Goal: Task Accomplishment & Management: Complete application form

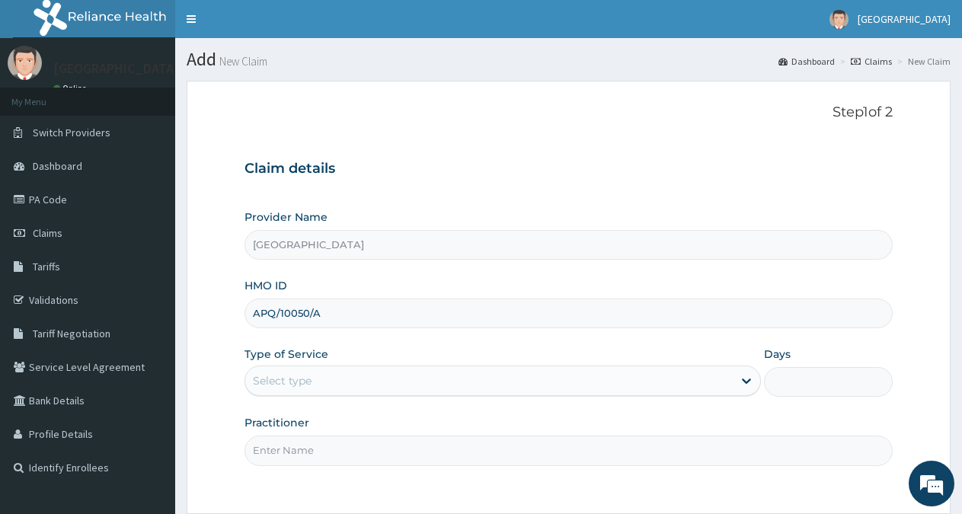
type input "APQ/10050/A"
click at [356, 376] on div "Select type" at bounding box center [488, 381] width 487 height 24
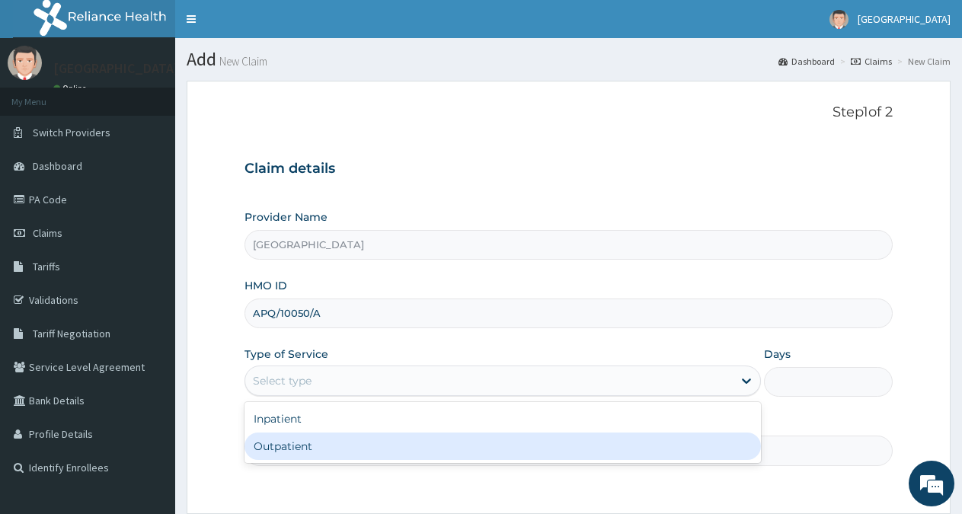
click at [307, 443] on div "Outpatient" at bounding box center [503, 446] width 516 height 27
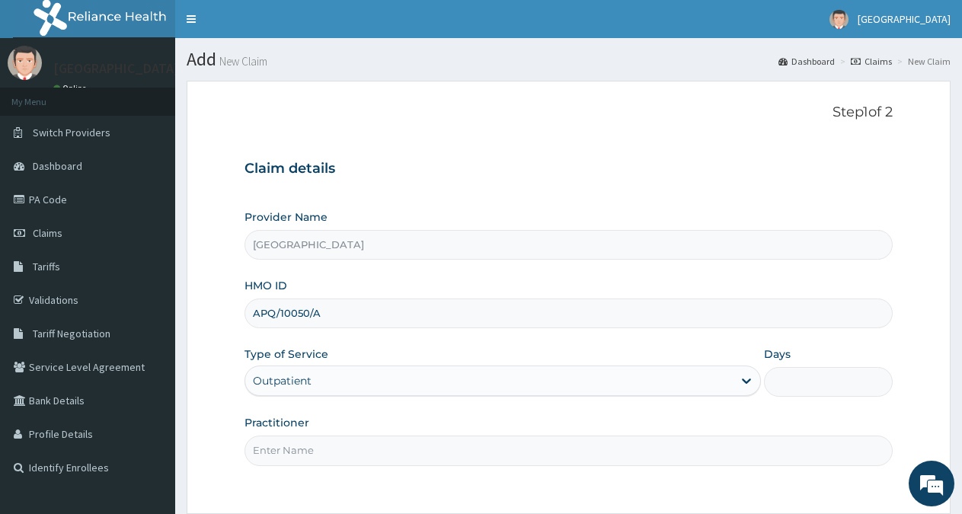
type input "1"
click at [307, 453] on input "Practitioner" at bounding box center [569, 451] width 648 height 30
type input "[PERSON_NAME]"
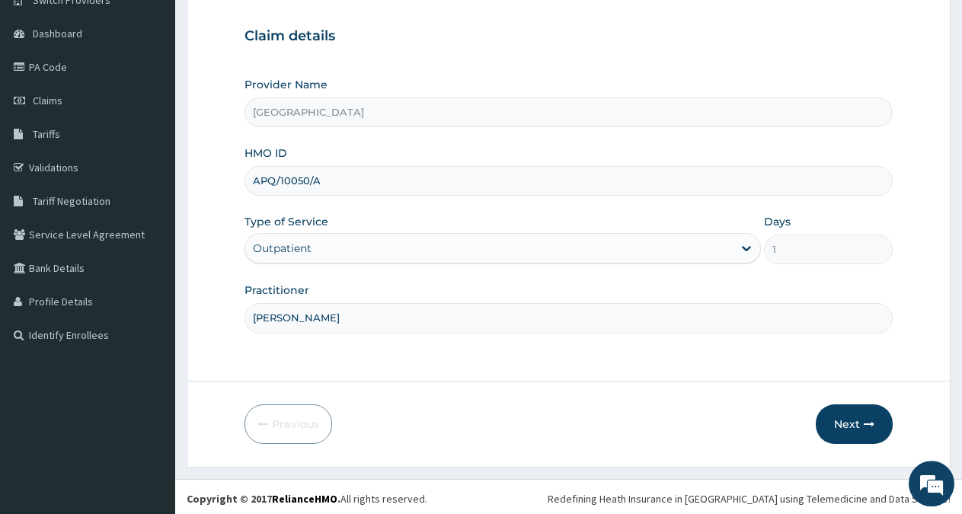
scroll to position [136, 0]
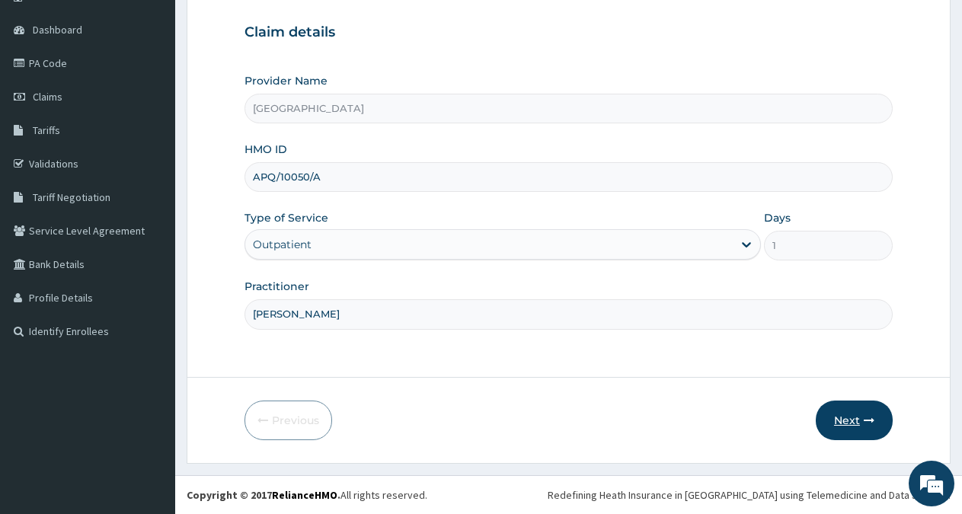
click at [848, 418] on button "Next" at bounding box center [854, 421] width 77 height 40
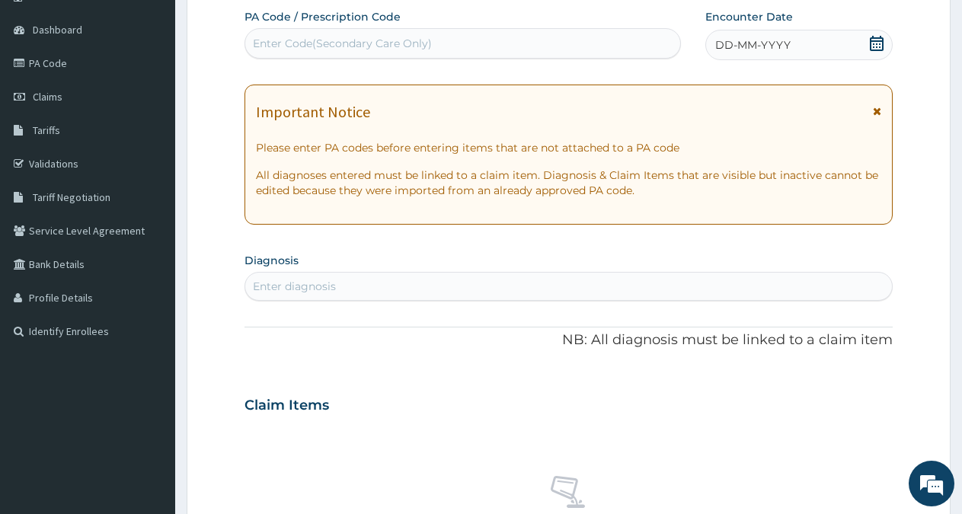
click at [842, 40] on div "DD-MM-YYYY" at bounding box center [798, 45] width 187 height 30
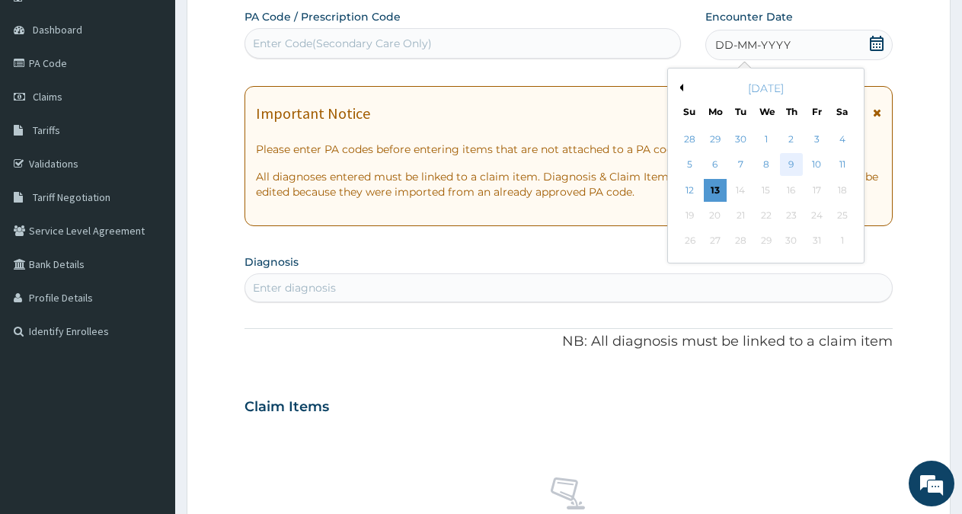
click at [795, 162] on div "9" at bounding box center [791, 165] width 23 height 23
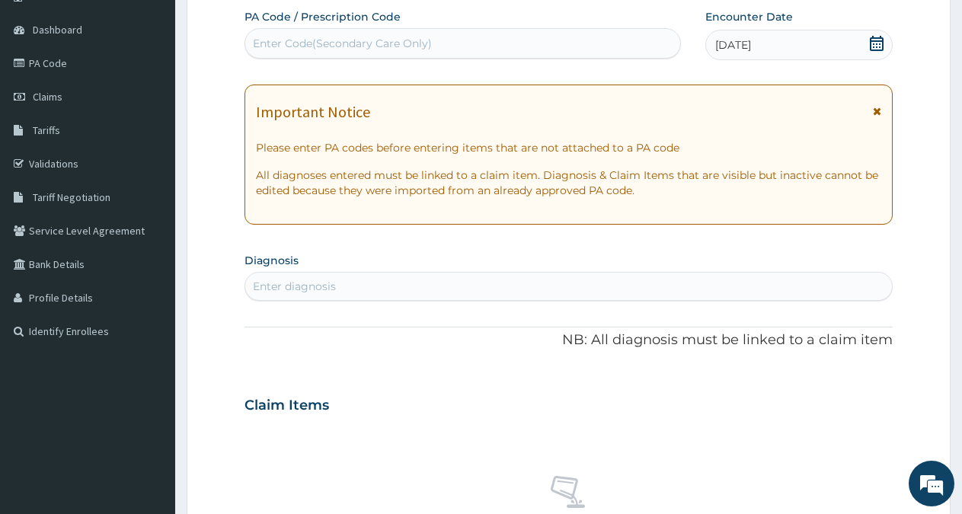
click at [371, 280] on div "Enter diagnosis" at bounding box center [568, 286] width 647 height 24
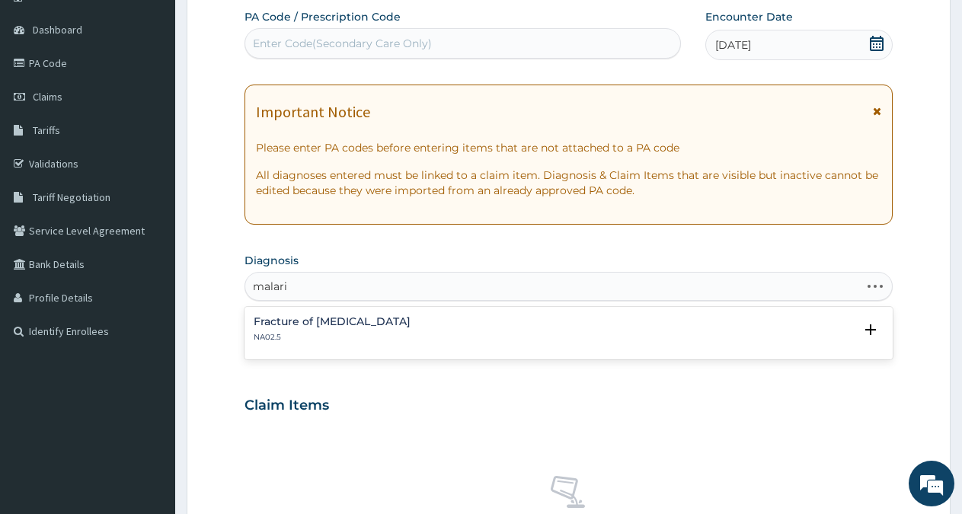
type input "[MEDICAL_DATA]"
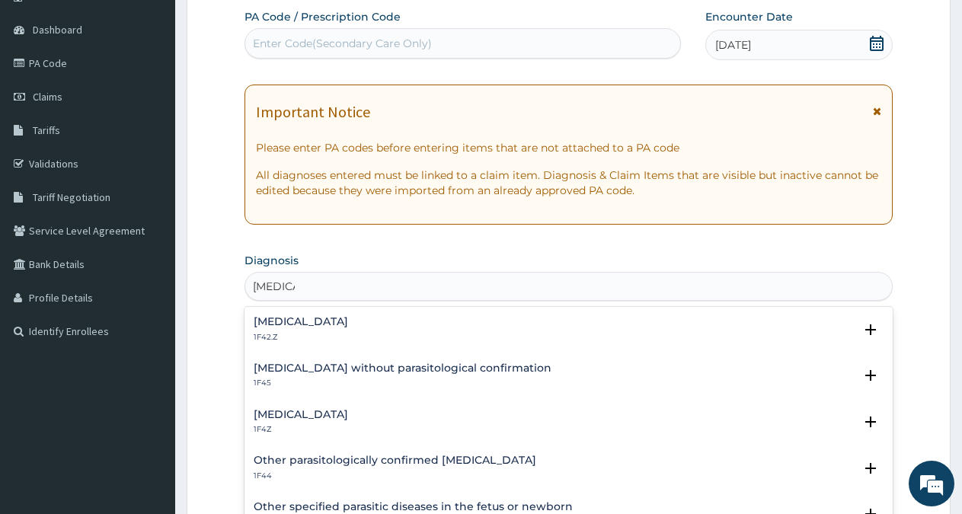
click at [266, 424] on div "[MEDICAL_DATA] 1F4Z" at bounding box center [301, 422] width 94 height 27
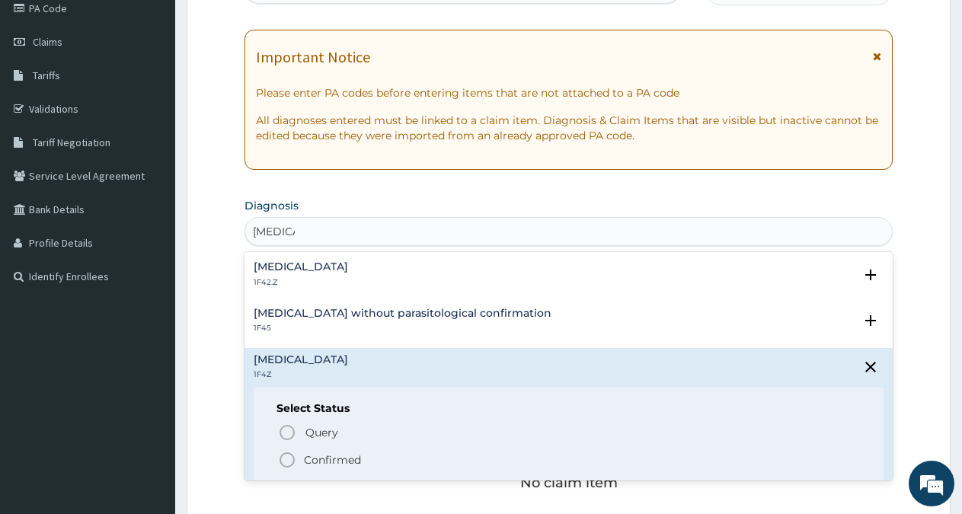
scroll to position [214, 0]
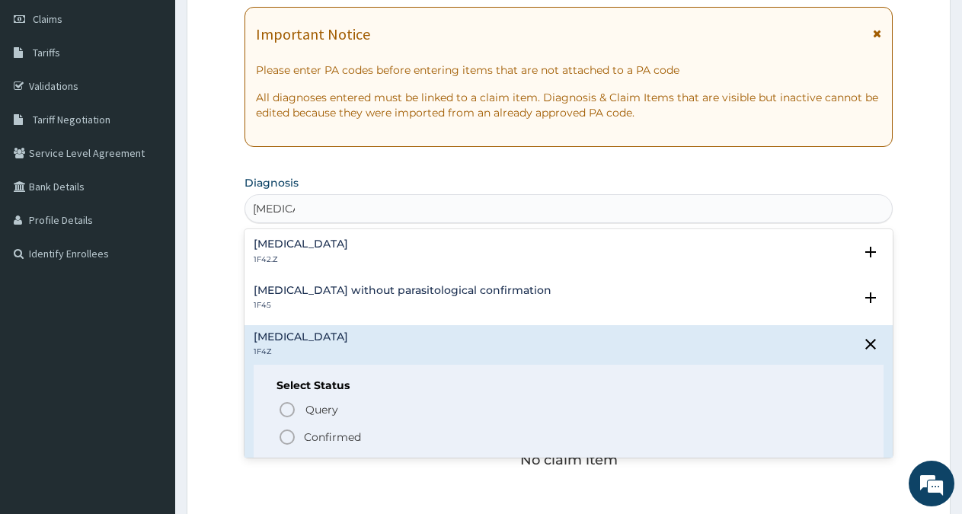
click at [337, 436] on p "Confirmed" at bounding box center [332, 437] width 57 height 15
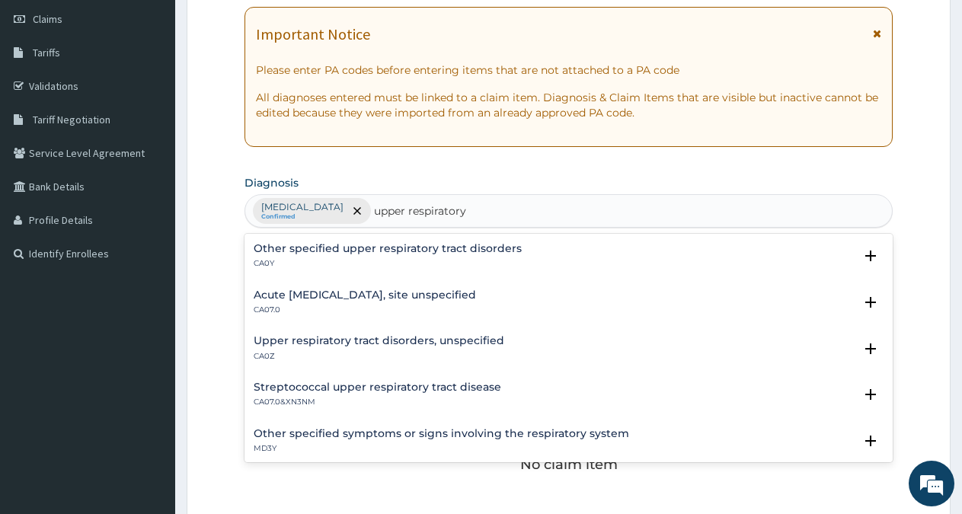
type input "upper respiratory"
click at [433, 290] on h4 "Acute [MEDICAL_DATA], site unspecified" at bounding box center [365, 294] width 222 height 11
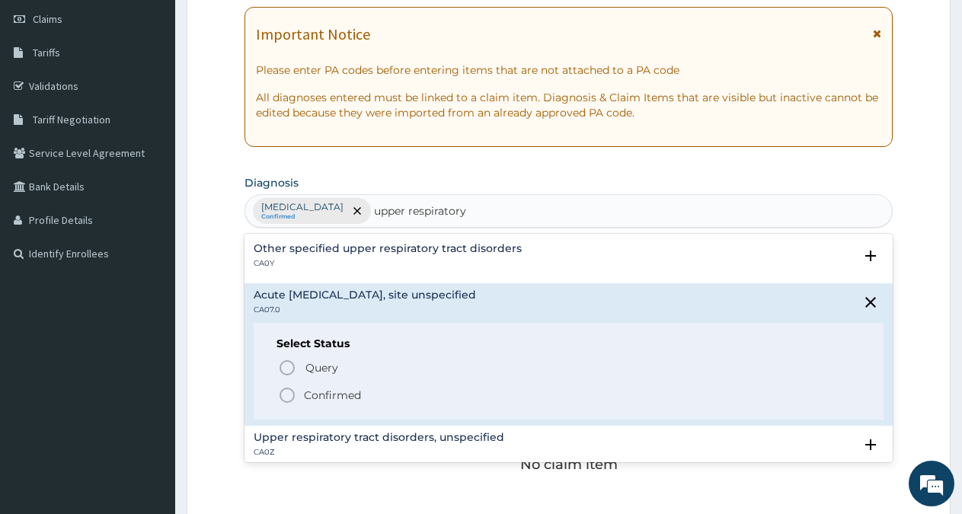
click at [335, 395] on p "Confirmed" at bounding box center [332, 395] width 57 height 15
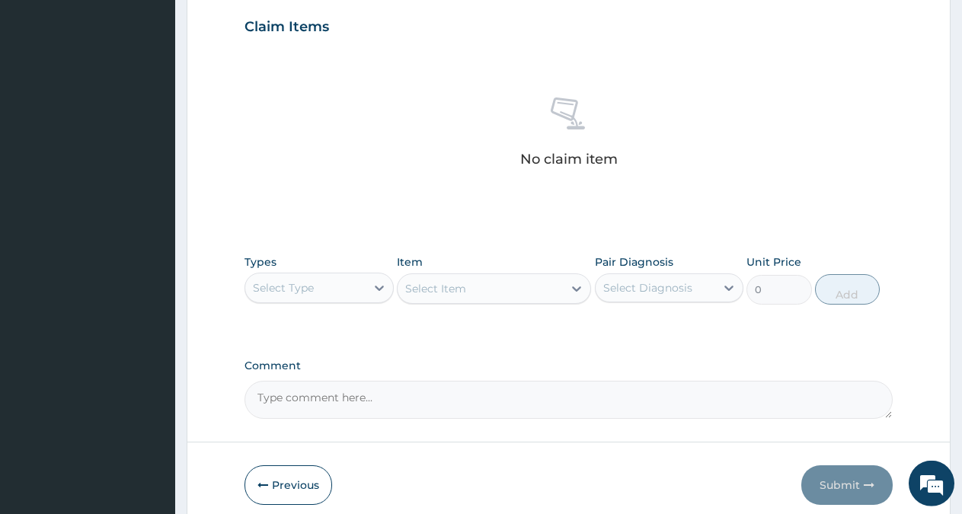
scroll to position [584, 0]
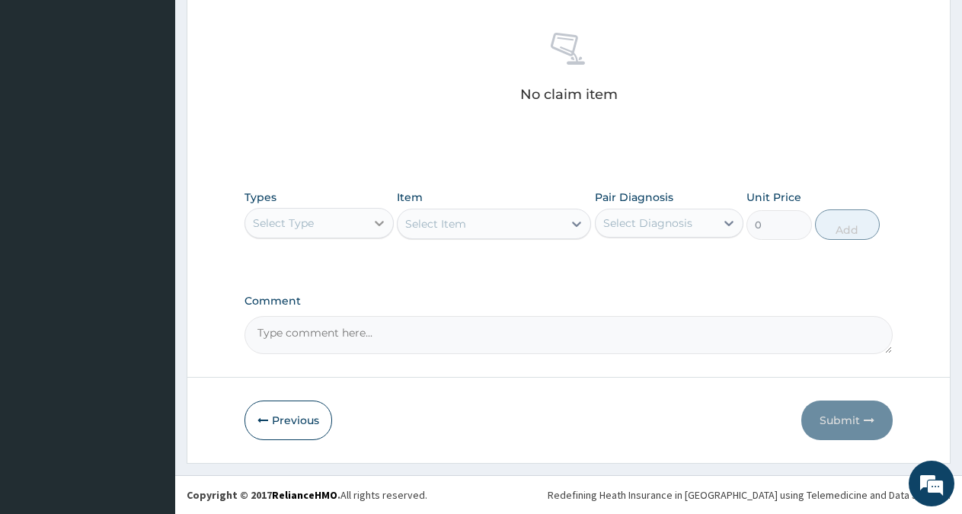
click at [366, 220] on div at bounding box center [379, 222] width 27 height 27
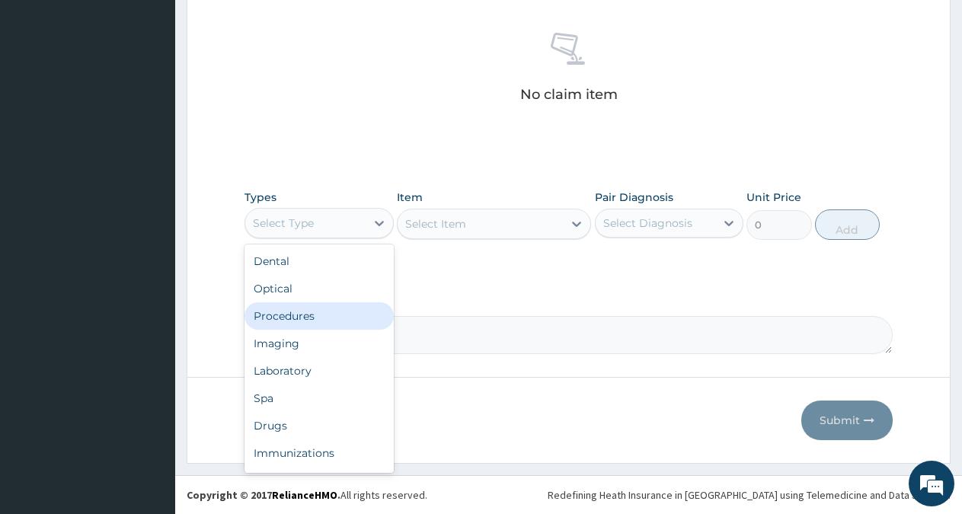
click at [309, 311] on div "Procedures" at bounding box center [319, 315] width 149 height 27
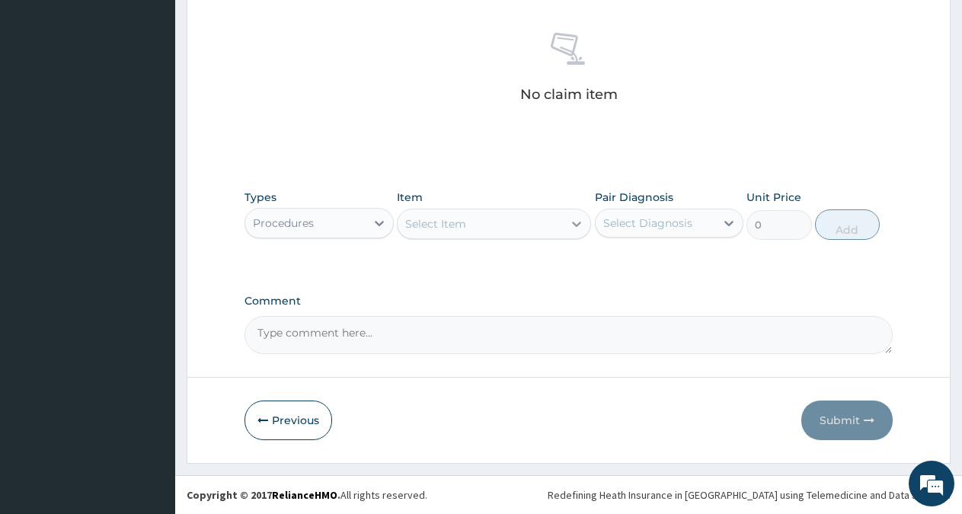
click at [564, 232] on div at bounding box center [576, 223] width 27 height 27
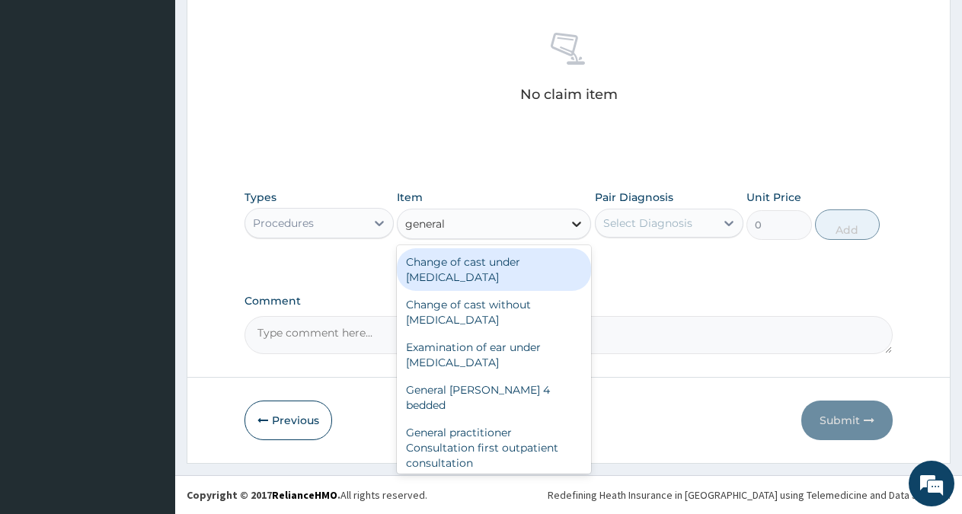
type input "general p"
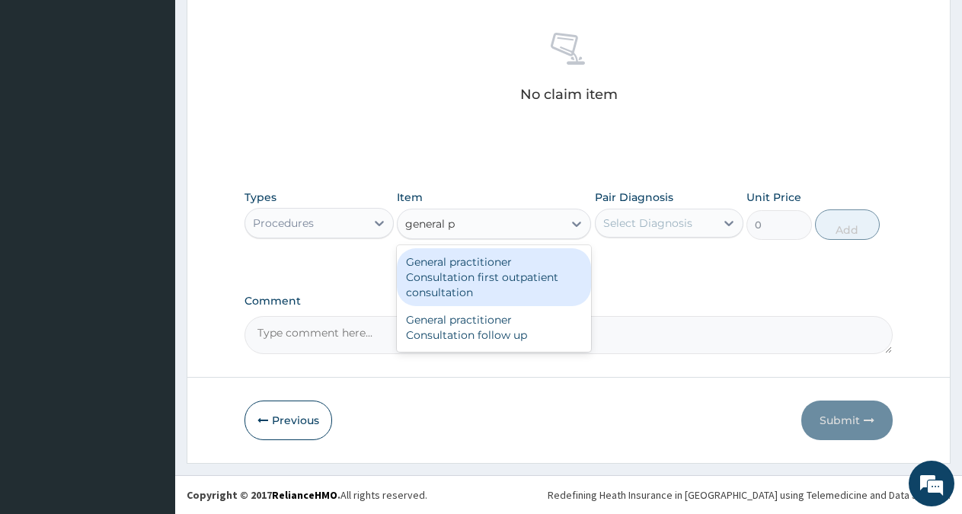
click at [510, 272] on div "General practitioner Consultation first outpatient consultation" at bounding box center [494, 277] width 194 height 58
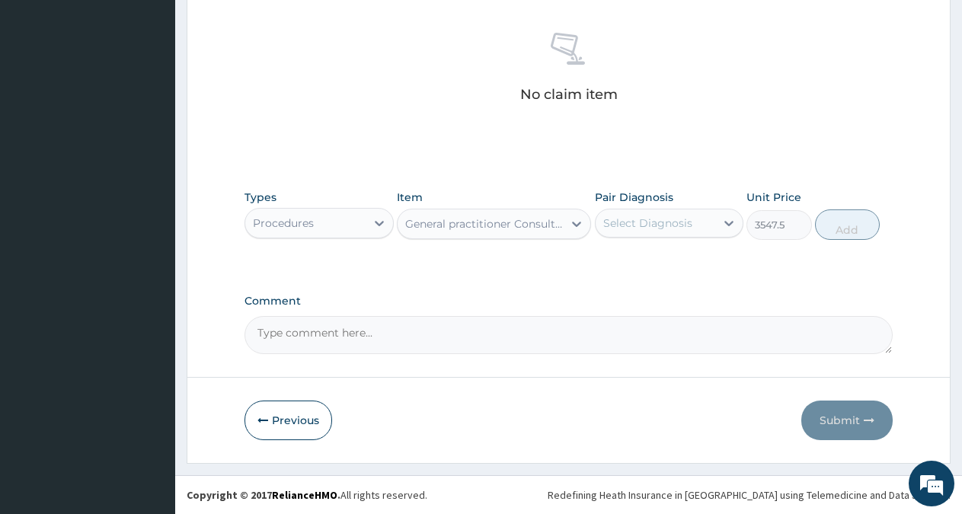
type input "3547.5"
click at [653, 225] on div "Select Diagnosis" at bounding box center [647, 223] width 89 height 15
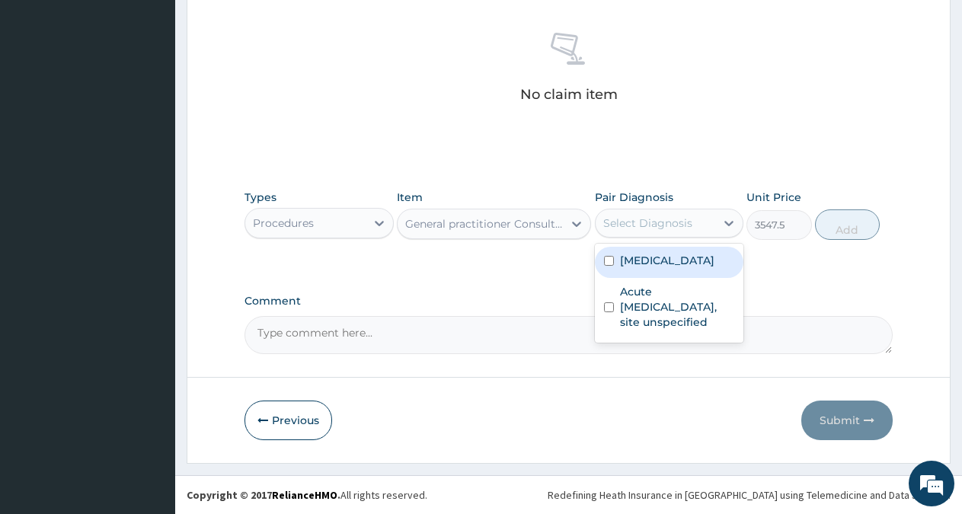
click at [639, 265] on label "[MEDICAL_DATA]" at bounding box center [667, 260] width 94 height 15
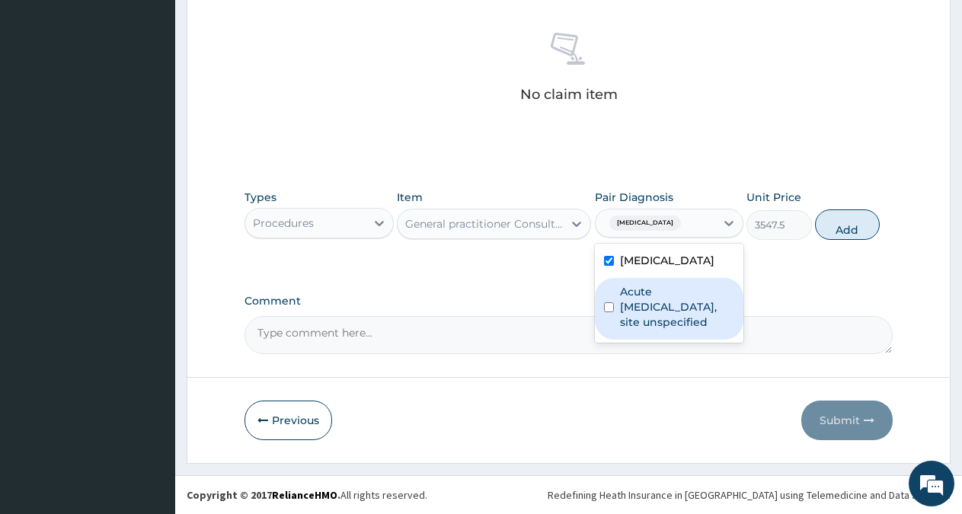
checkbox input "true"
click at [639, 301] on label "Acute [MEDICAL_DATA], site unspecified" at bounding box center [677, 307] width 115 height 46
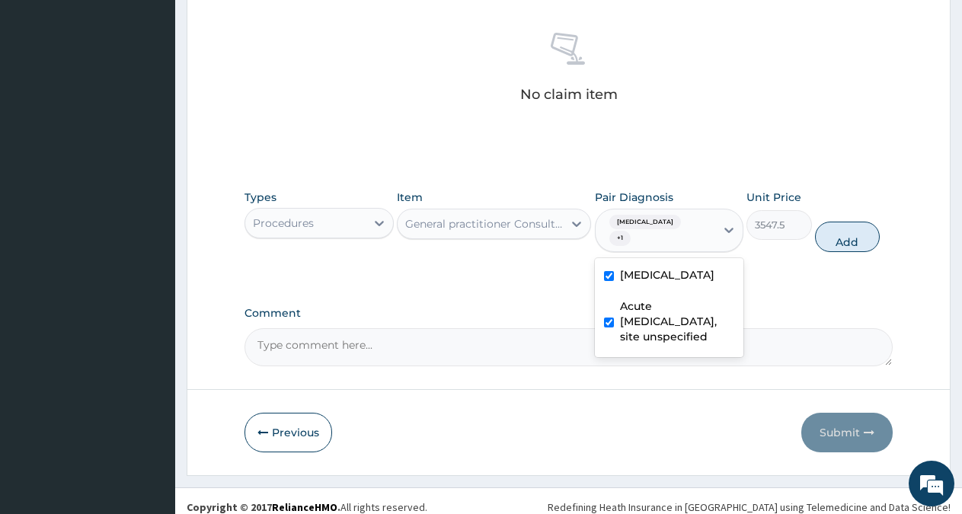
checkbox input "true"
click at [853, 235] on button "Add" at bounding box center [847, 237] width 65 height 30
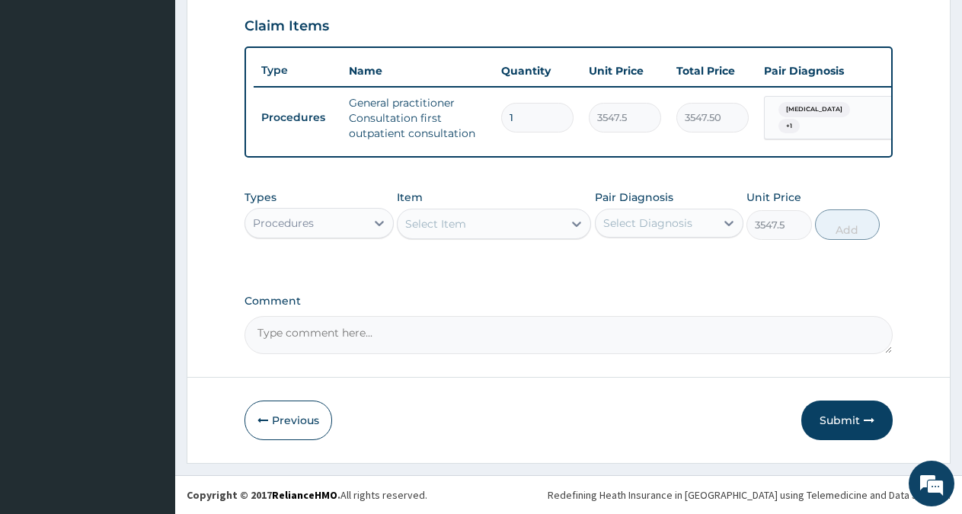
type input "0"
click at [353, 222] on div "Procedures" at bounding box center [305, 223] width 120 height 24
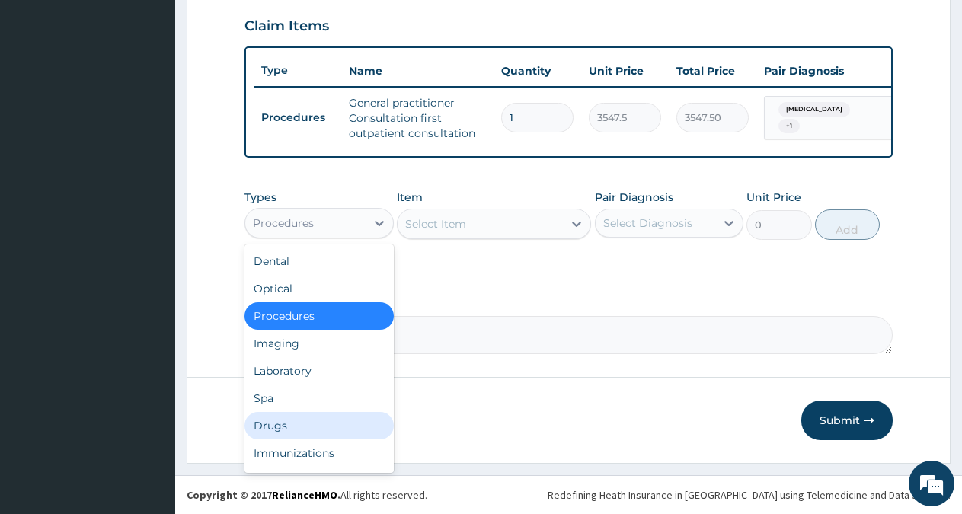
click at [288, 417] on div "Drugs" at bounding box center [319, 425] width 149 height 27
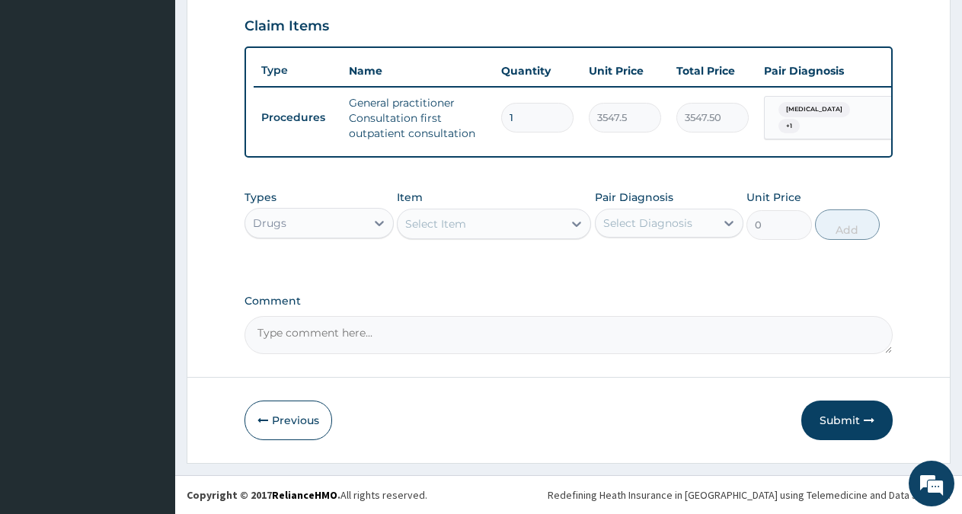
click at [512, 222] on div "Select Item" at bounding box center [480, 224] width 165 height 24
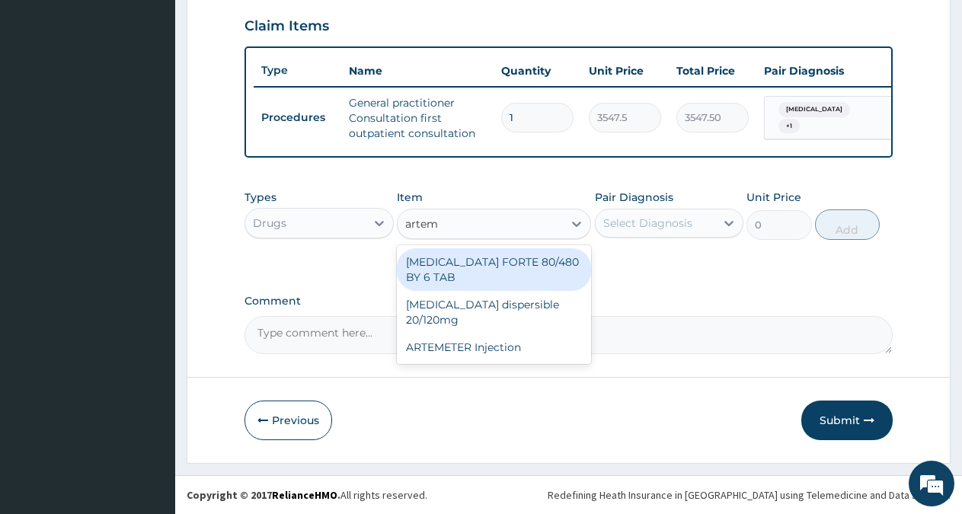
type input "arte"
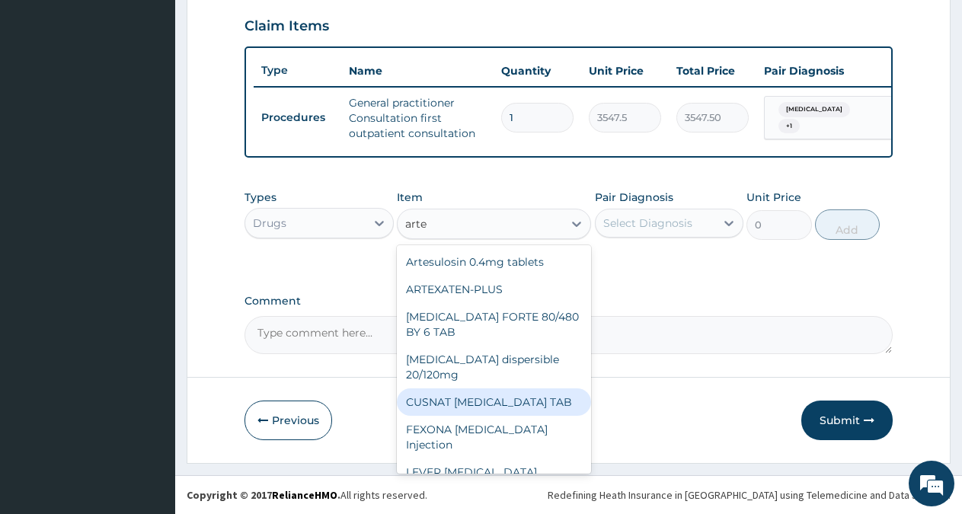
click at [488, 388] on div "CUSNAT [MEDICAL_DATA] TAB" at bounding box center [494, 401] width 194 height 27
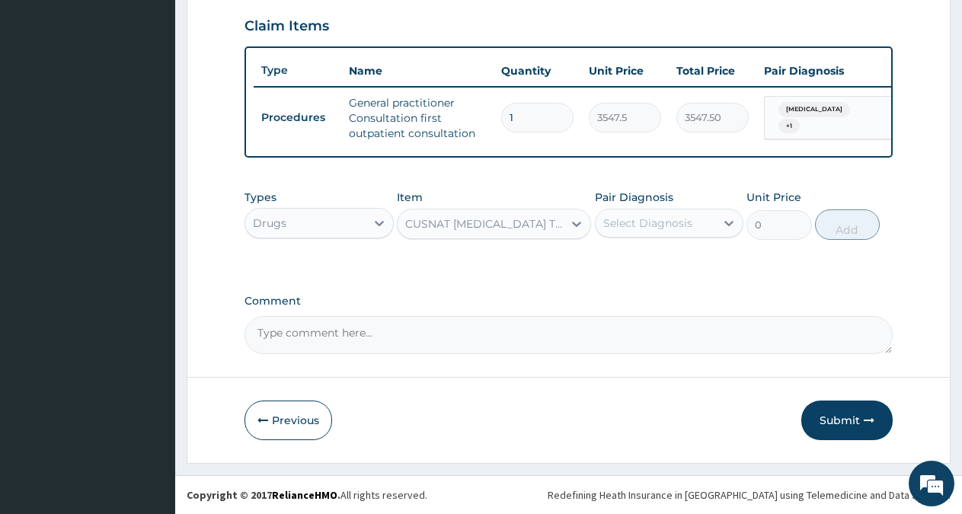
type input "177.375"
click at [700, 214] on div "Select Diagnosis" at bounding box center [656, 223] width 120 height 24
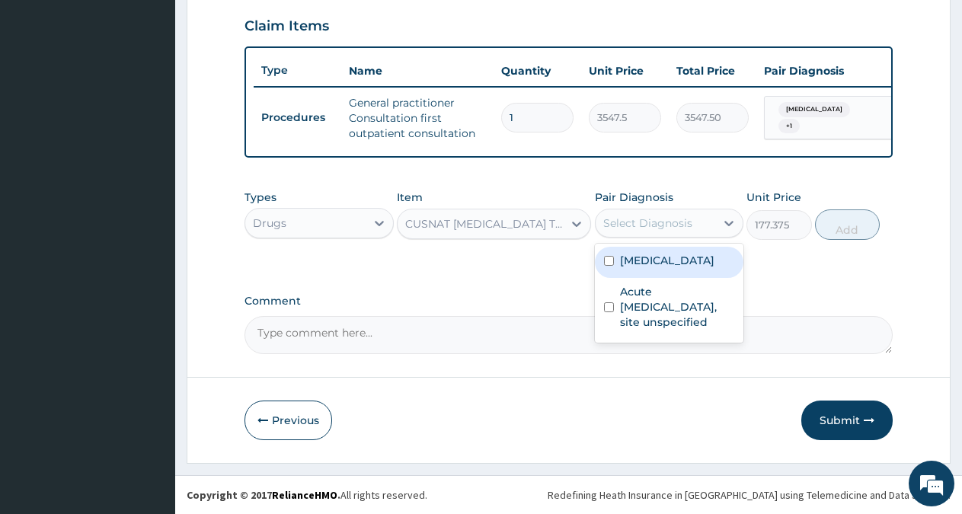
click at [661, 267] on label "[MEDICAL_DATA]" at bounding box center [667, 260] width 94 height 15
checkbox input "true"
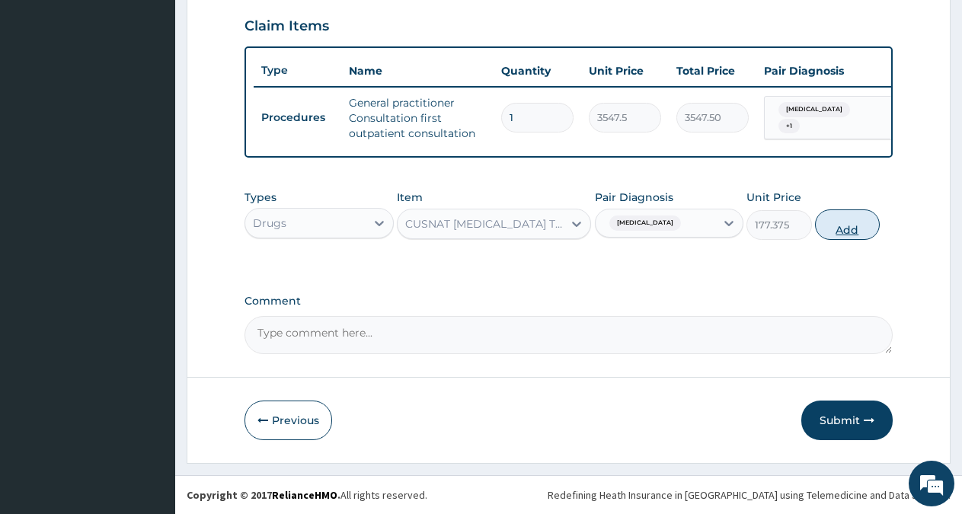
click at [859, 225] on button "Add" at bounding box center [847, 224] width 65 height 30
type input "0"
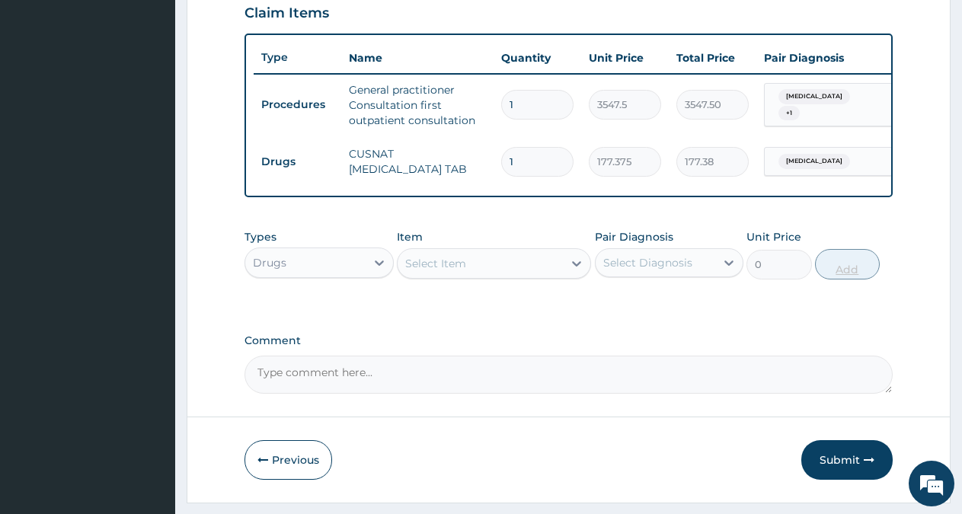
type input "12"
type input "2128.50"
type input "12"
click at [442, 271] on div "Select Item" at bounding box center [435, 263] width 61 height 15
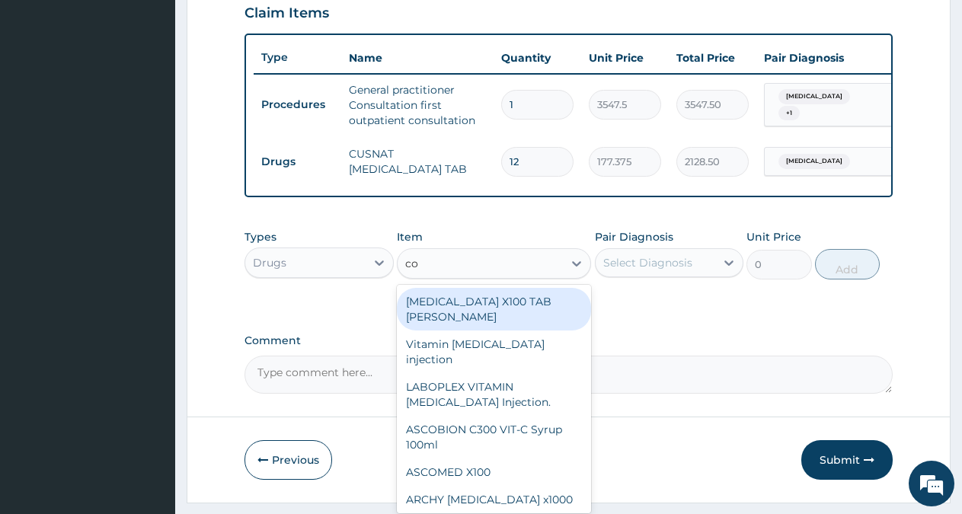
type input "cof"
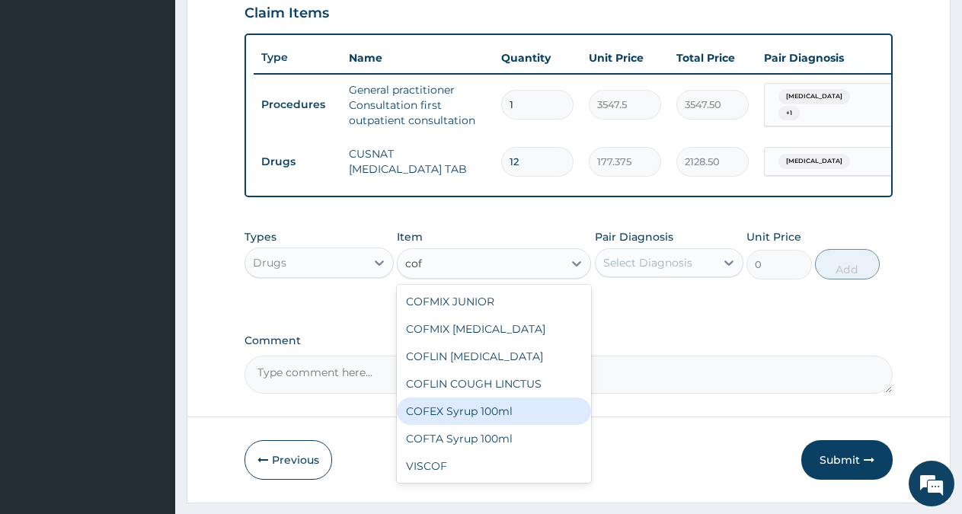
click at [490, 418] on div "COFEX Syrup 100ml" at bounding box center [494, 411] width 194 height 27
type input "1700"
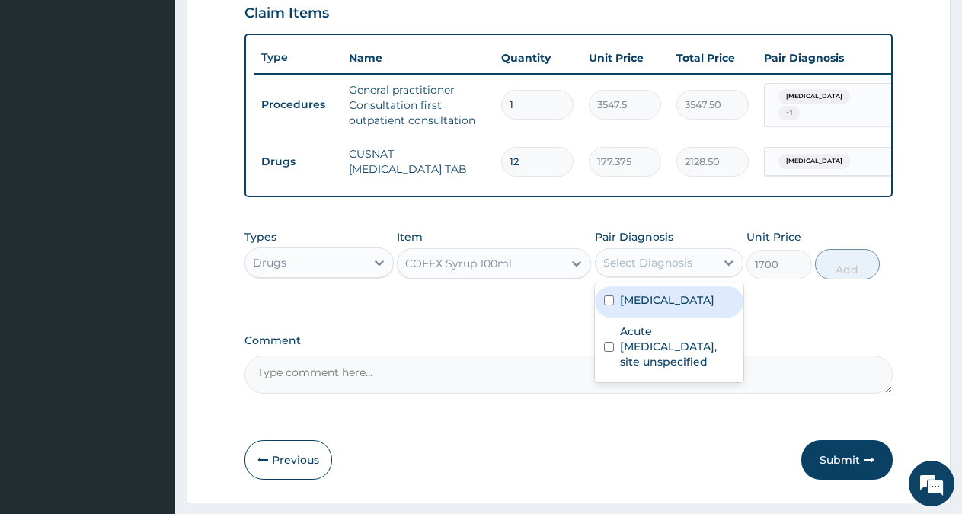
click at [670, 270] on div "Select Diagnosis" at bounding box center [647, 262] width 89 height 15
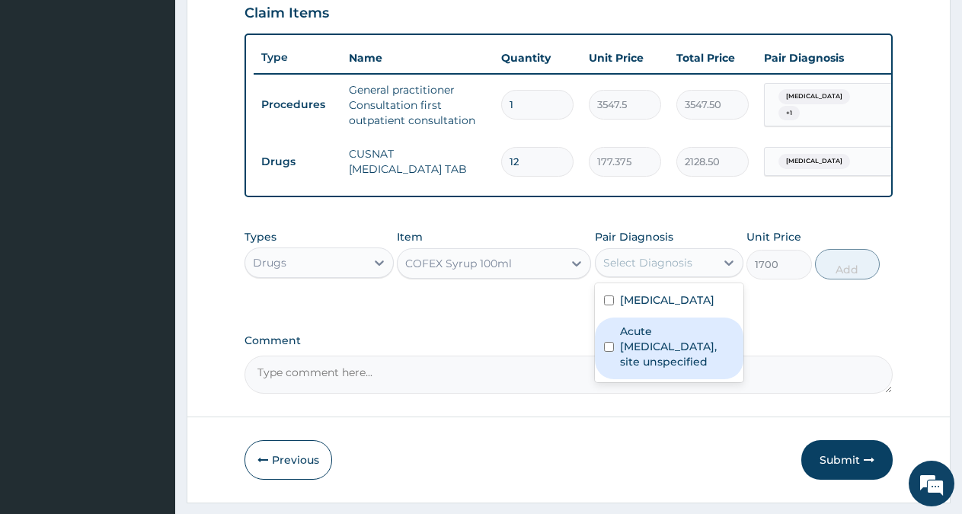
click at [654, 352] on label "Acute [MEDICAL_DATA], site unspecified" at bounding box center [677, 347] width 115 height 46
checkbox input "true"
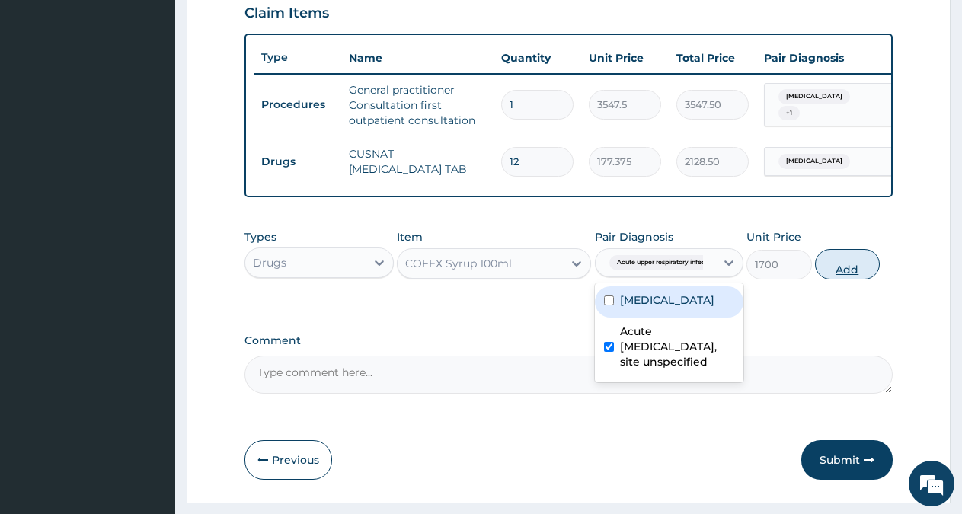
click at [856, 272] on button "Add" at bounding box center [847, 264] width 65 height 30
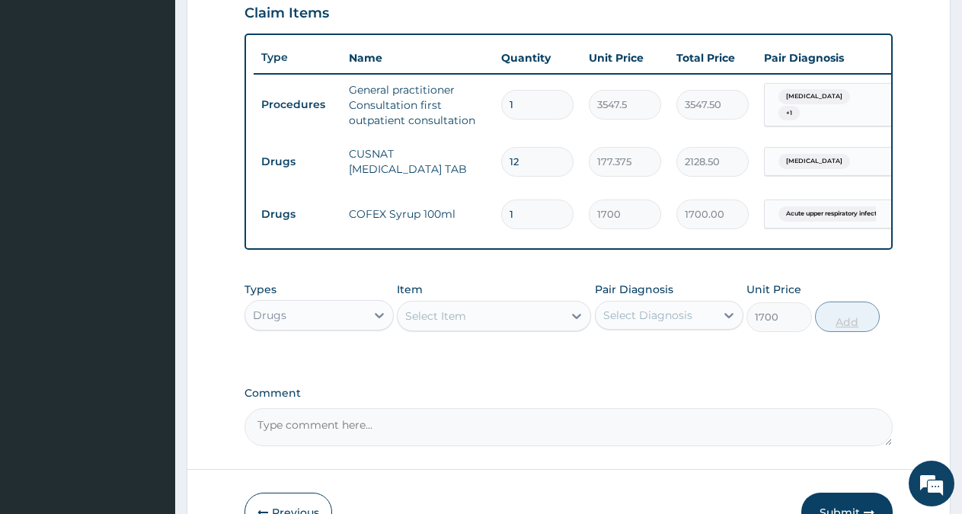
type input "0"
click at [524, 328] on div "Select Item" at bounding box center [480, 316] width 165 height 24
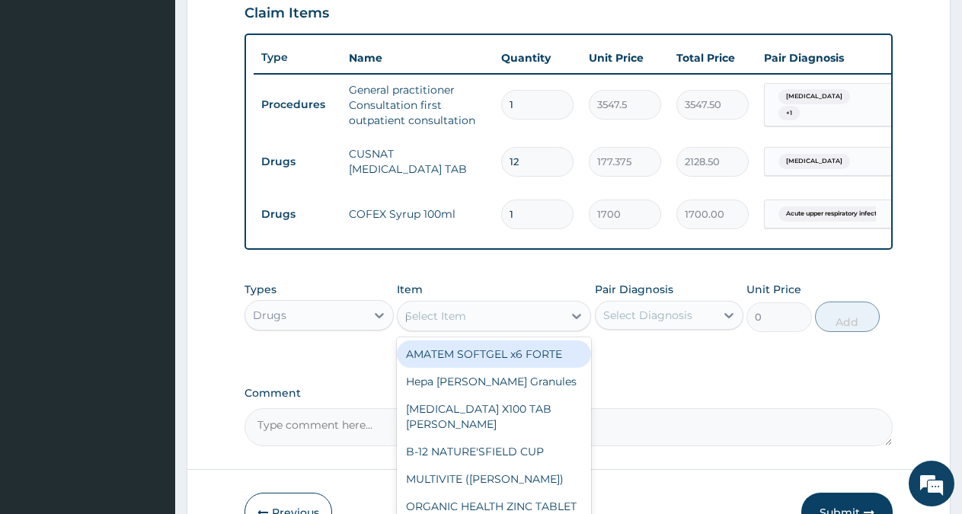
type input "para"
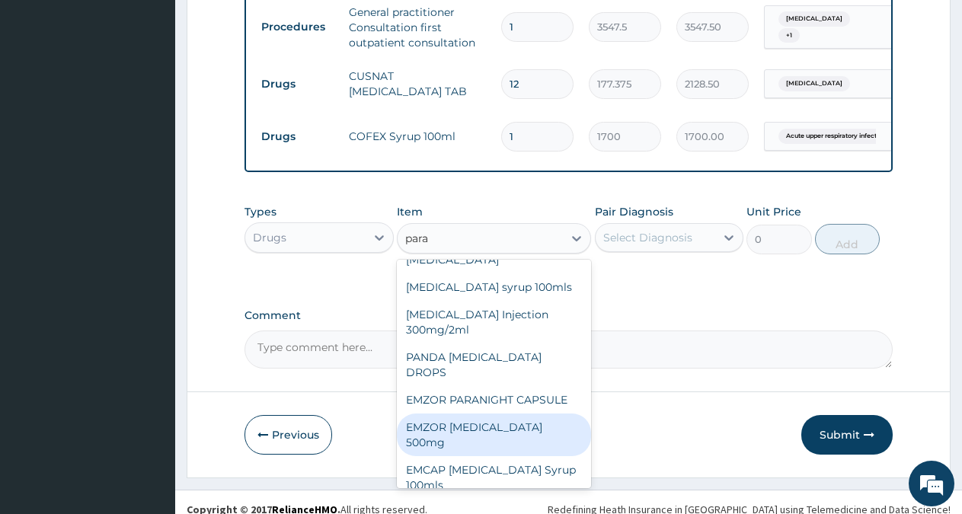
scroll to position [73, 0]
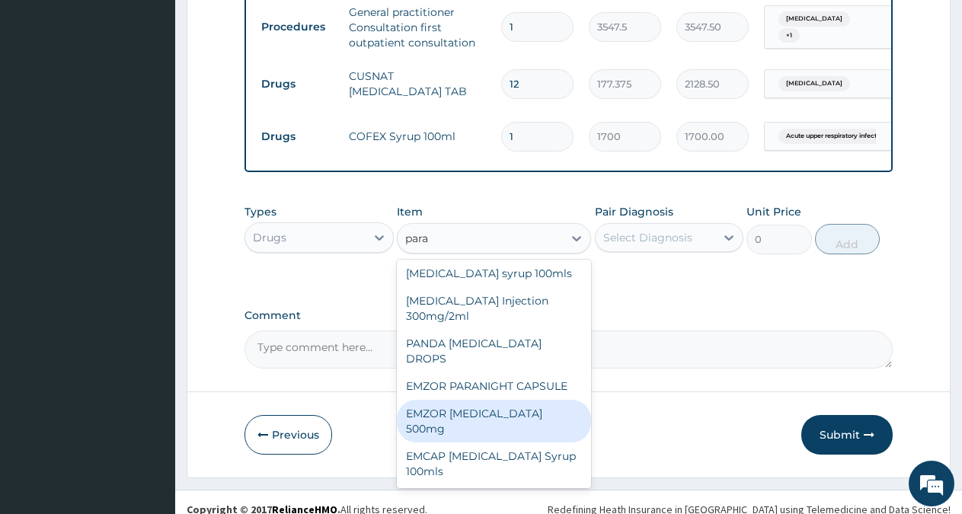
click at [472, 435] on div "EMZOR [MEDICAL_DATA] 500mg" at bounding box center [494, 421] width 194 height 43
type input "30"
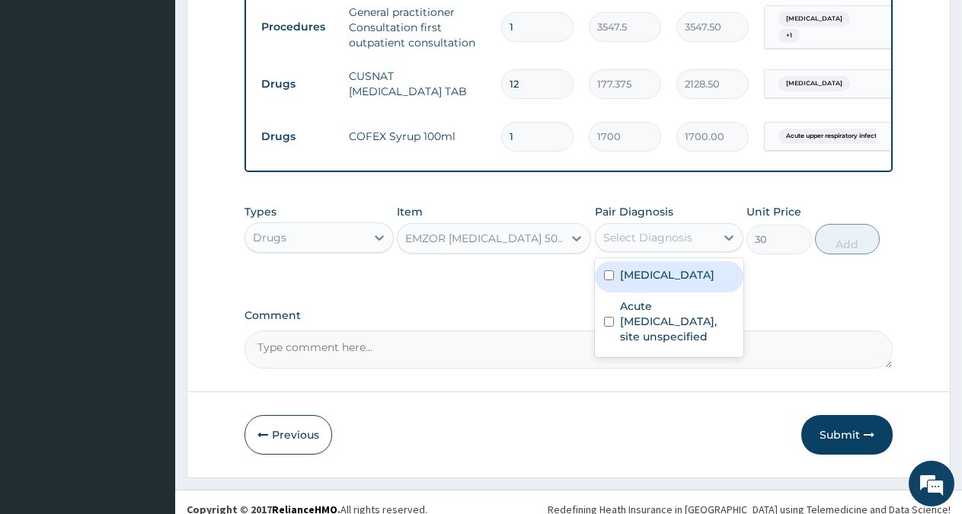
click at [683, 245] on div "Select Diagnosis" at bounding box center [647, 237] width 89 height 15
click at [661, 283] on label "[MEDICAL_DATA]" at bounding box center [667, 274] width 94 height 15
checkbox input "true"
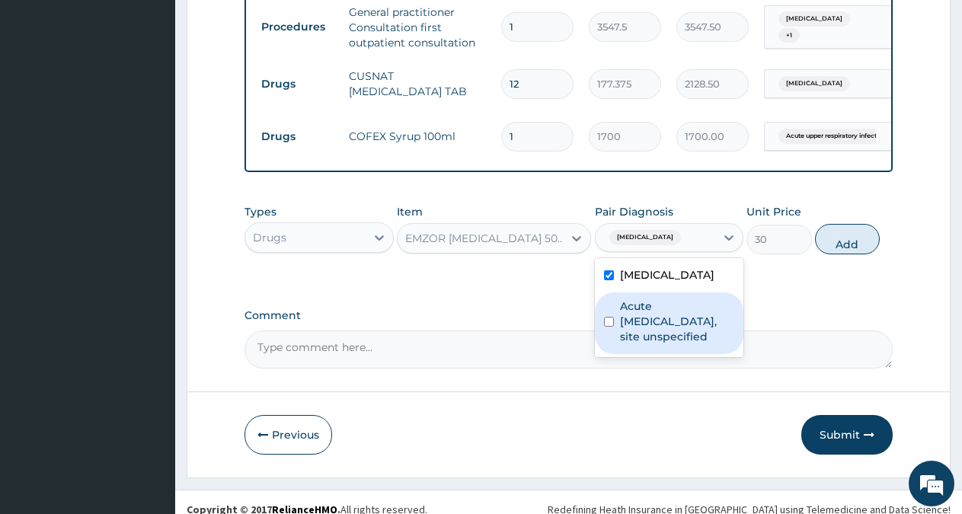
click at [655, 328] on label "Acute [MEDICAL_DATA], site unspecified" at bounding box center [677, 322] width 115 height 46
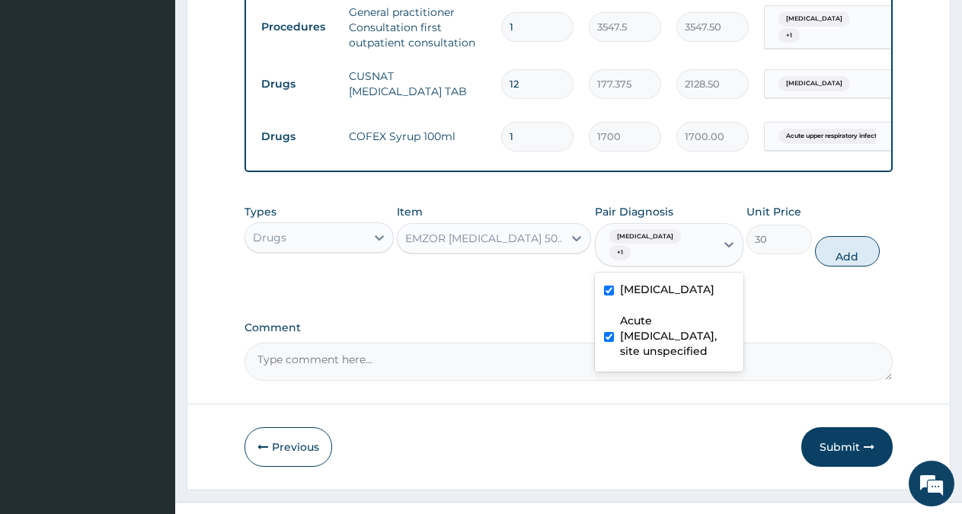
checkbox input "true"
click at [836, 261] on button "Add" at bounding box center [847, 251] width 65 height 30
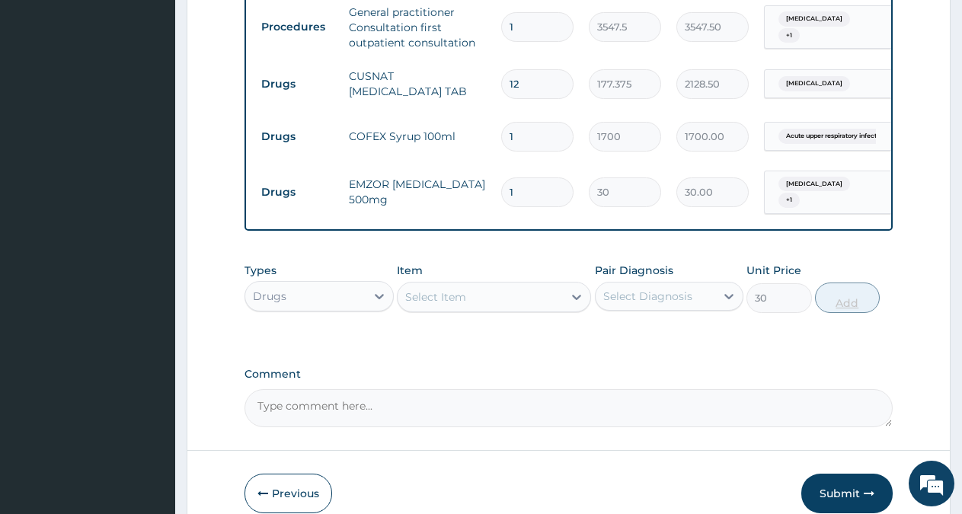
type input "0"
type input "0.00"
type input "3"
type input "90.00"
type input "30"
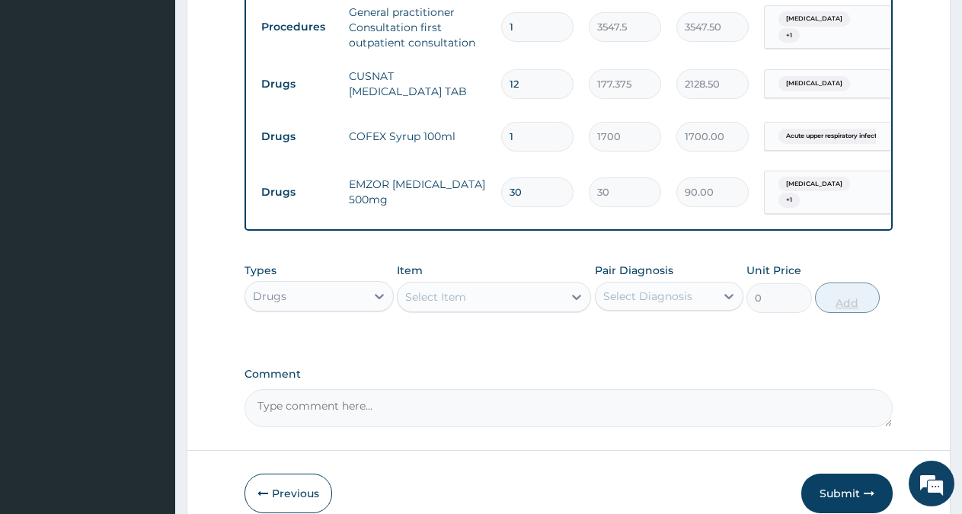
type input "900.00"
type input "30"
click at [538, 304] on div "Select Item" at bounding box center [480, 297] width 165 height 24
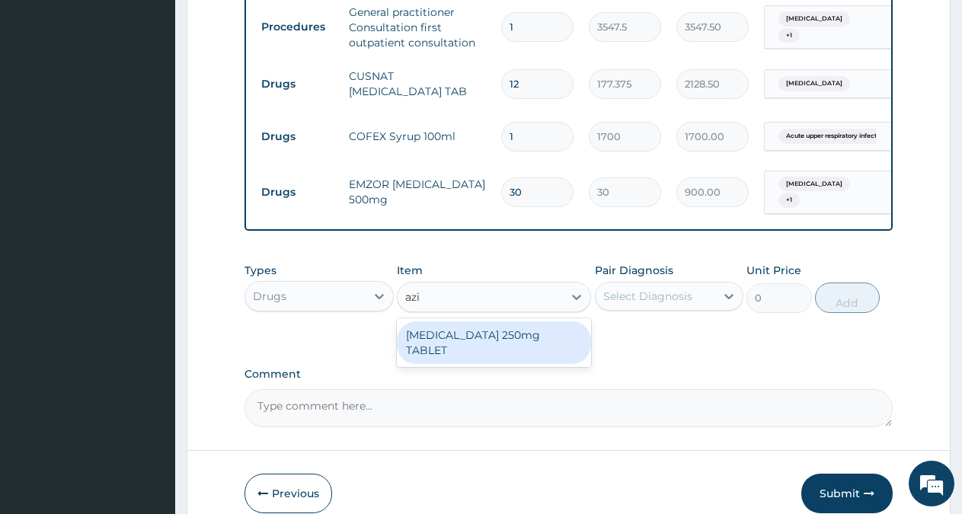
type input "azit"
click at [511, 347] on div "[MEDICAL_DATA] 250mg TABLET" at bounding box center [494, 342] width 194 height 43
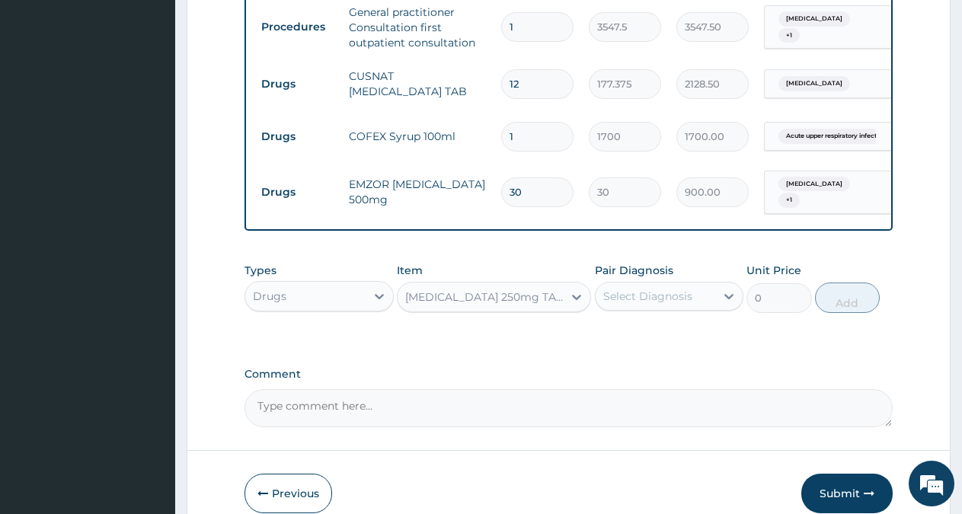
type input "400"
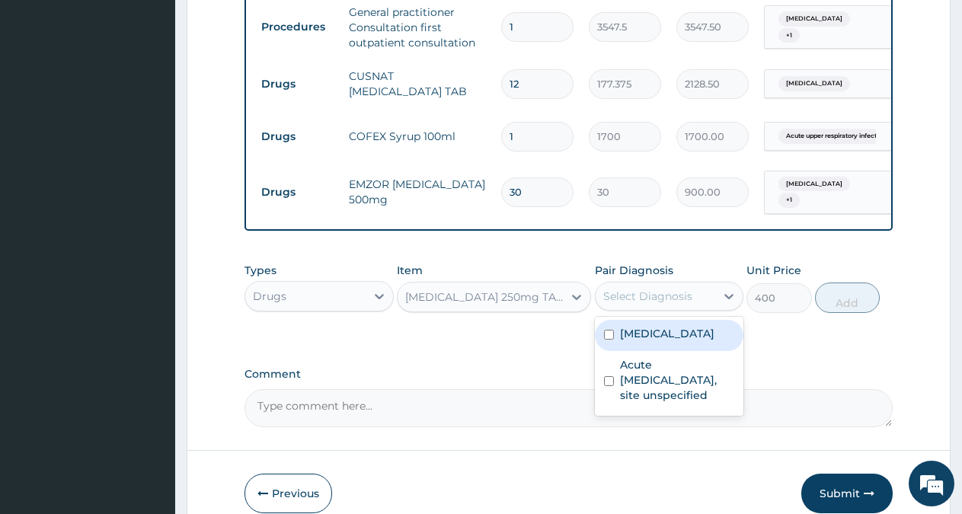
click at [632, 304] on div "Select Diagnosis" at bounding box center [647, 296] width 89 height 15
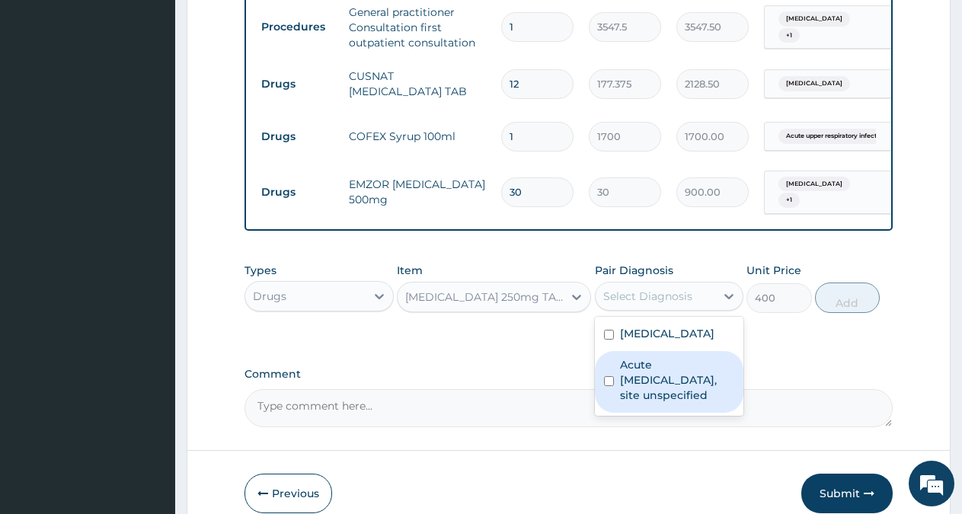
click at [664, 376] on label "Acute [MEDICAL_DATA], site unspecified" at bounding box center [677, 380] width 115 height 46
checkbox input "true"
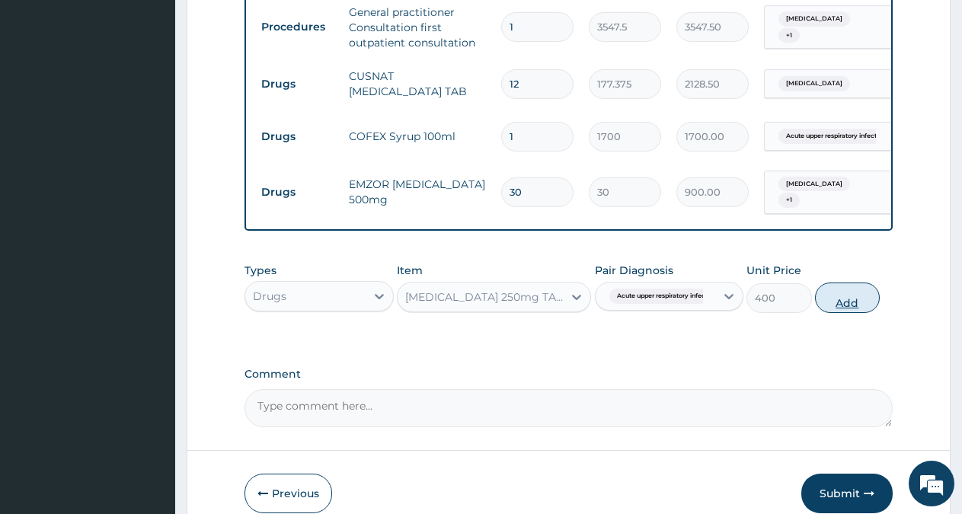
click at [840, 312] on button "Add" at bounding box center [847, 298] width 65 height 30
type input "0"
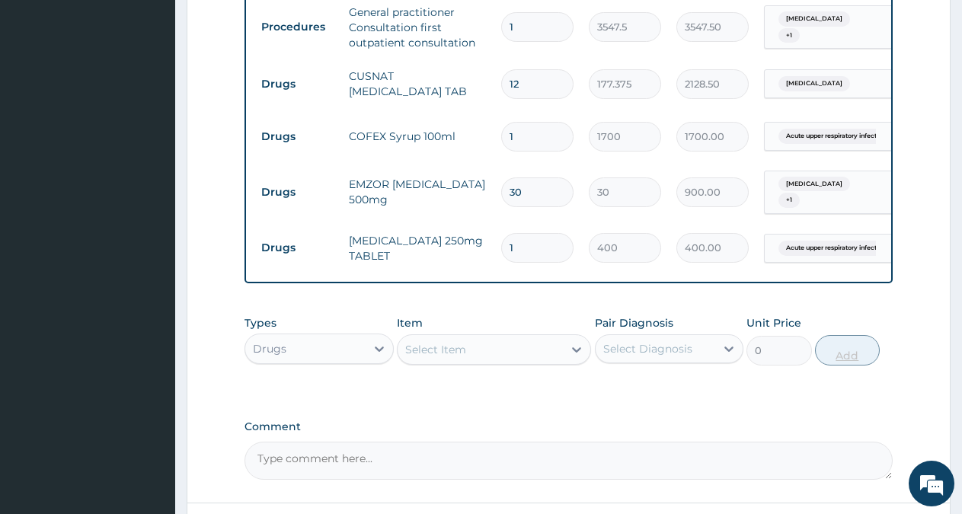
type input "10"
type input "4000.00"
click at [510, 362] on div "Select Item" at bounding box center [480, 349] width 165 height 24
click at [523, 253] on input "10" at bounding box center [537, 248] width 72 height 30
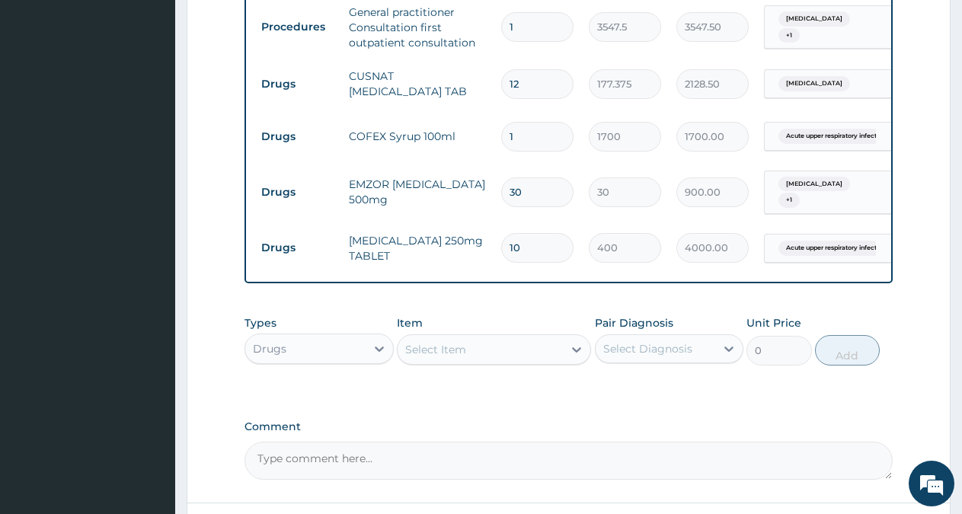
type input "1"
type input "400.00"
type input "0.00"
type input "2"
type input "800.00"
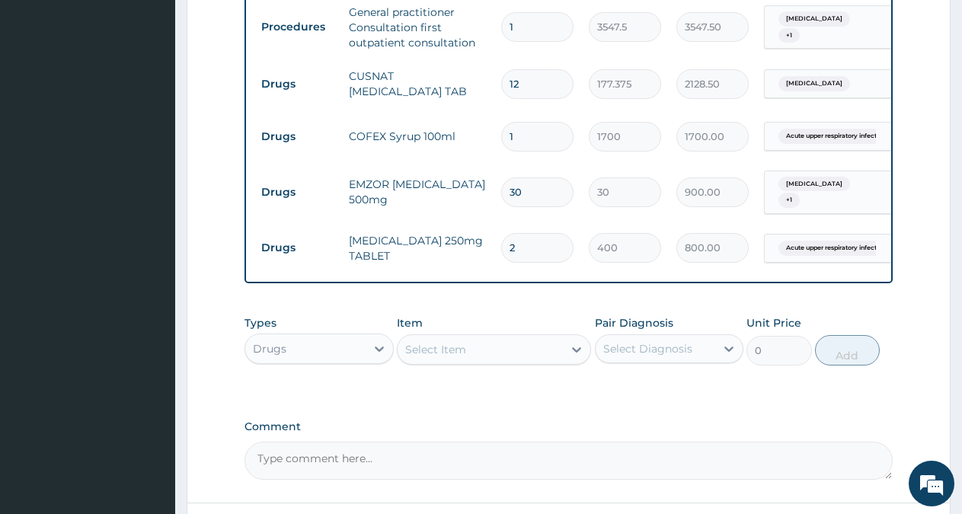
type input "20"
type input "8000.00"
type input "20"
click at [304, 480] on textarea "Comment" at bounding box center [569, 461] width 648 height 38
type textarea "[MEDICAL_DATA] tablet 500mg bd"
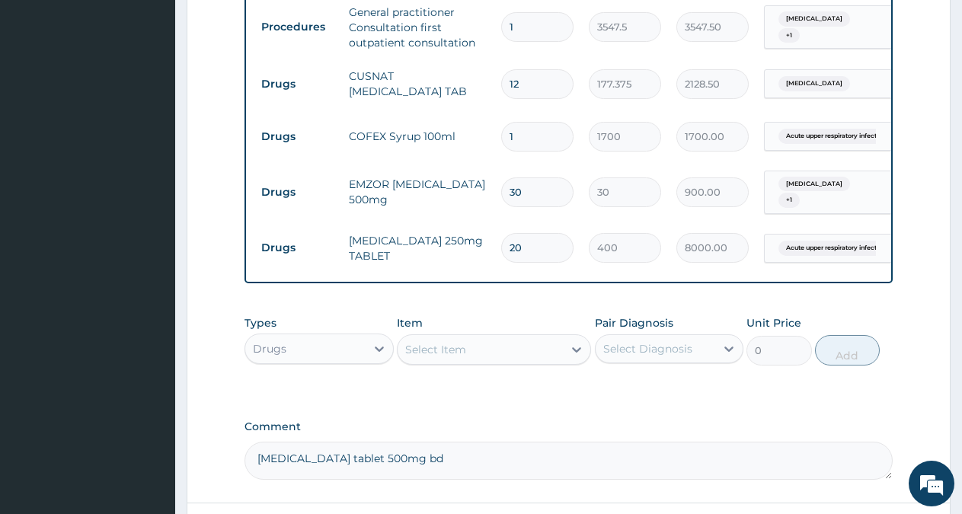
click at [469, 360] on div "Select Item" at bounding box center [480, 349] width 165 height 24
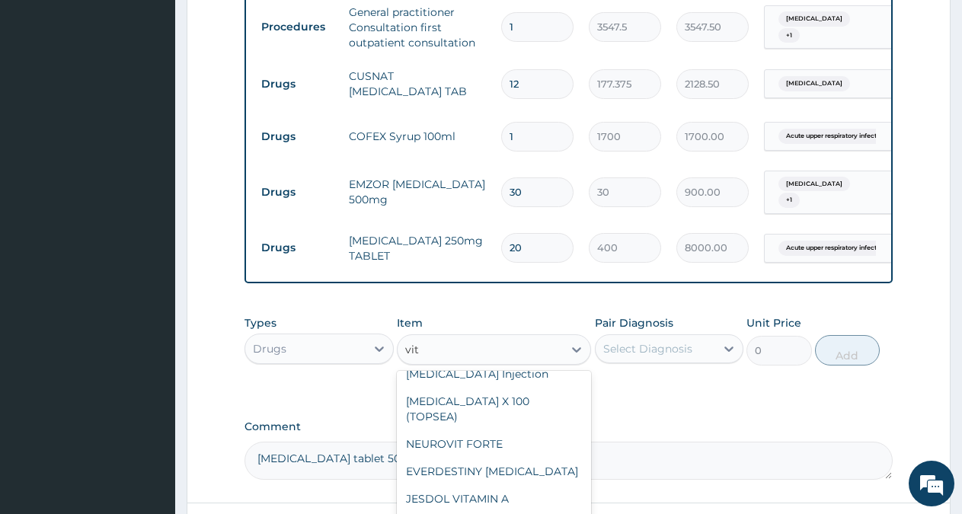
scroll to position [0, 0]
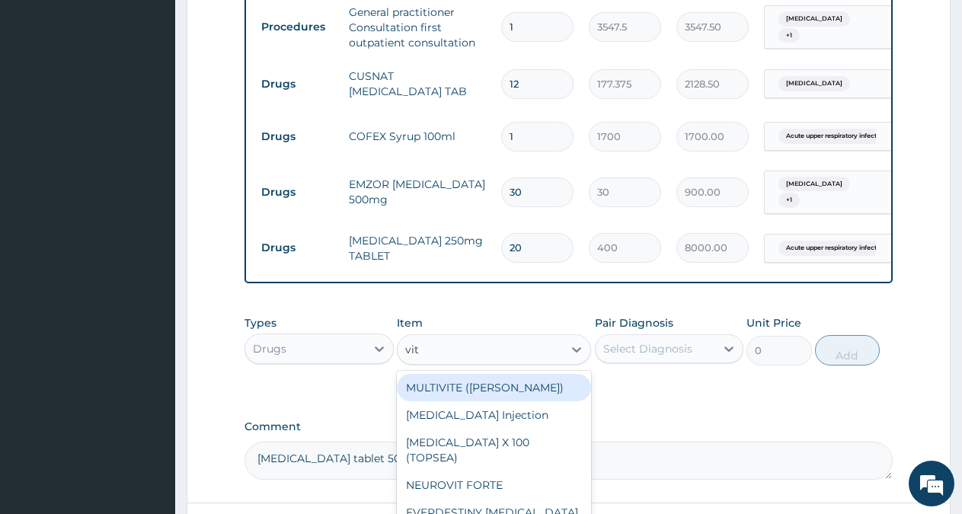
type input "vit"
click at [679, 427] on div "PA Code / Prescription Code Enter Code(Secondary Care Only) Encounter Date [DAT…" at bounding box center [569, 7] width 648 height 945
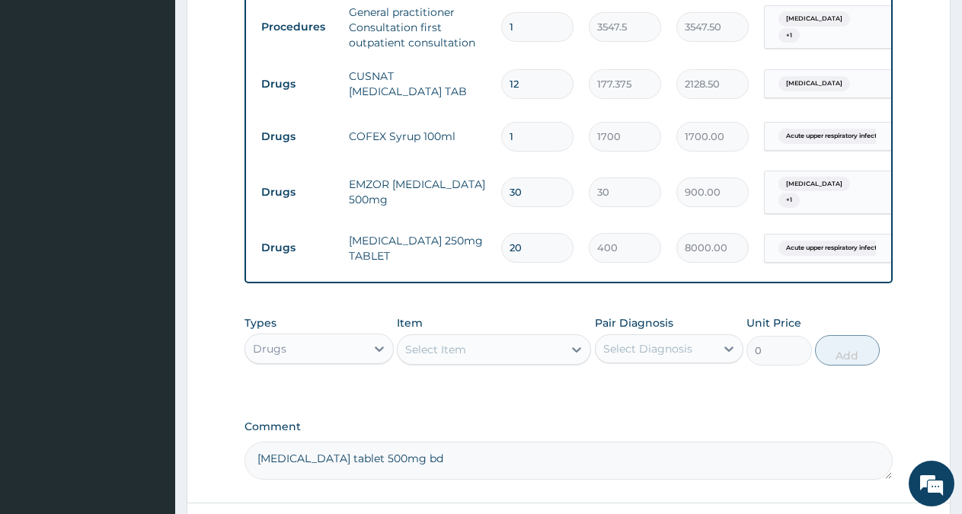
click at [503, 361] on div "Select Item" at bounding box center [480, 349] width 165 height 24
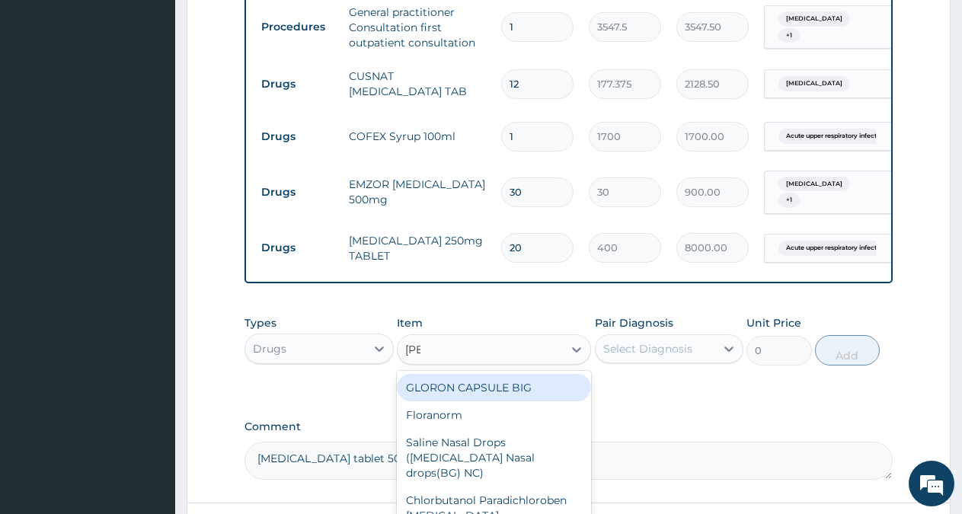
type input "lorat"
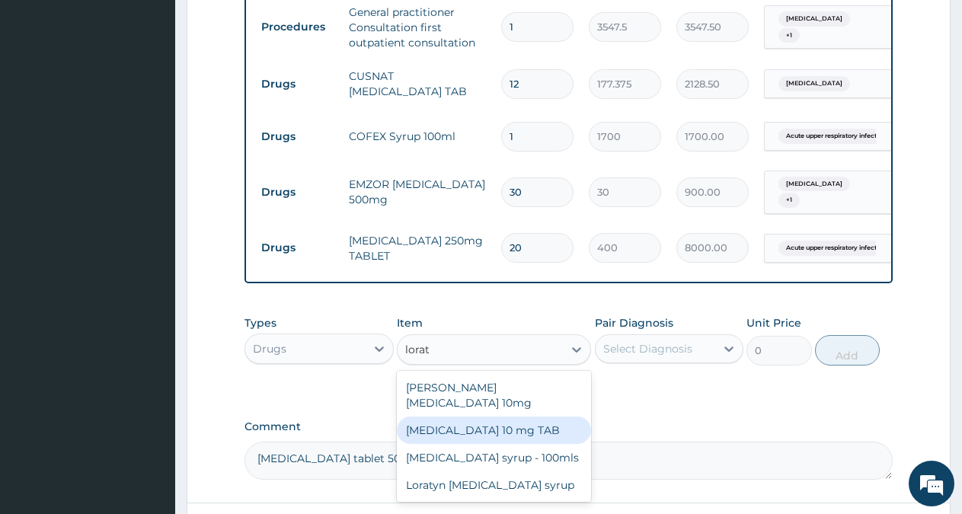
click at [493, 434] on div "[MEDICAL_DATA] 10 mg TAB" at bounding box center [494, 430] width 194 height 27
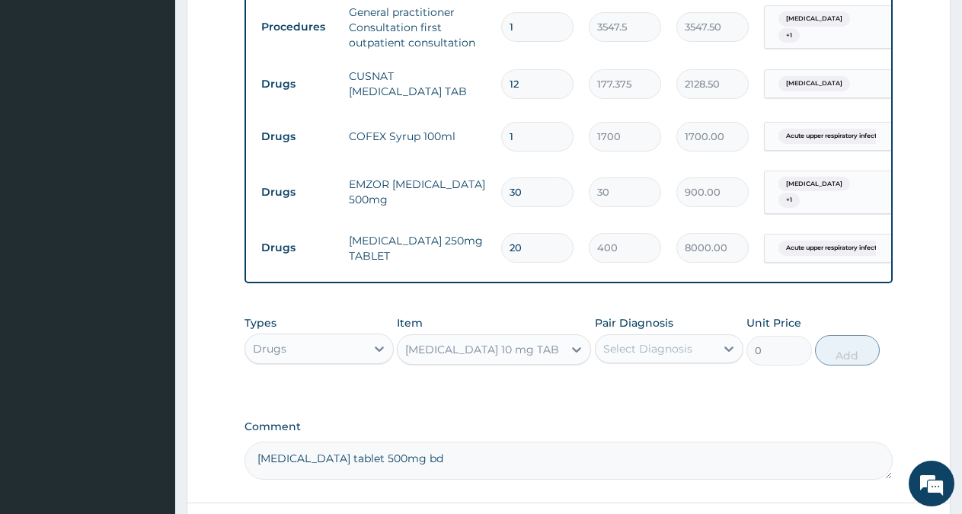
type input "59.125"
click at [652, 356] on div "Select Diagnosis" at bounding box center [647, 348] width 89 height 15
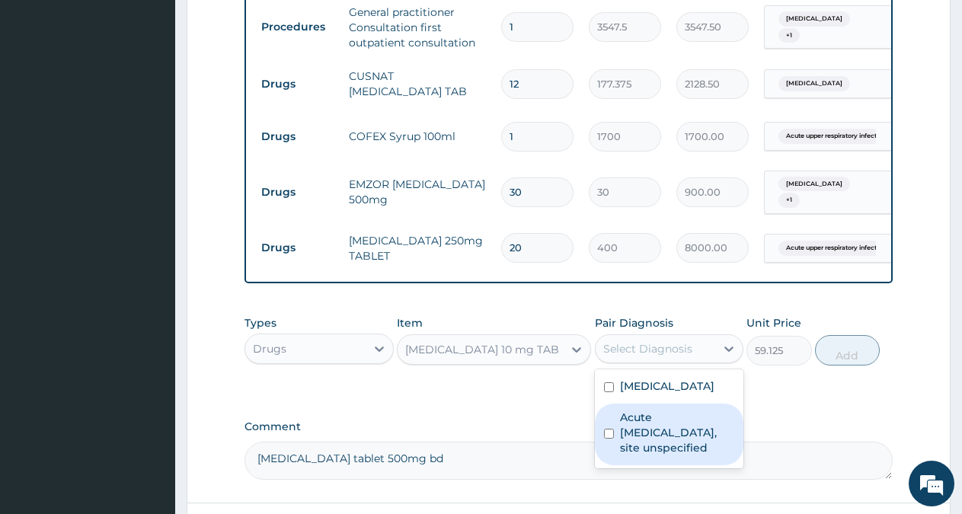
click at [642, 443] on label "Acute [MEDICAL_DATA], site unspecified" at bounding box center [677, 433] width 115 height 46
checkbox input "true"
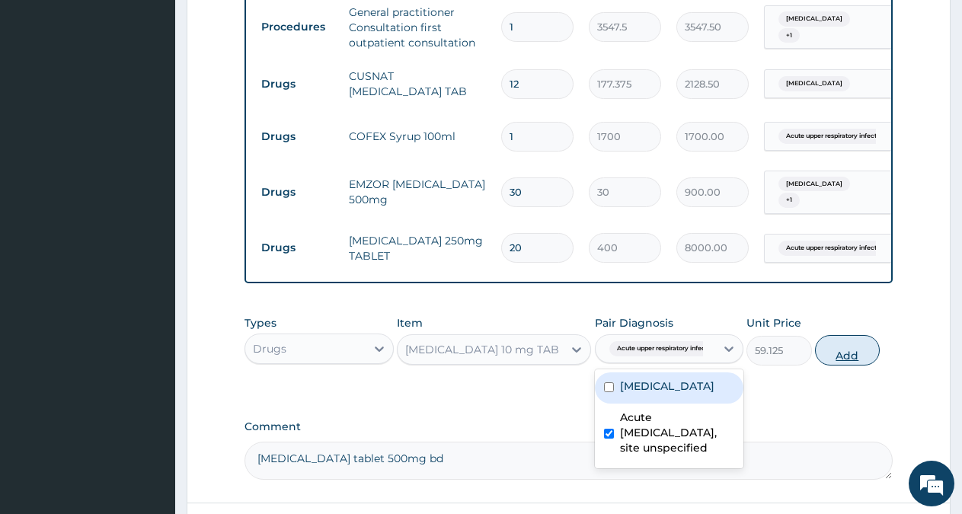
click at [838, 366] on button "Add" at bounding box center [847, 350] width 65 height 30
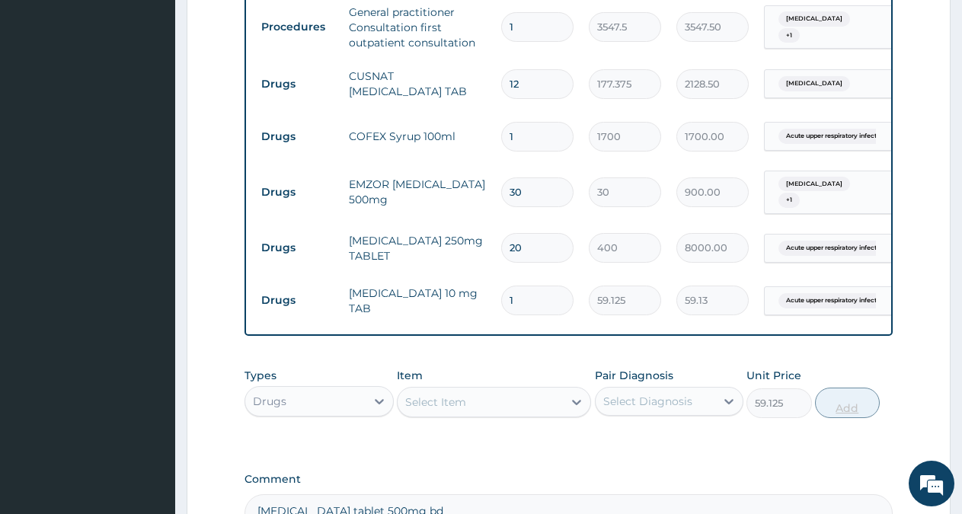
type input "0"
type input "10"
type input "591.25"
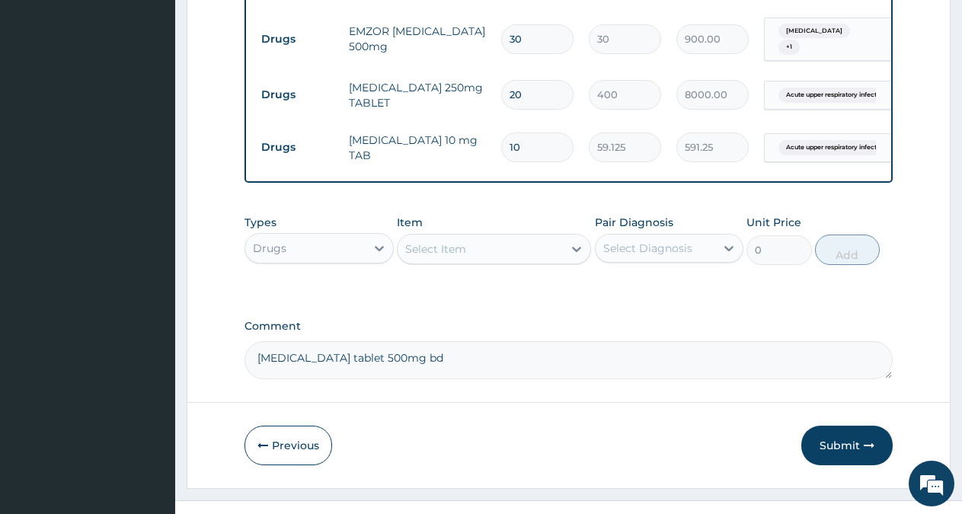
scroll to position [802, 0]
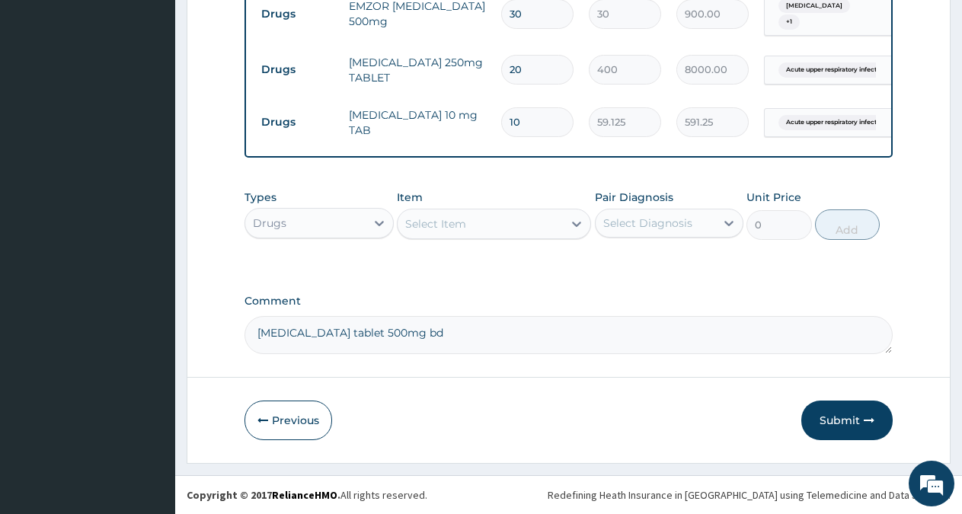
type input "10"
click at [362, 225] on div "Drugs" at bounding box center [305, 223] width 120 height 24
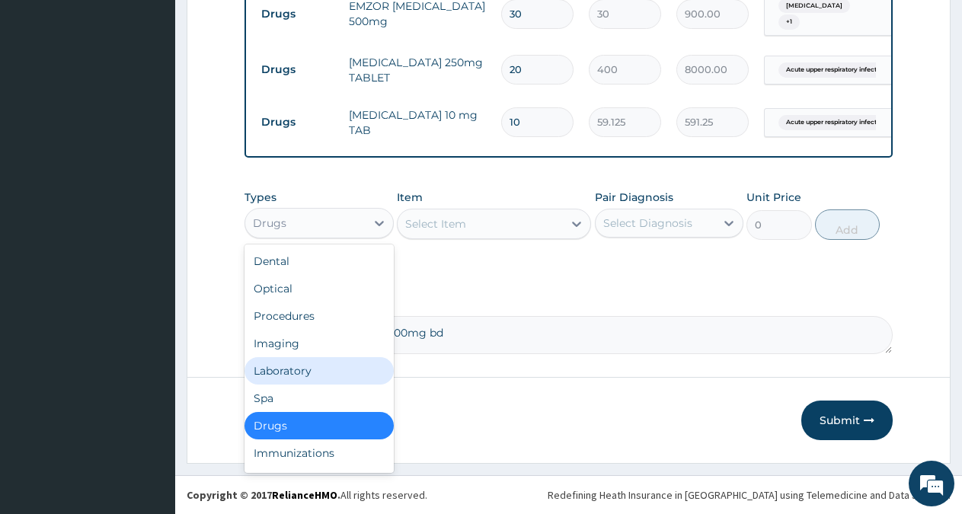
click at [290, 369] on div "Laboratory" at bounding box center [319, 370] width 149 height 27
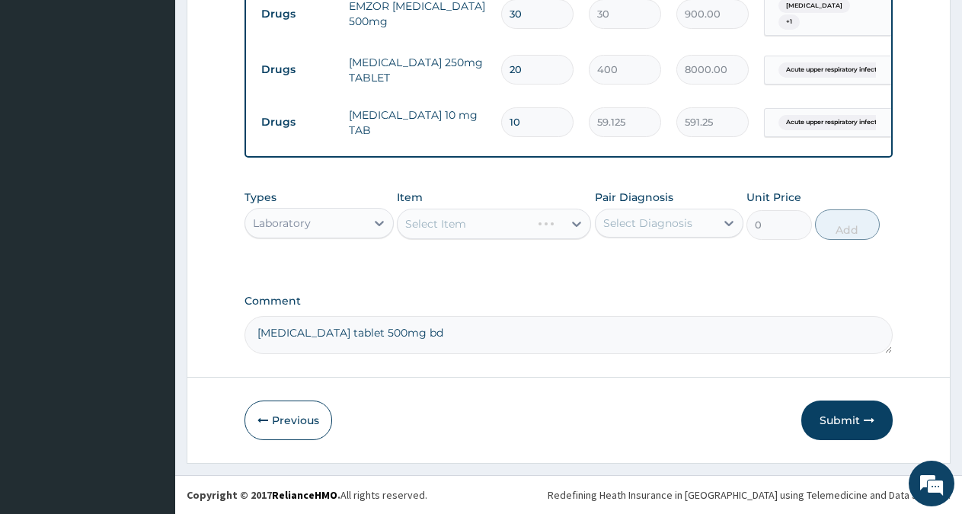
click at [493, 223] on div "Select Item" at bounding box center [494, 224] width 194 height 30
click at [559, 222] on div "Select Item" at bounding box center [480, 224] width 165 height 24
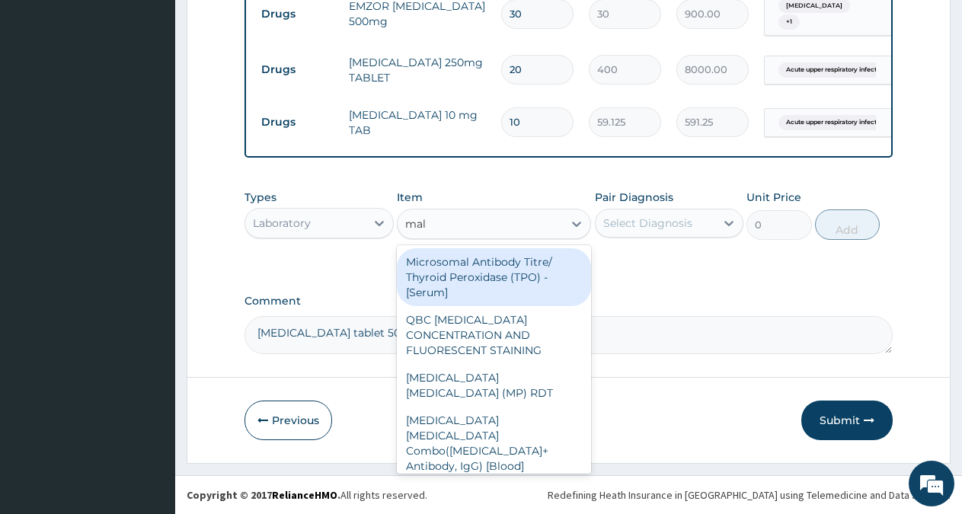
type input "mala"
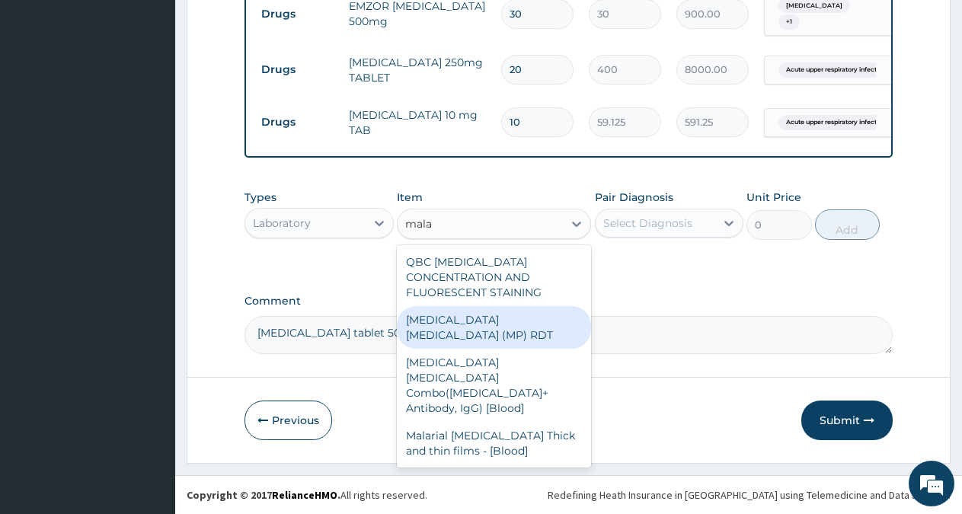
click at [516, 324] on div "[MEDICAL_DATA] [MEDICAL_DATA] (MP) RDT" at bounding box center [494, 327] width 194 height 43
type input "1612.5"
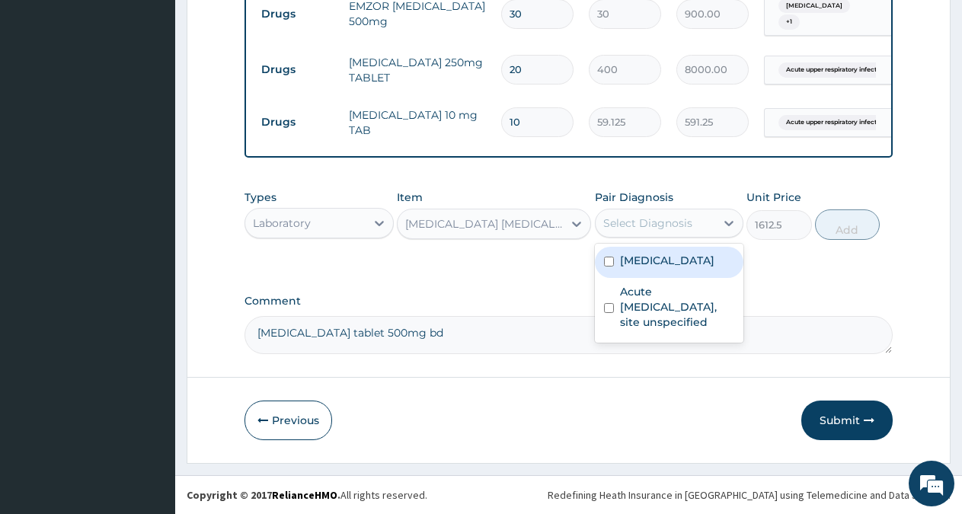
click at [680, 223] on div "Select Diagnosis" at bounding box center [647, 223] width 89 height 15
click at [660, 262] on label "[MEDICAL_DATA]" at bounding box center [667, 260] width 94 height 15
checkbox input "true"
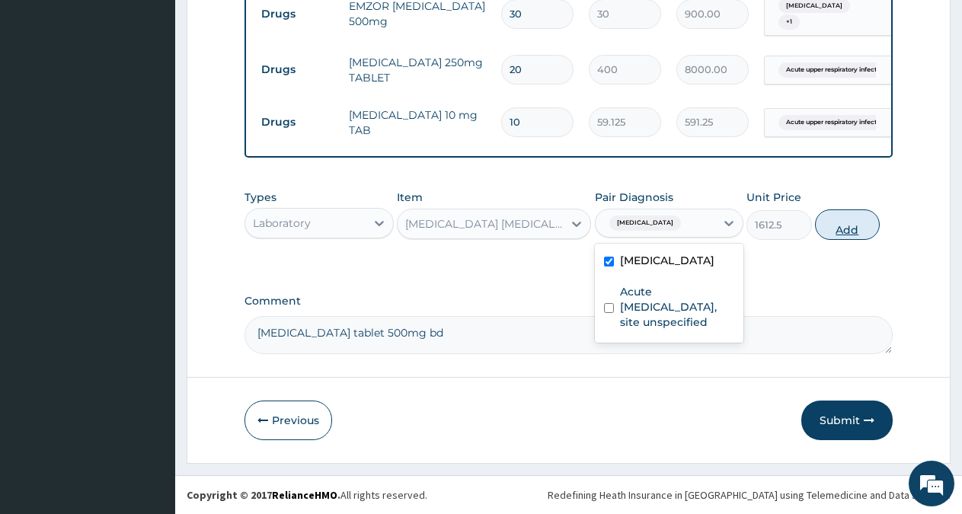
click at [837, 228] on button "Add" at bounding box center [847, 224] width 65 height 30
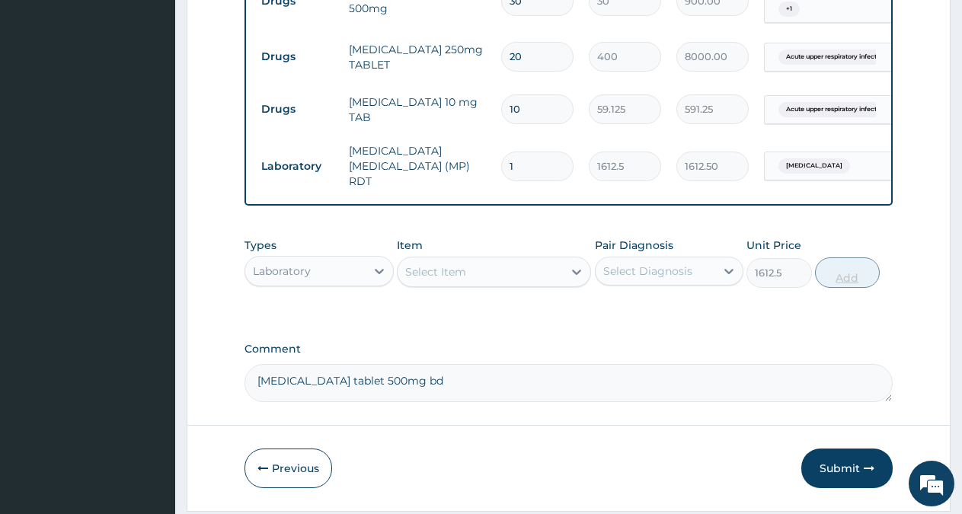
type input "0"
click at [840, 479] on button "Submit" at bounding box center [846, 469] width 91 height 40
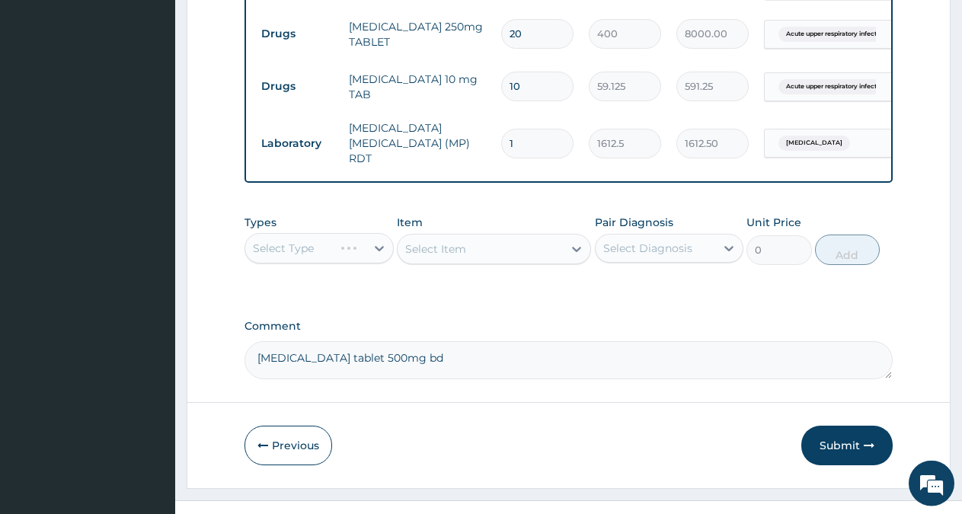
scroll to position [855, 0]
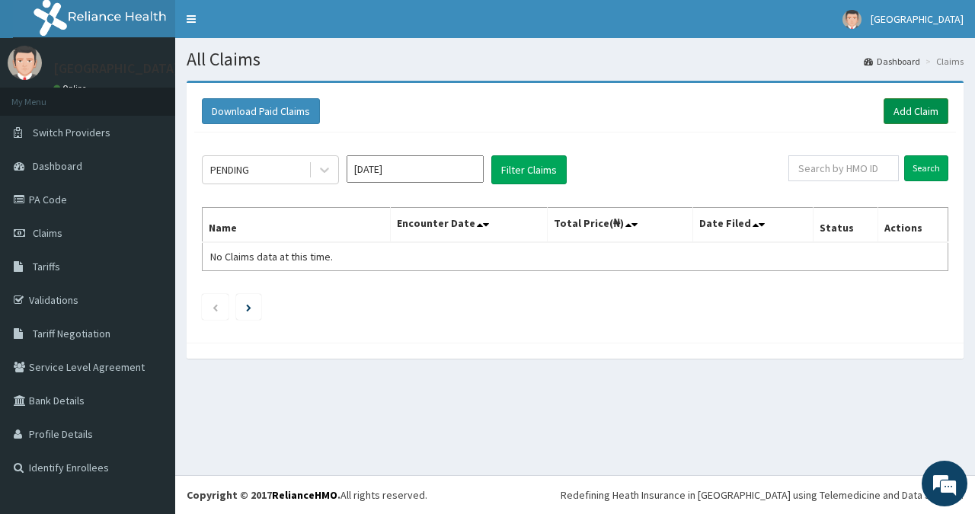
click at [916, 106] on link "Add Claim" at bounding box center [916, 111] width 65 height 26
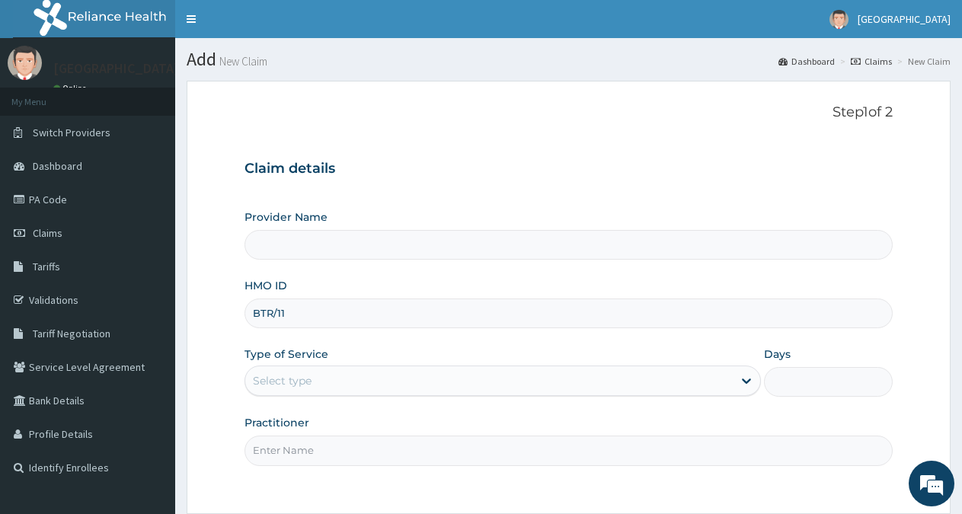
type input "BTR/110"
type input "[GEOGRAPHIC_DATA]"
type input "BTR/11037/A"
click at [355, 376] on div "Select type" at bounding box center [488, 381] width 487 height 24
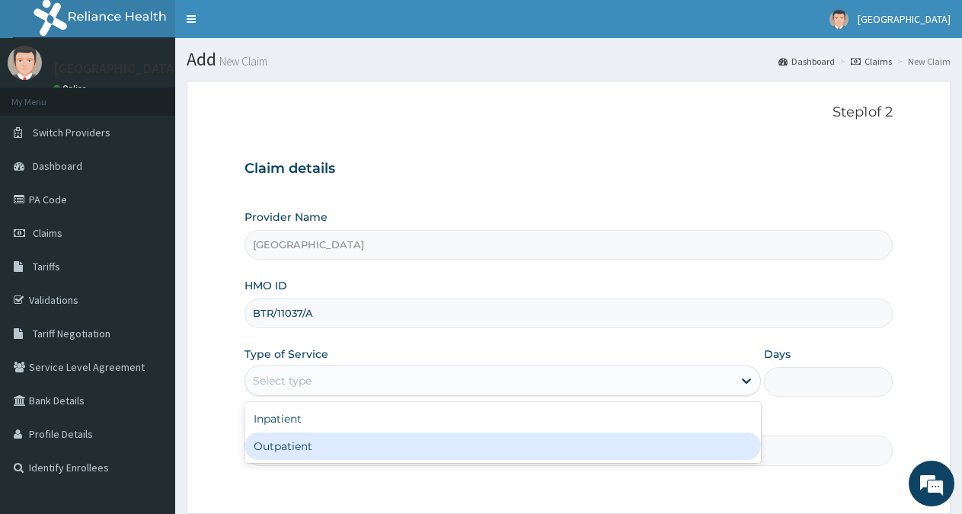
click at [287, 450] on div "Outpatient" at bounding box center [503, 446] width 516 height 27
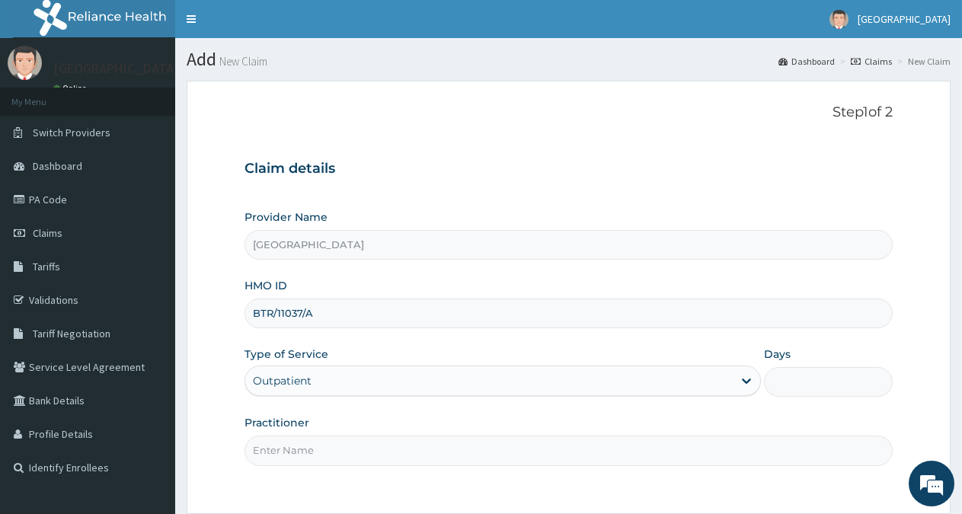
type input "1"
click at [295, 449] on input "Practitioner" at bounding box center [569, 451] width 648 height 30
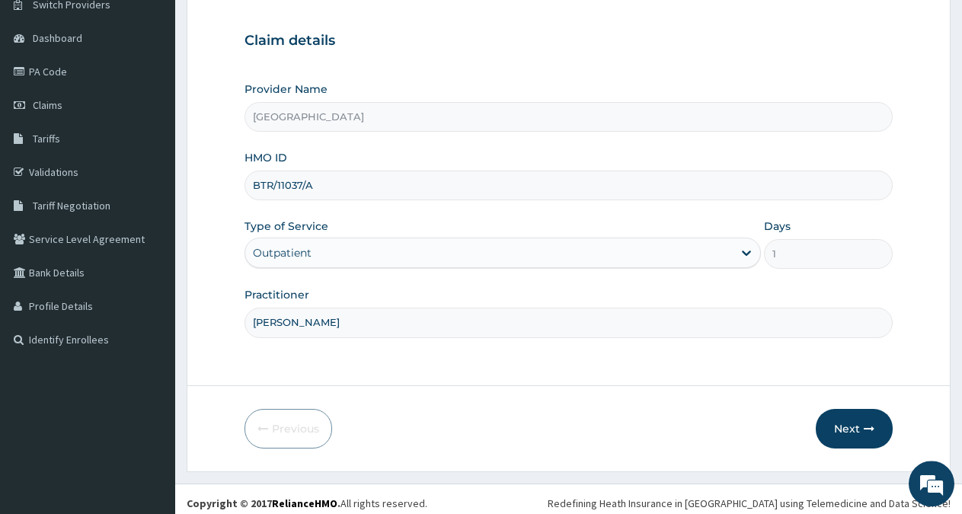
scroll to position [136, 0]
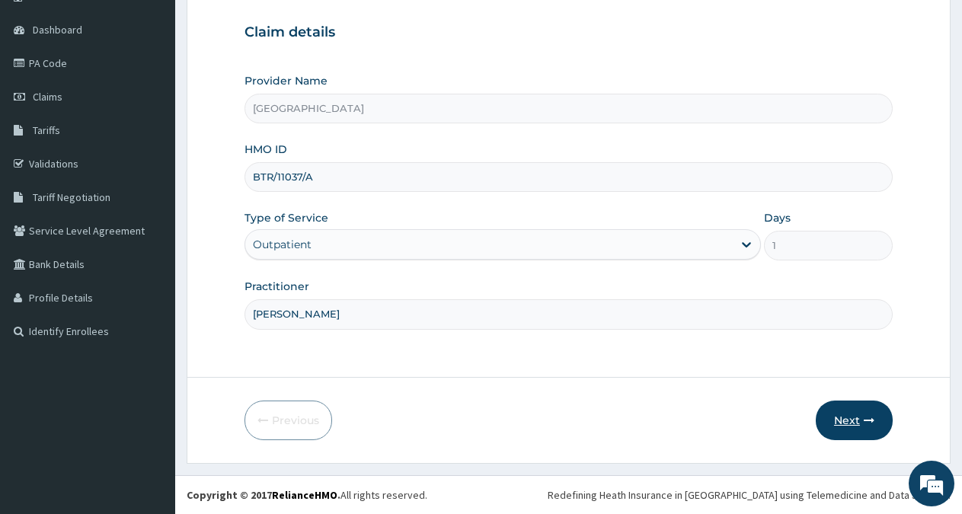
type input "[PERSON_NAME]"
click at [857, 415] on button "Next" at bounding box center [854, 421] width 77 height 40
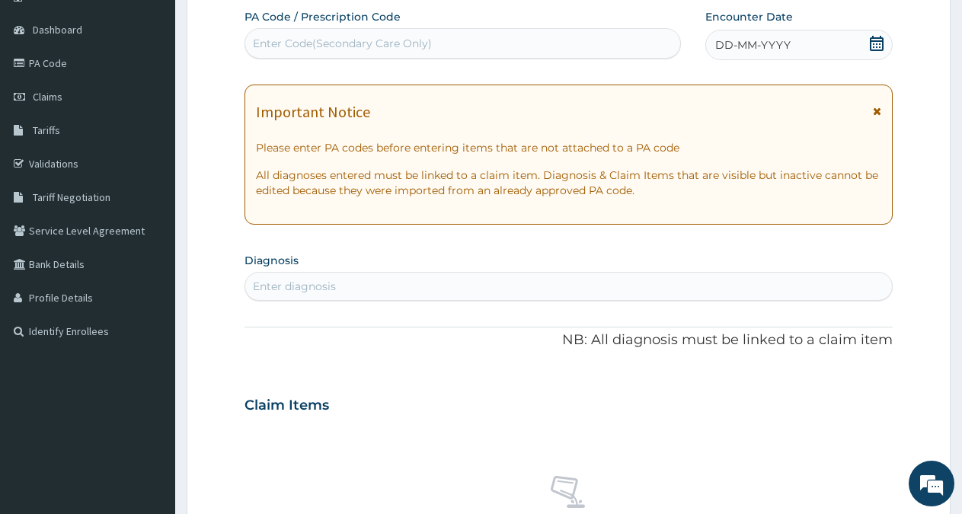
click at [821, 43] on div "DD-MM-YYYY" at bounding box center [798, 45] width 187 height 30
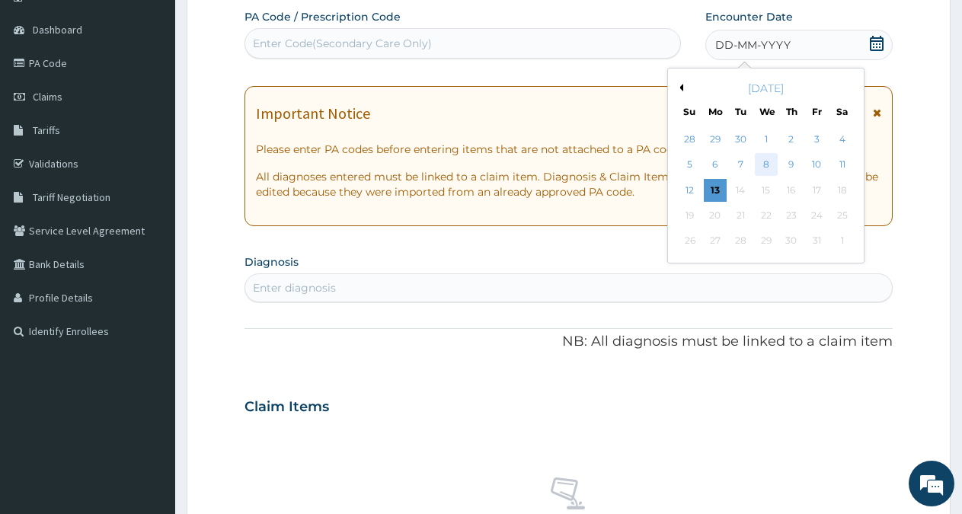
click at [767, 165] on div "8" at bounding box center [766, 165] width 23 height 23
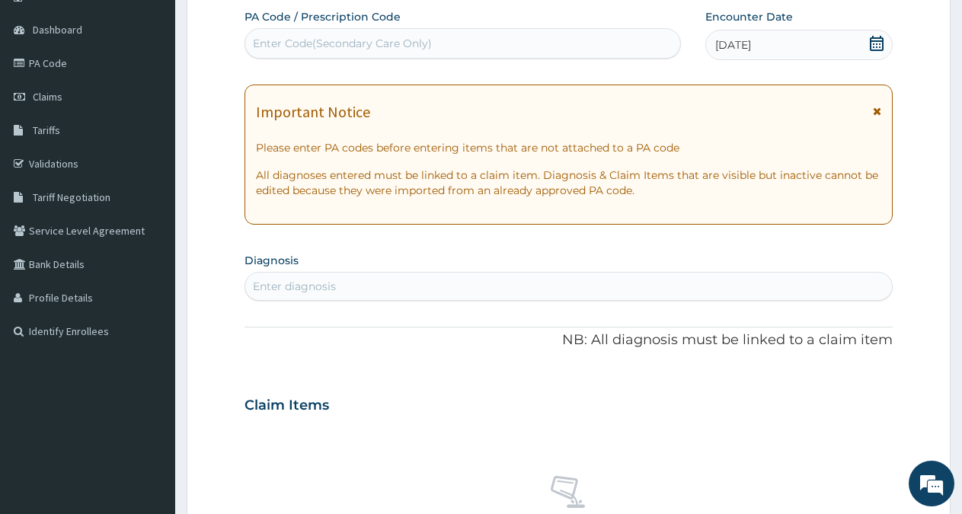
click at [360, 286] on div "Enter diagnosis" at bounding box center [568, 286] width 647 height 24
type input "URTI"
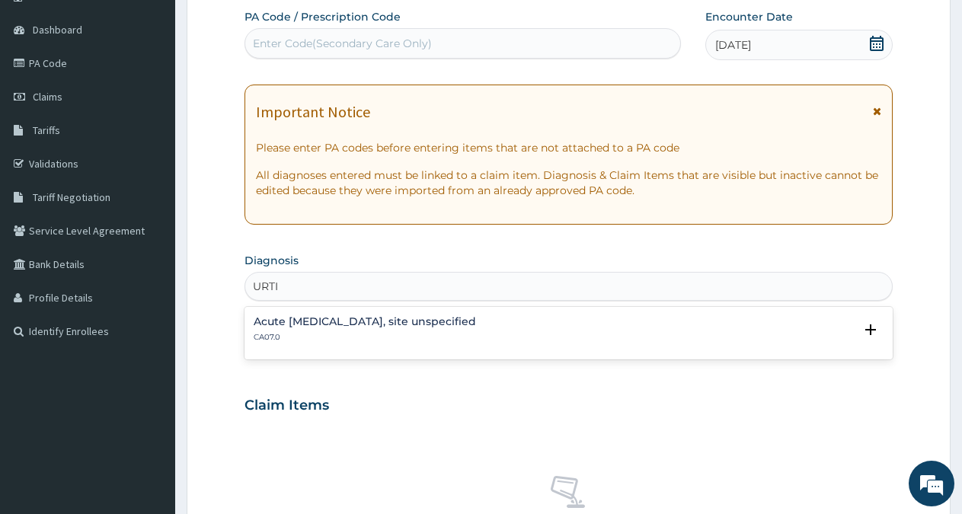
click at [370, 327] on h4 "Acute [MEDICAL_DATA], site unspecified" at bounding box center [365, 321] width 222 height 11
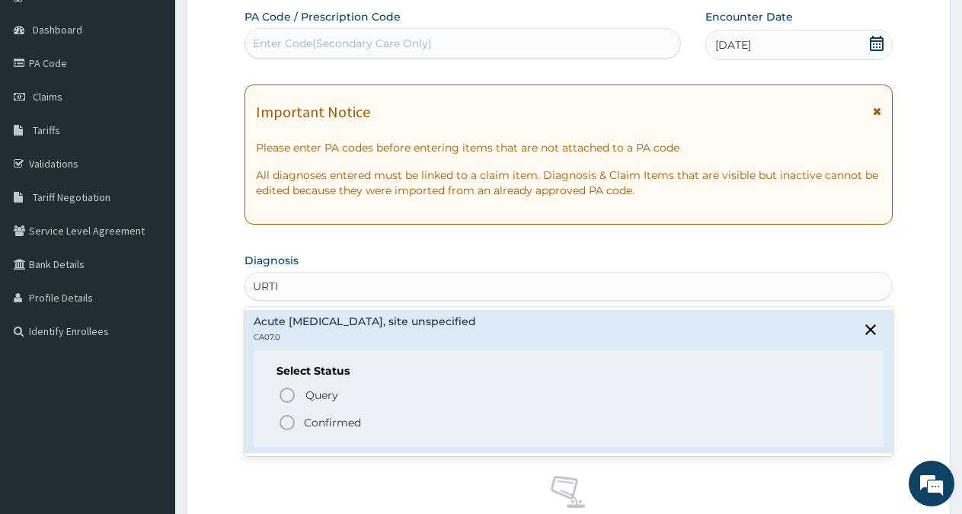
click at [340, 420] on p "Confirmed" at bounding box center [332, 422] width 57 height 15
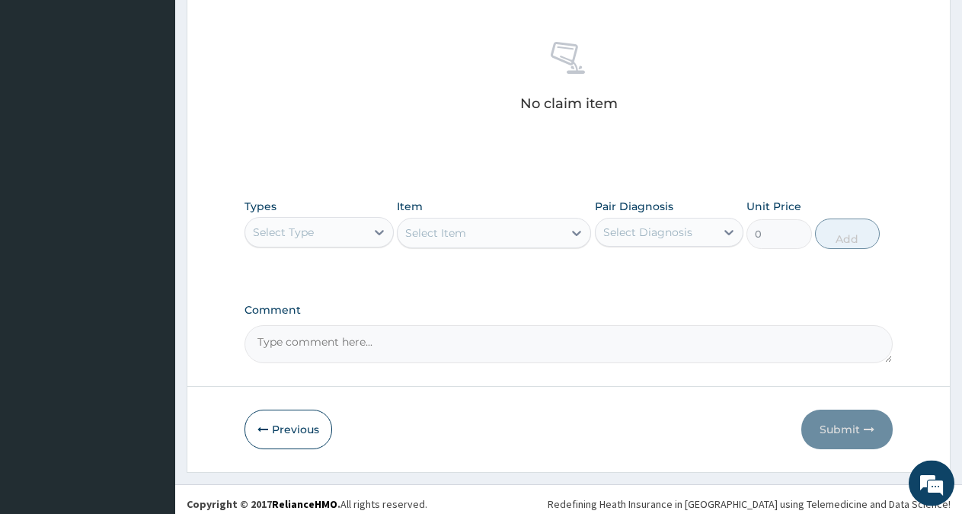
scroll to position [584, 0]
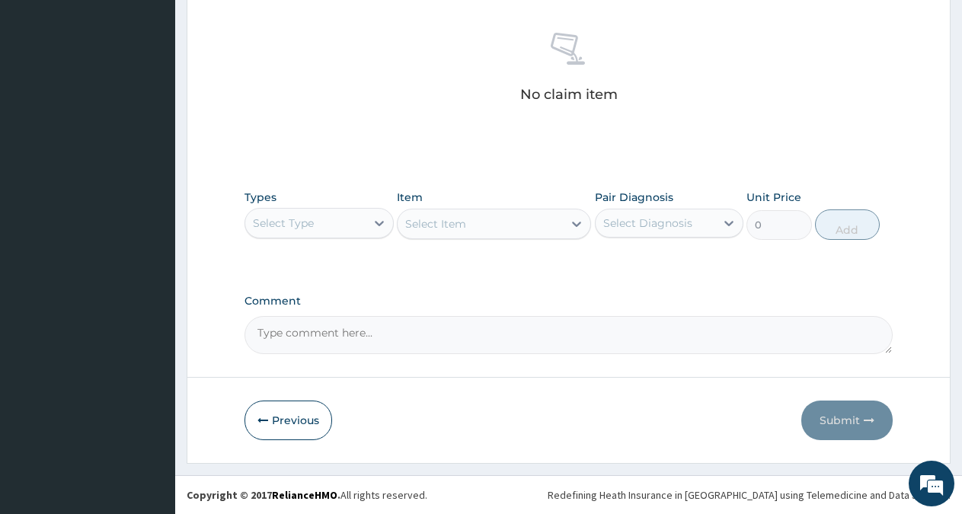
click at [350, 221] on div "Select Type" at bounding box center [305, 223] width 120 height 24
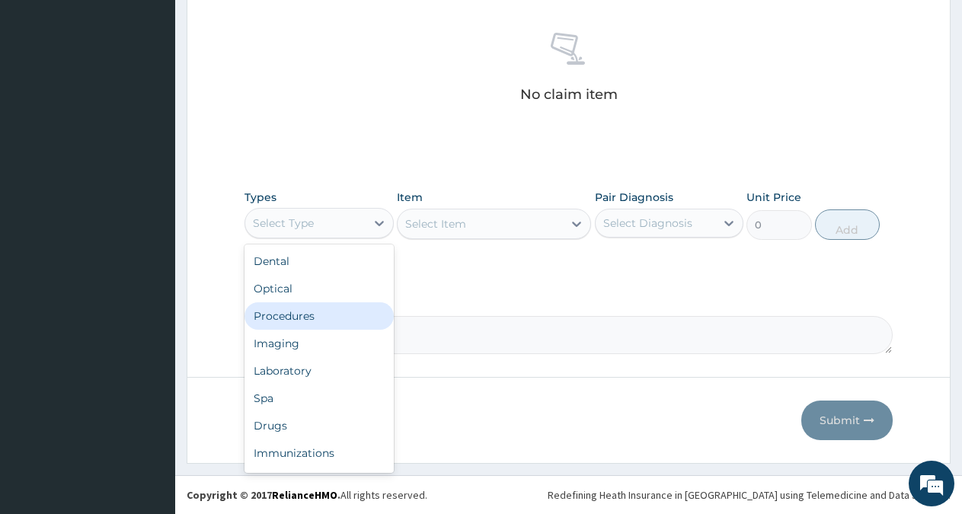
click at [305, 318] on div "Procedures" at bounding box center [319, 315] width 149 height 27
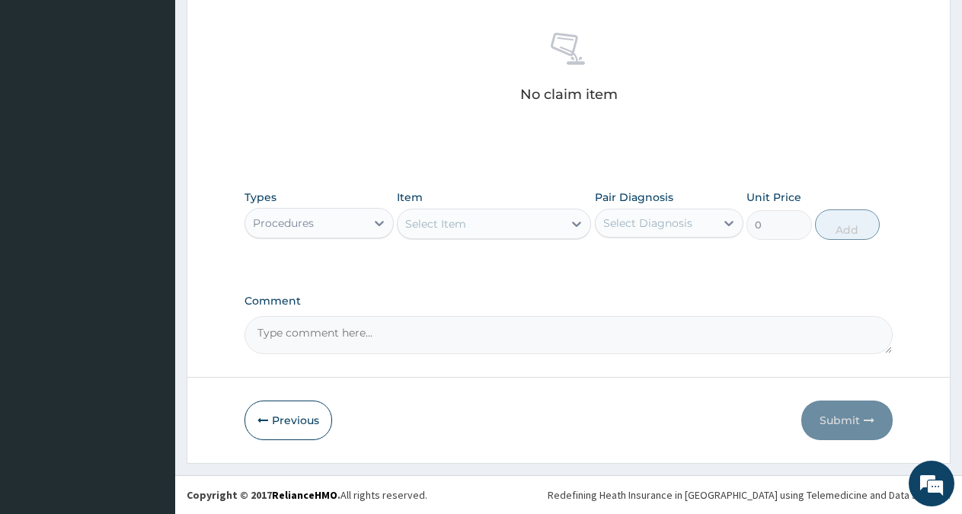
click at [498, 225] on div "Select Item" at bounding box center [480, 224] width 165 height 24
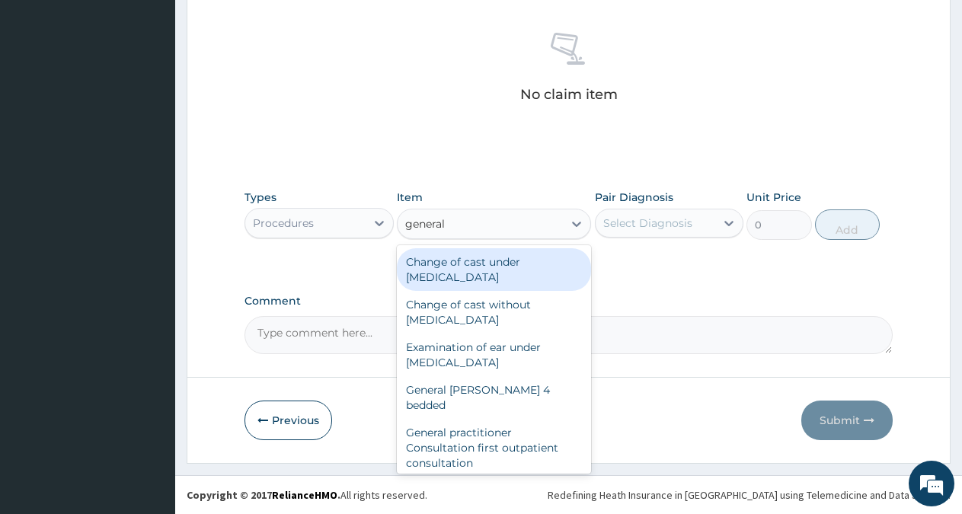
type input "general p"
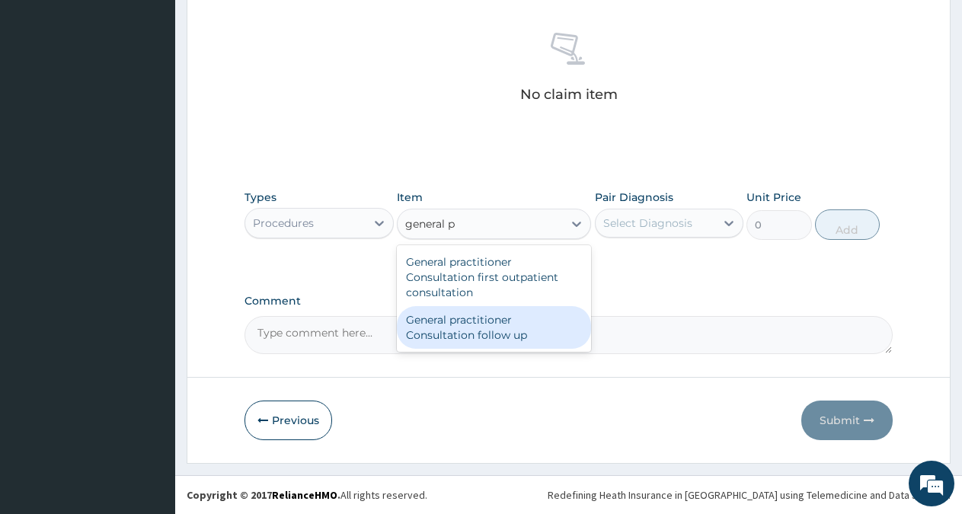
click at [475, 343] on div "General practitioner Consultation follow up" at bounding box center [494, 327] width 194 height 43
type input "2365"
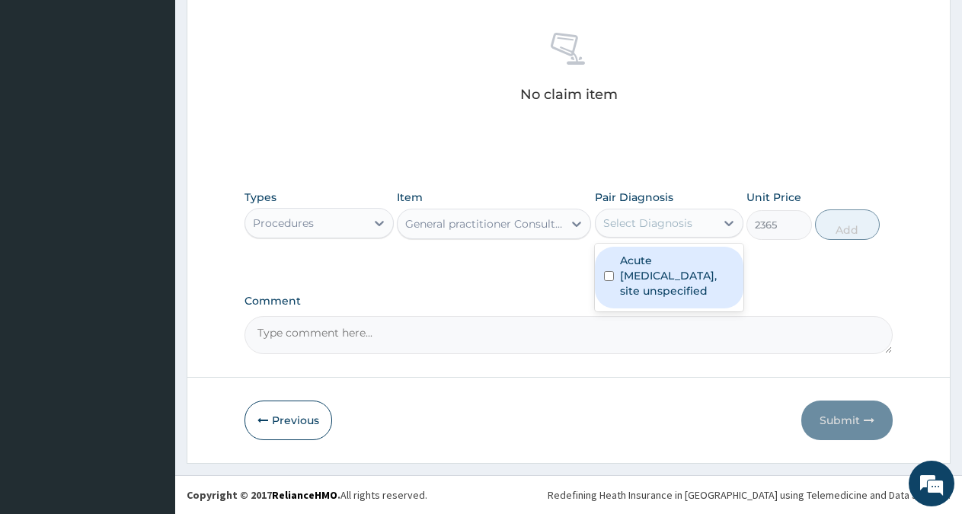
click at [704, 219] on div "Select Diagnosis" at bounding box center [656, 223] width 120 height 24
click at [660, 262] on label "Acute [MEDICAL_DATA], site unspecified" at bounding box center [677, 276] width 115 height 46
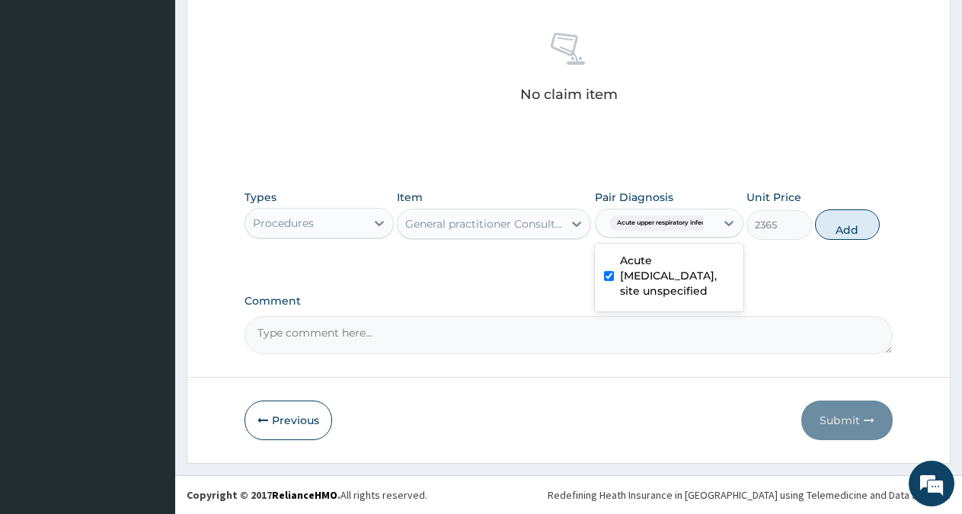
checkbox input "true"
click at [846, 228] on button "Add" at bounding box center [847, 224] width 65 height 30
type input "0"
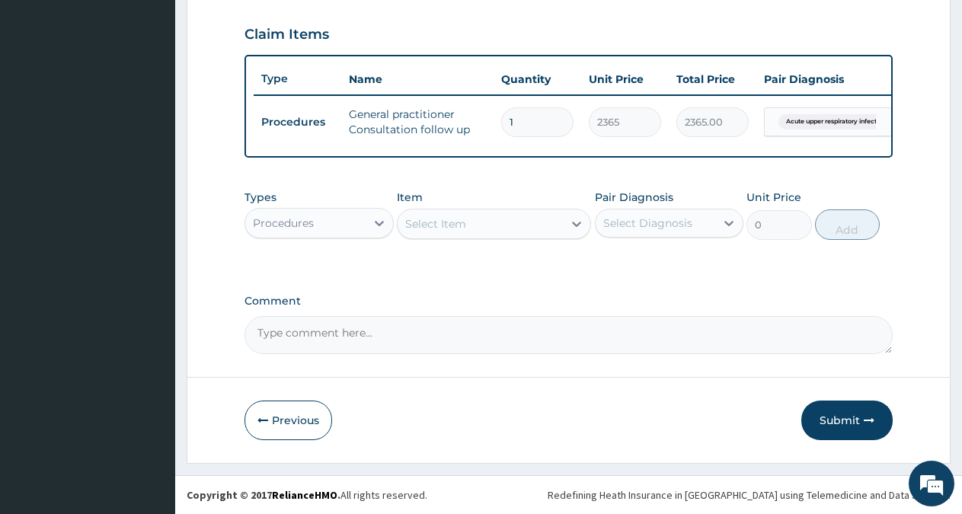
click at [350, 232] on div "Procedures" at bounding box center [305, 223] width 120 height 24
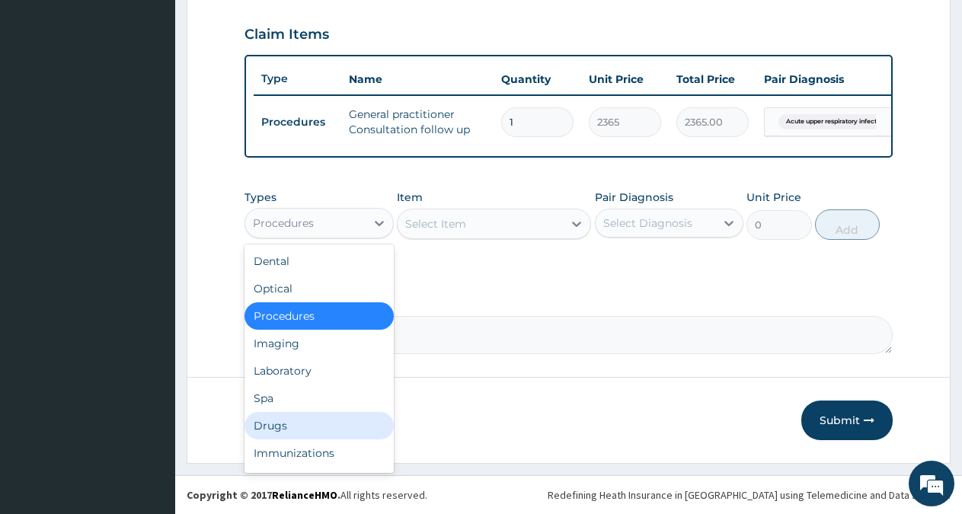
click at [274, 419] on div "Drugs" at bounding box center [319, 425] width 149 height 27
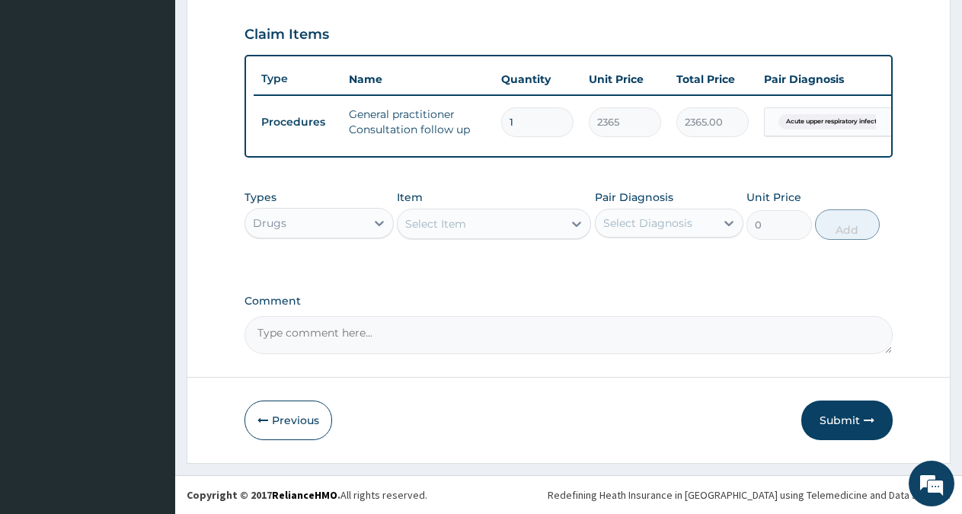
click at [542, 225] on div "Select Item" at bounding box center [480, 224] width 165 height 24
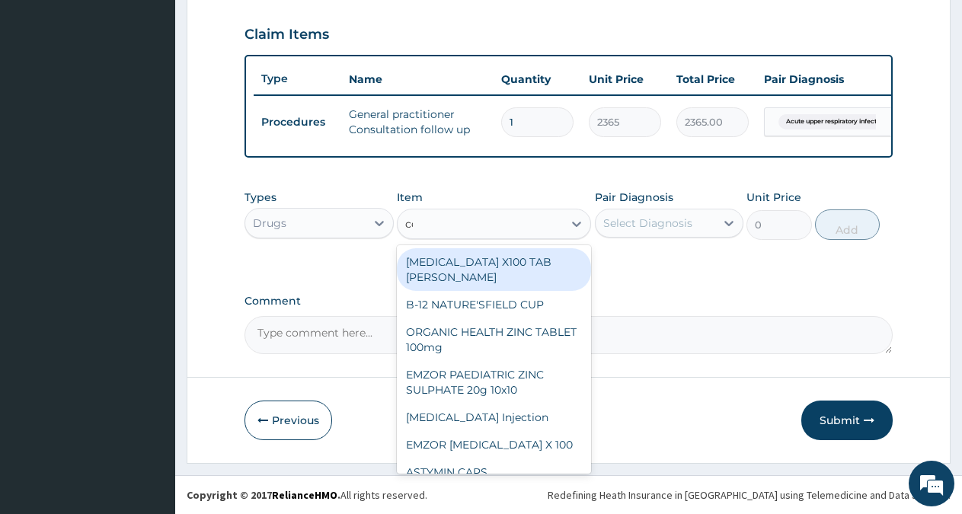
type input "cof"
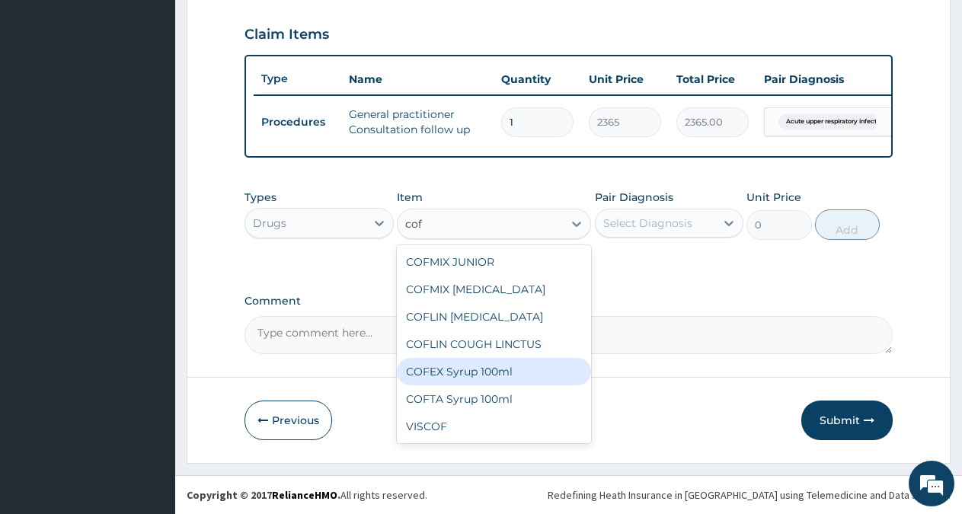
click at [462, 371] on div "COFEX Syrup 100ml" at bounding box center [494, 371] width 194 height 27
type input "1700"
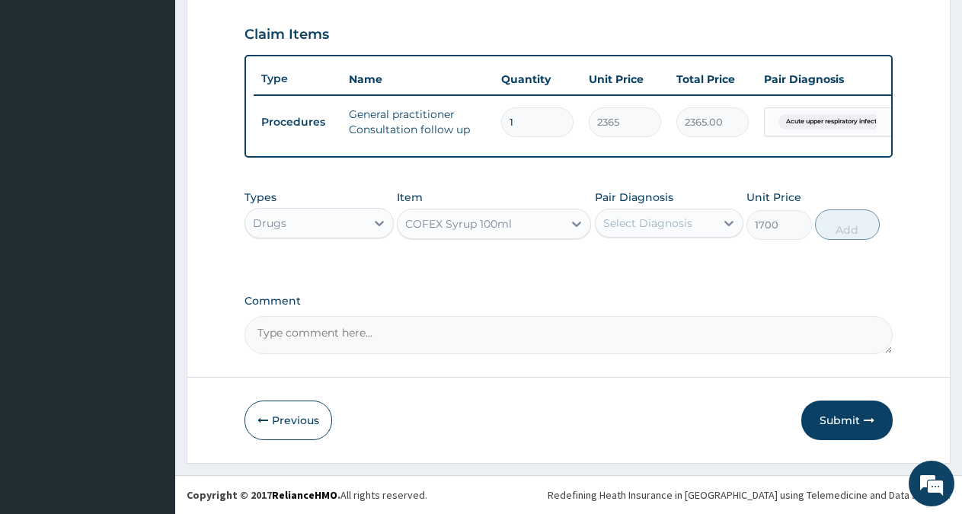
click at [674, 224] on div "Select Diagnosis" at bounding box center [647, 223] width 89 height 15
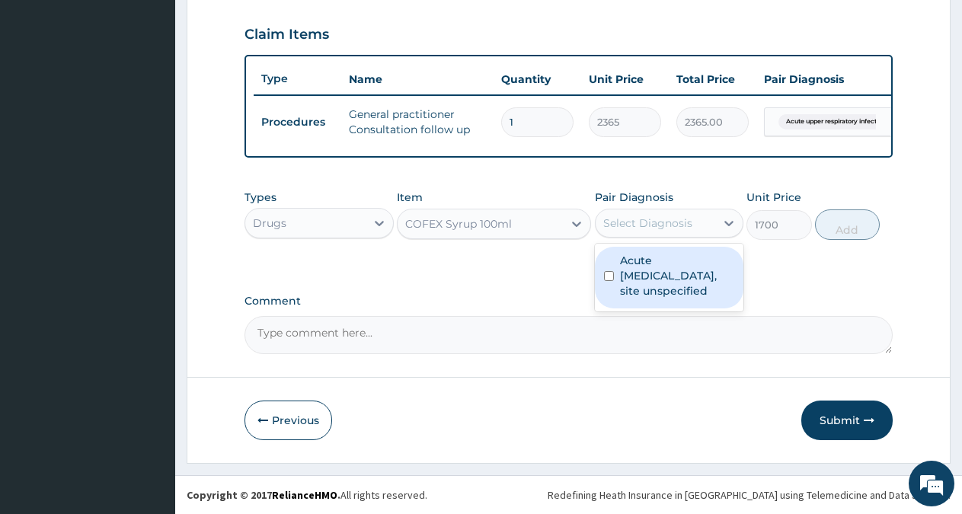
click at [629, 293] on label "Acute [MEDICAL_DATA], site unspecified" at bounding box center [677, 276] width 115 height 46
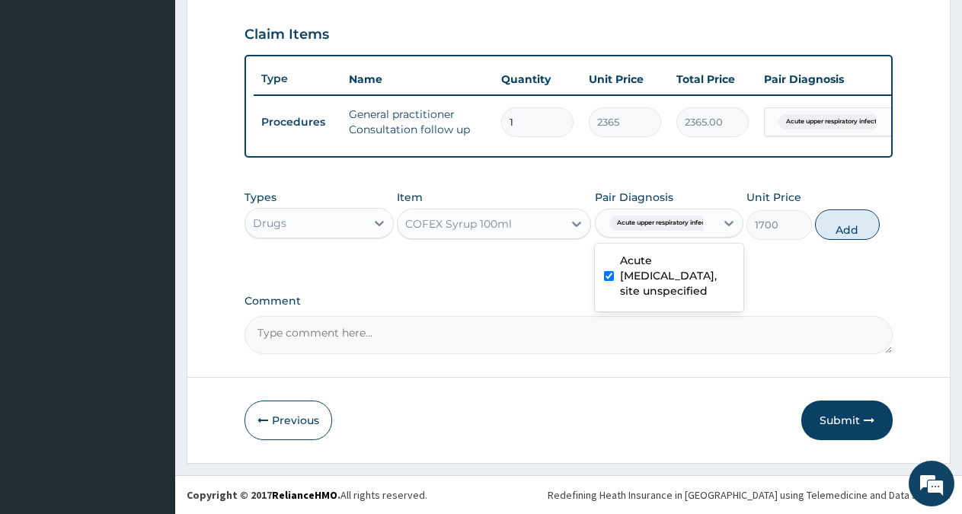
checkbox input "true"
click at [853, 225] on button "Add" at bounding box center [847, 224] width 65 height 30
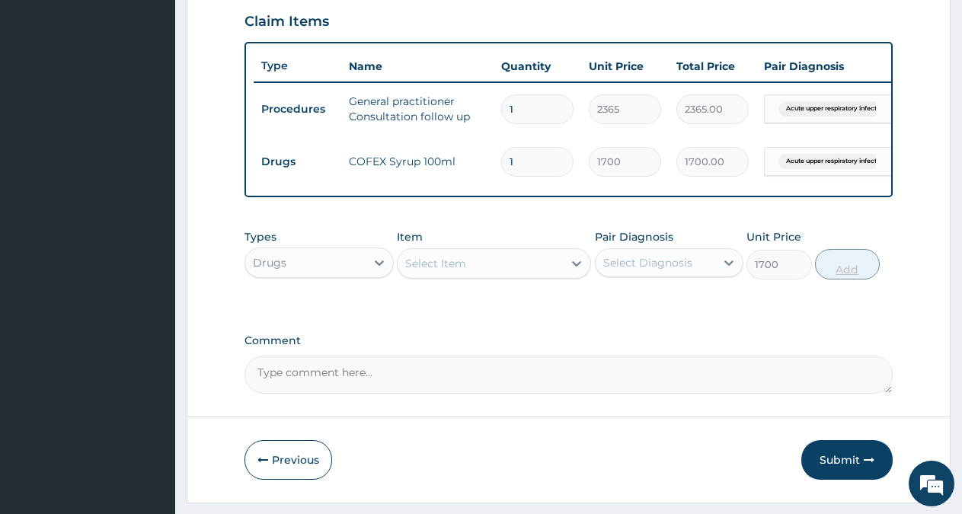
type input "0"
click at [553, 276] on div "Select Item" at bounding box center [480, 263] width 165 height 24
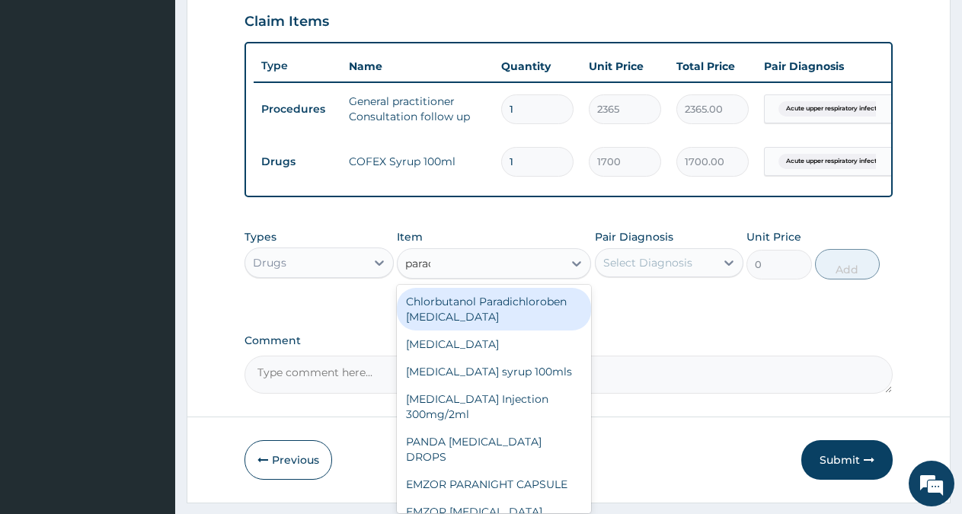
type input "parace"
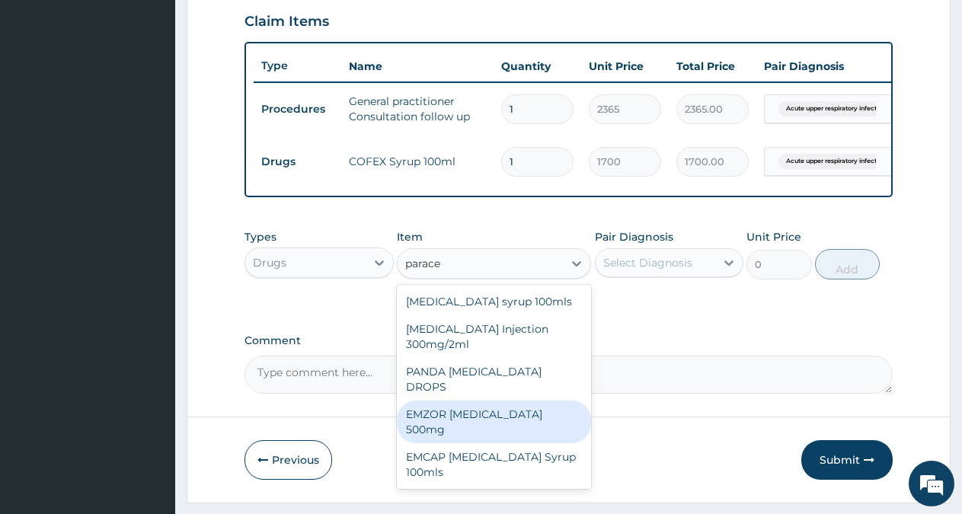
click at [552, 413] on div "EMZOR [MEDICAL_DATA] 500mg" at bounding box center [494, 422] width 194 height 43
type input "30"
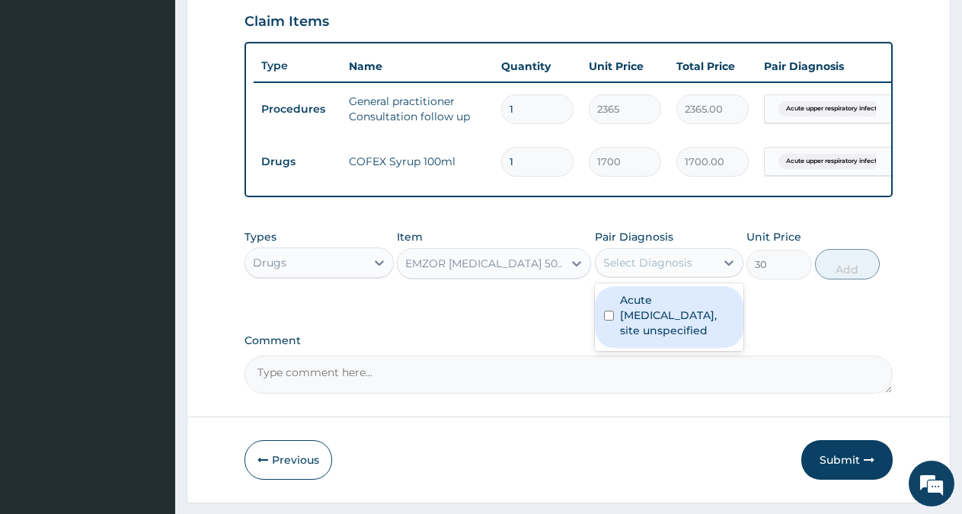
click at [705, 270] on div "Select Diagnosis" at bounding box center [656, 263] width 120 height 24
click at [653, 315] on label "Acute [MEDICAL_DATA], site unspecified" at bounding box center [677, 316] width 115 height 46
checkbox input "true"
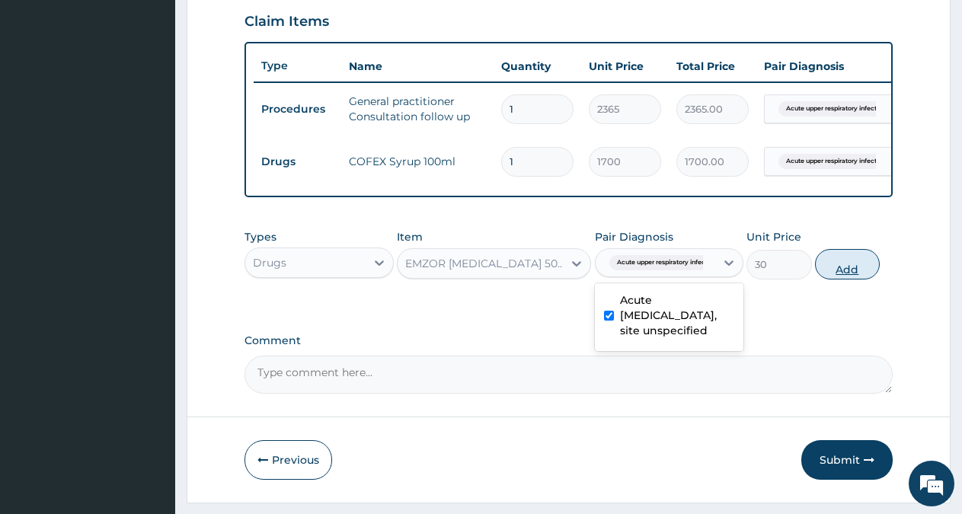
click at [847, 277] on button "Add" at bounding box center [847, 264] width 65 height 30
type input "0"
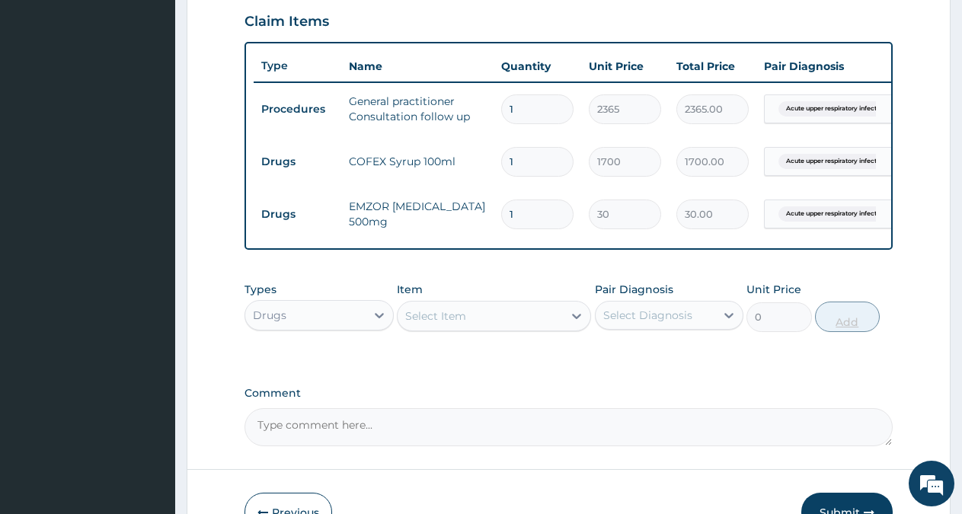
type input "0.00"
type input "2"
type input "60.00"
type input "20"
type input "600.00"
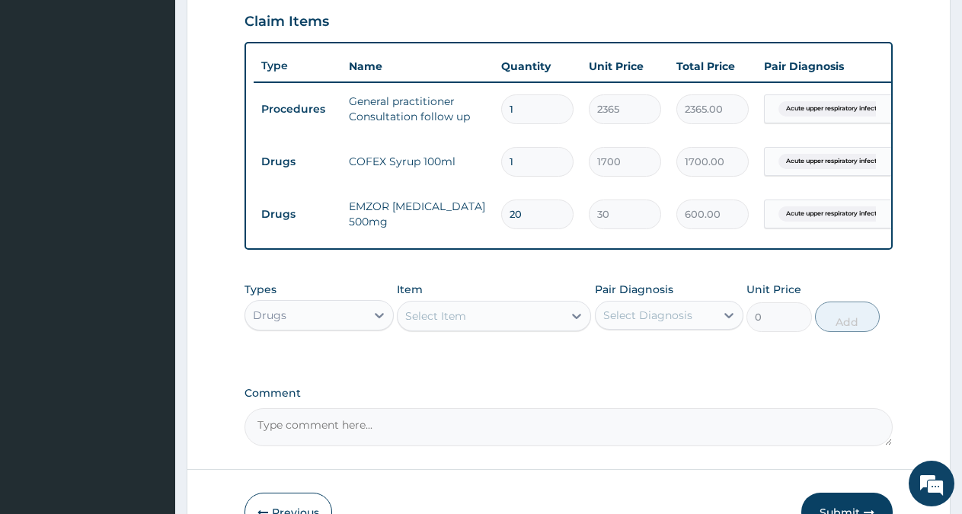
type input "20"
click at [532, 328] on div "Select Item" at bounding box center [480, 316] width 165 height 24
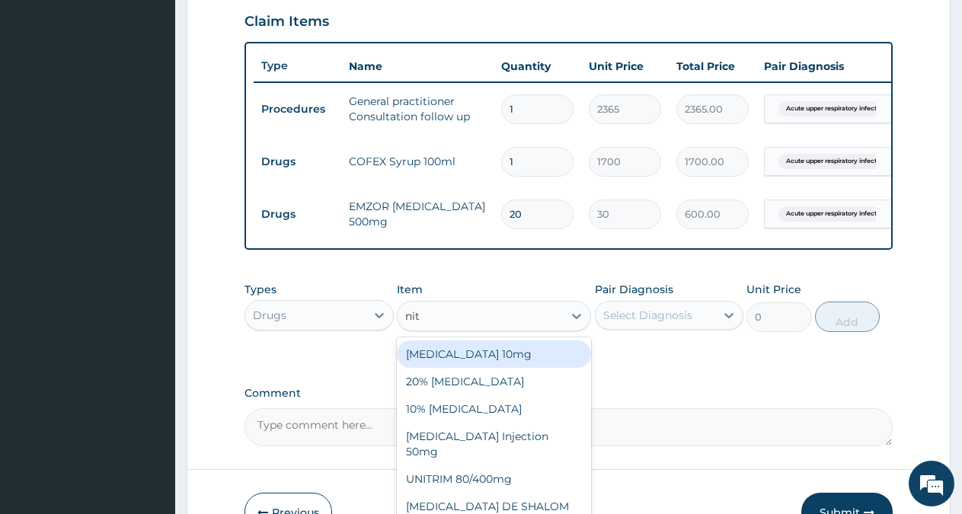
type input "nitr"
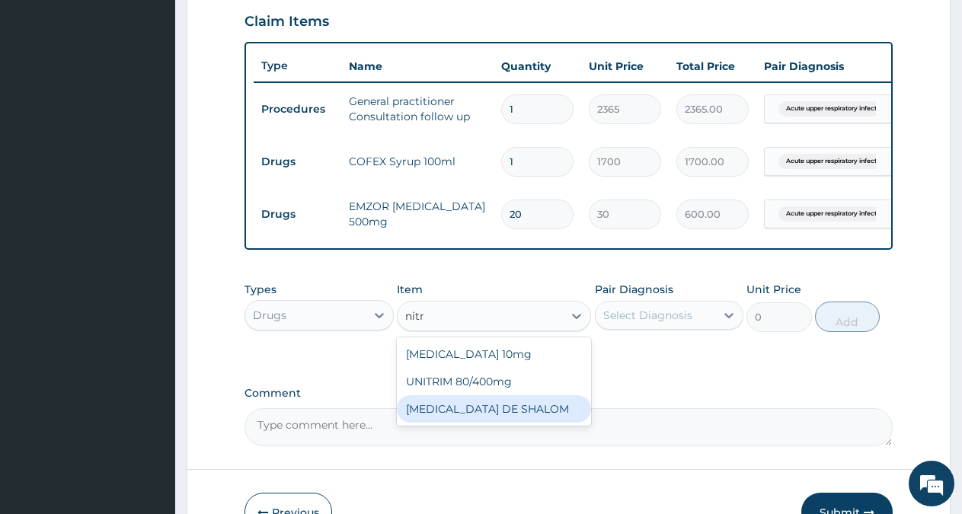
click at [491, 414] on div "[MEDICAL_DATA] DE SHALOM" at bounding box center [494, 408] width 194 height 27
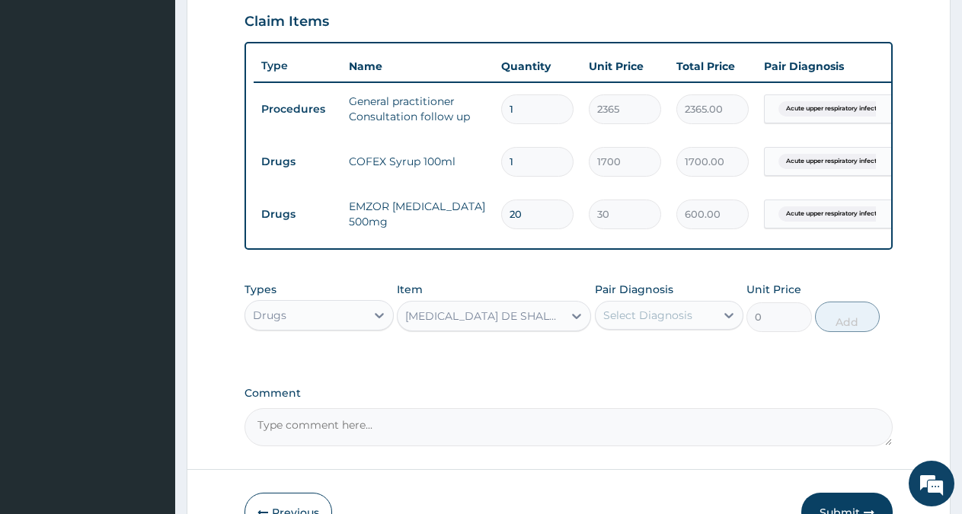
type input "236.5"
click at [546, 322] on div "[MEDICAL_DATA] DE SHALOM" at bounding box center [484, 316] width 159 height 15
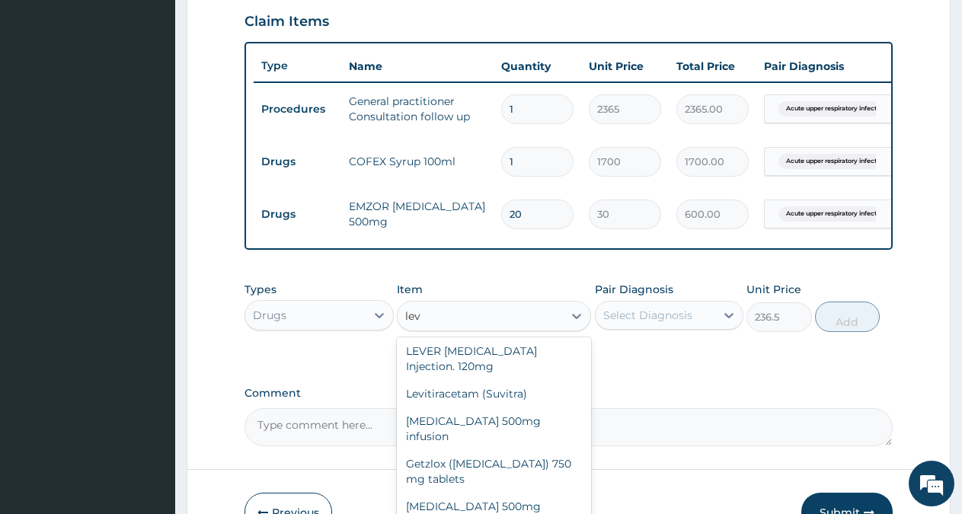
scroll to position [0, 0]
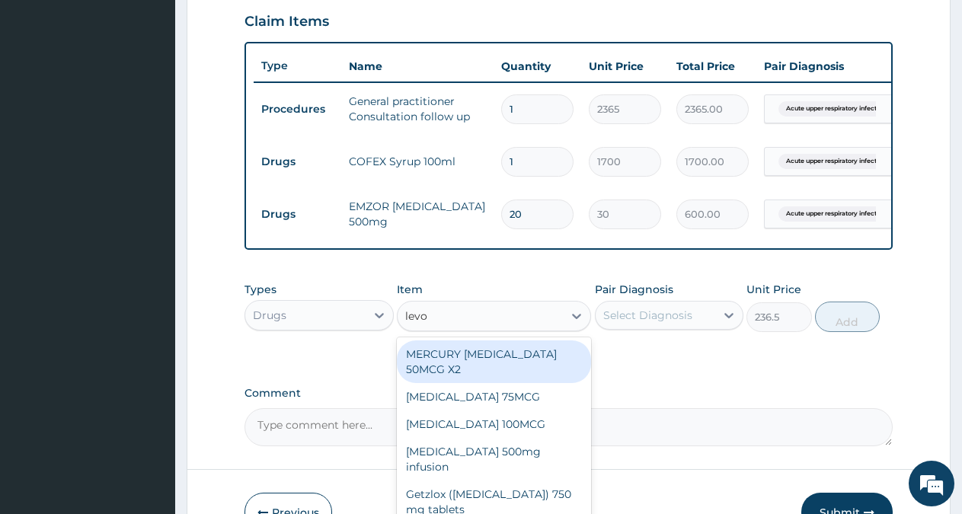
type input "levof"
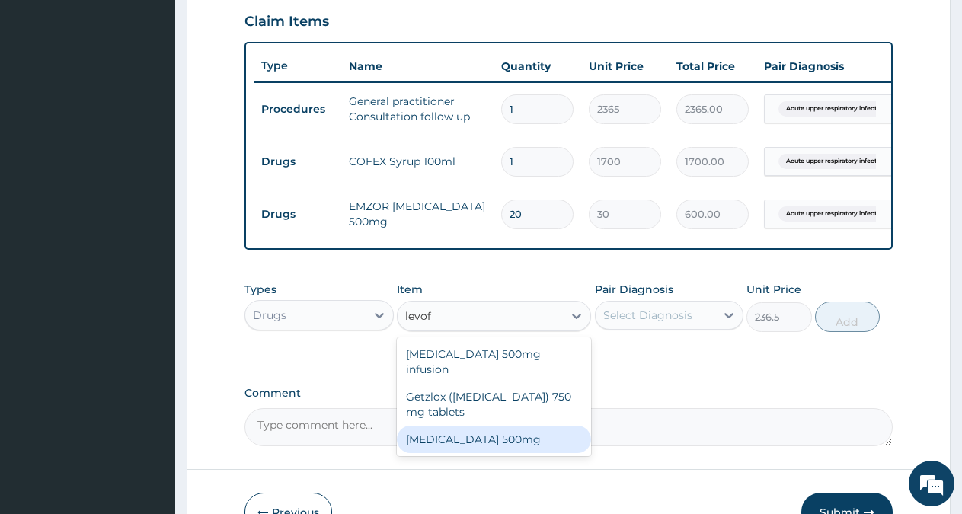
click at [469, 433] on div "[MEDICAL_DATA] 500mg" at bounding box center [494, 439] width 194 height 27
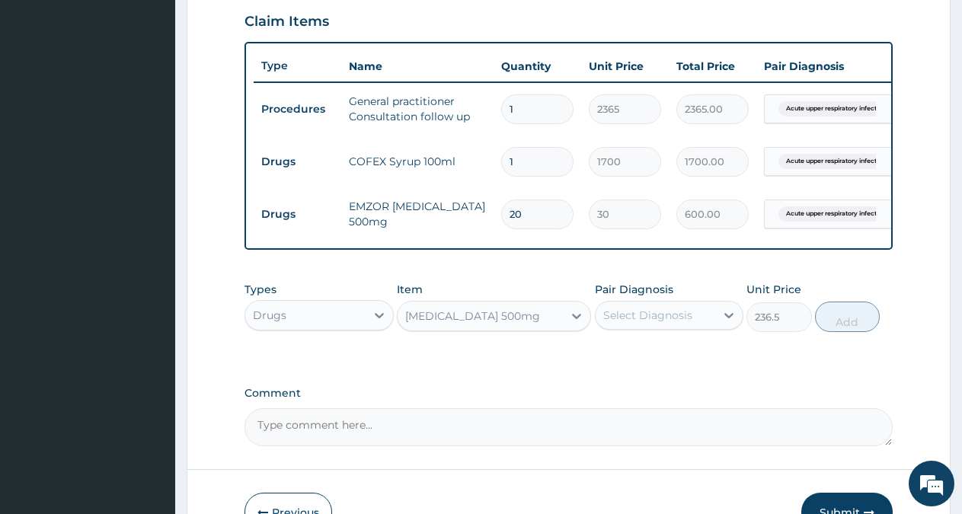
type input "350"
click at [656, 323] on div "Select Diagnosis" at bounding box center [647, 315] width 89 height 15
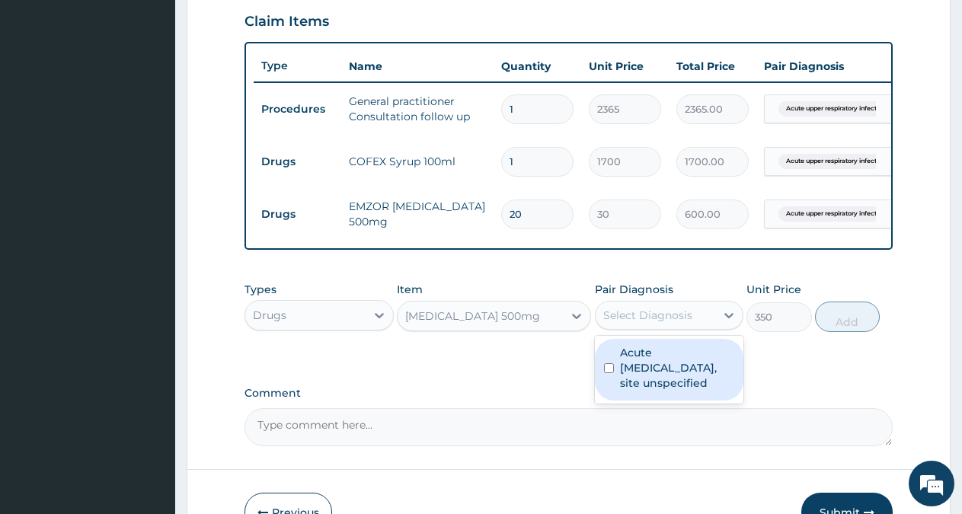
click at [650, 361] on label "Acute [MEDICAL_DATA], site unspecified" at bounding box center [677, 368] width 115 height 46
checkbox input "true"
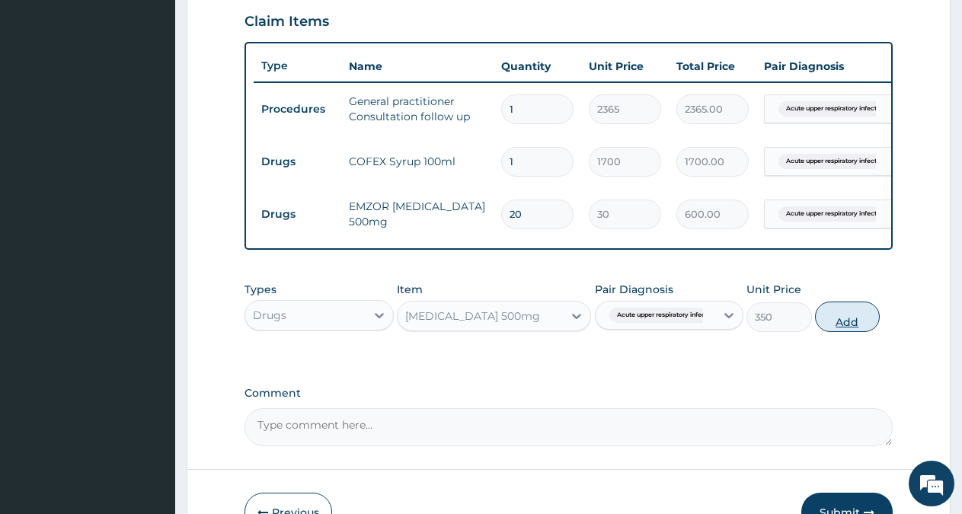
click at [834, 332] on button "Add" at bounding box center [847, 317] width 65 height 30
type input "0"
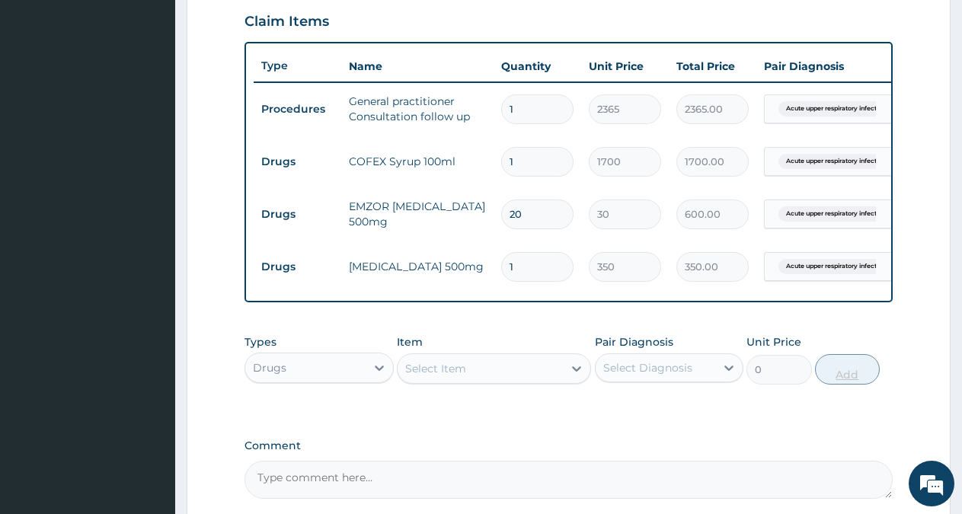
type input "10"
type input "3500.00"
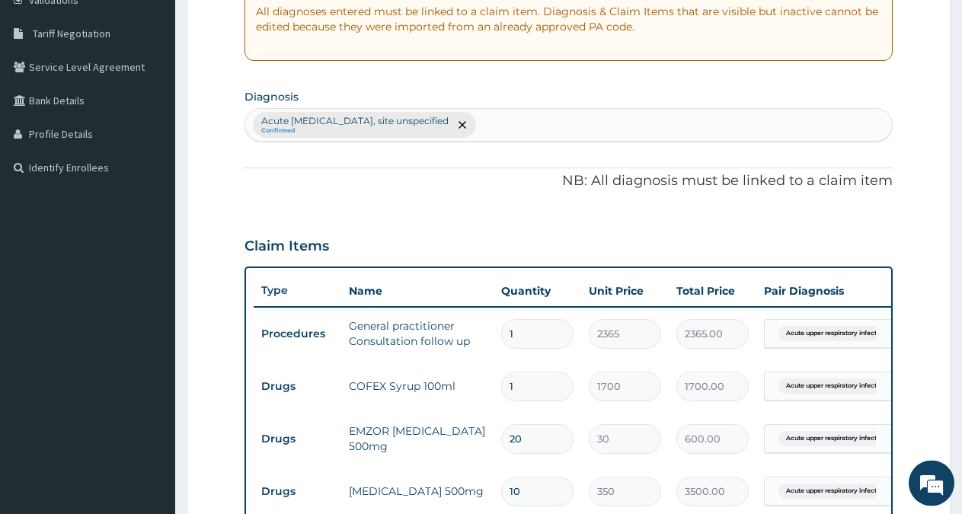
scroll to position [292, 0]
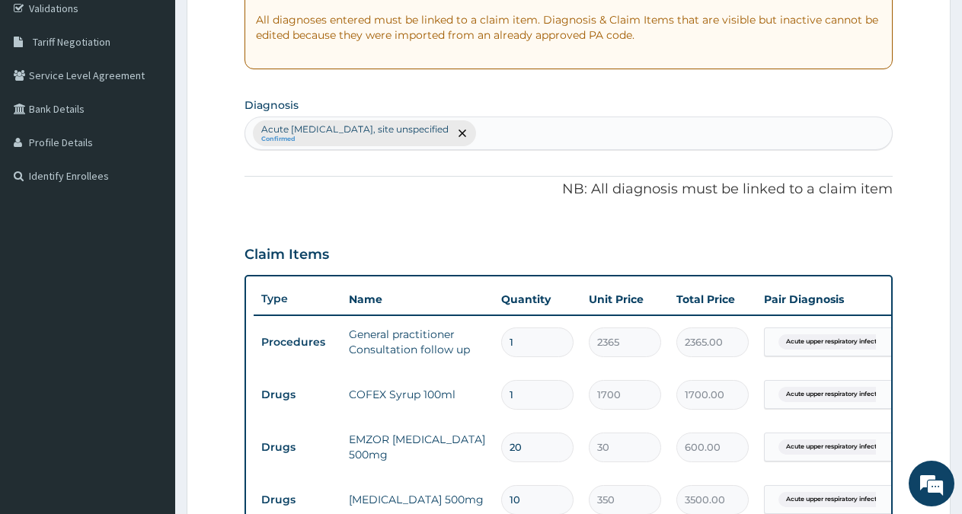
type input "10"
click at [565, 123] on div "Acute upper respiratory infection, site unspecified Confirmed" at bounding box center [568, 133] width 647 height 32
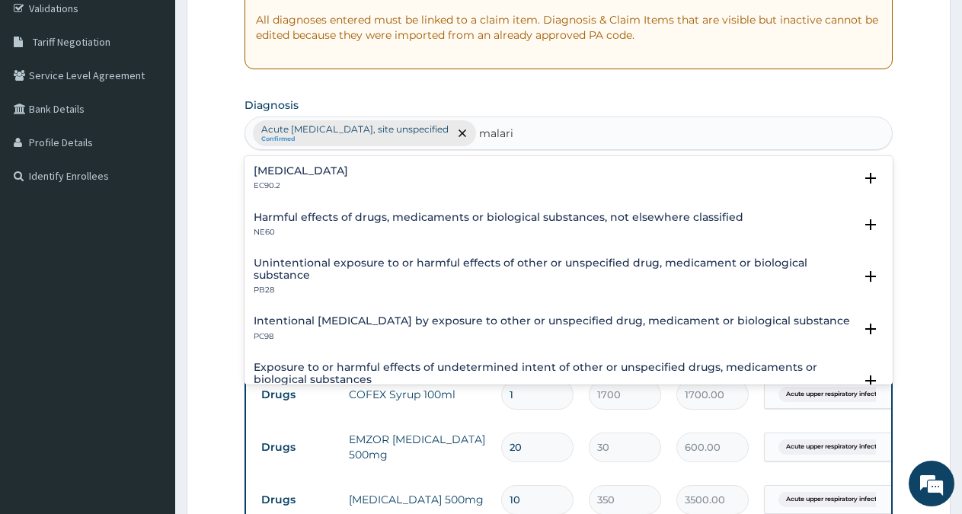
type input "[MEDICAL_DATA]"
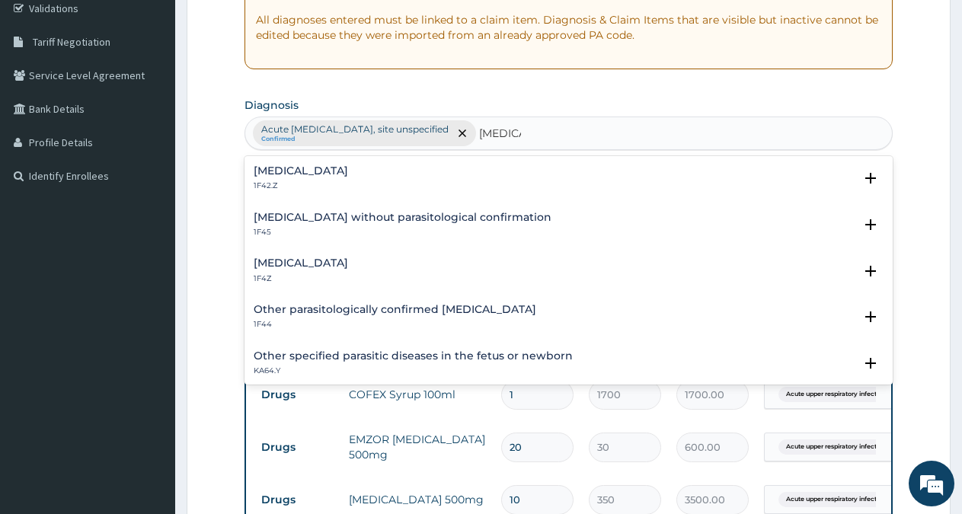
click at [315, 265] on h4 "[MEDICAL_DATA]" at bounding box center [301, 262] width 94 height 11
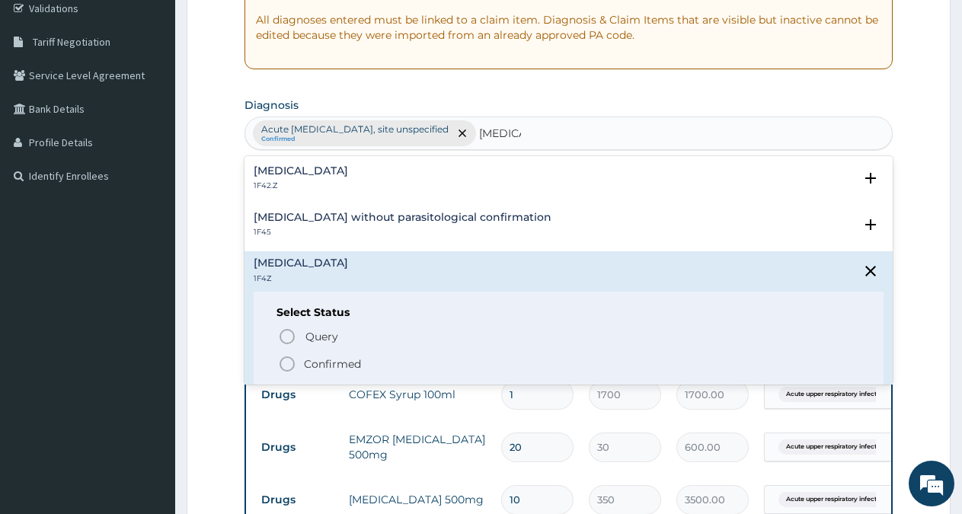
click at [321, 360] on p "Confirmed" at bounding box center [332, 363] width 57 height 15
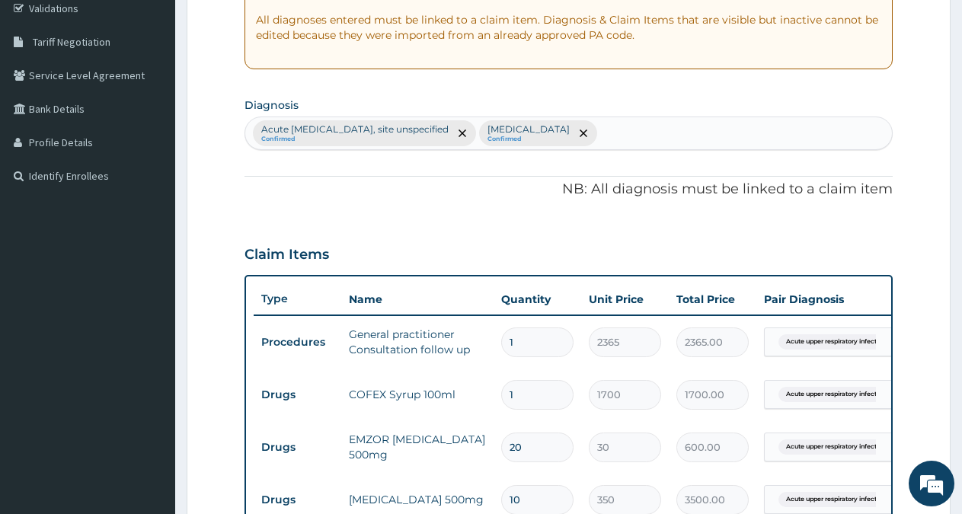
scroll to position [683, 0]
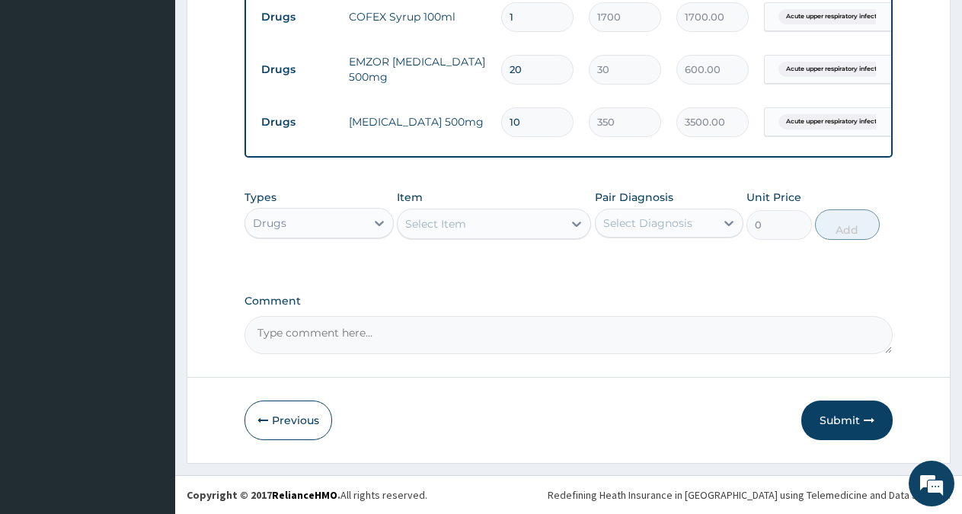
click at [447, 222] on div "Select Item" at bounding box center [435, 223] width 61 height 15
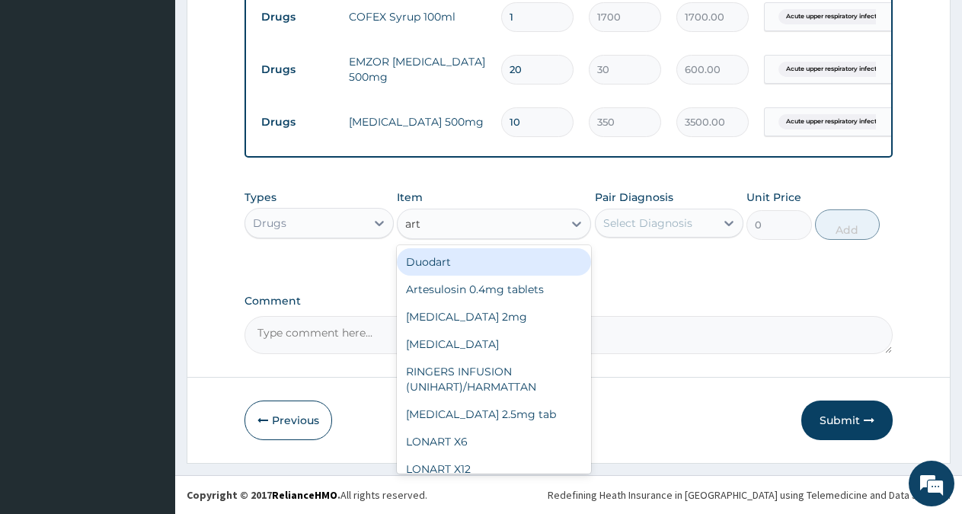
type input "arte"
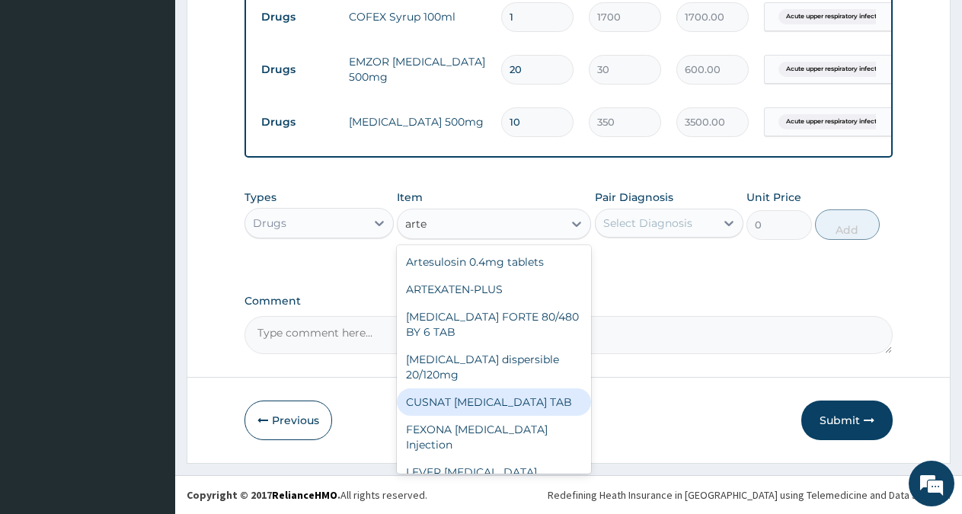
click at [480, 393] on div "CUSNAT [MEDICAL_DATA] TAB" at bounding box center [494, 401] width 194 height 27
type input "177.375"
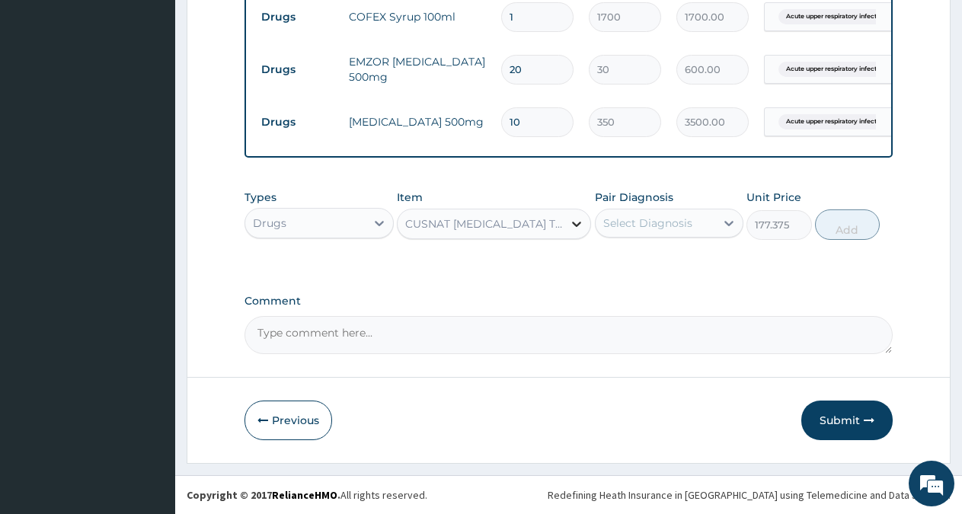
click at [571, 228] on icon at bounding box center [576, 223] width 15 height 15
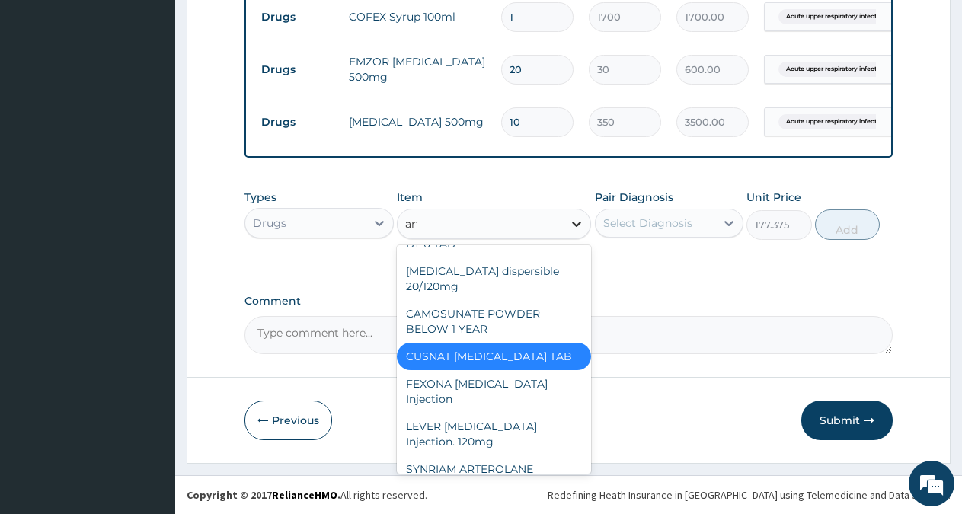
scroll to position [393, 0]
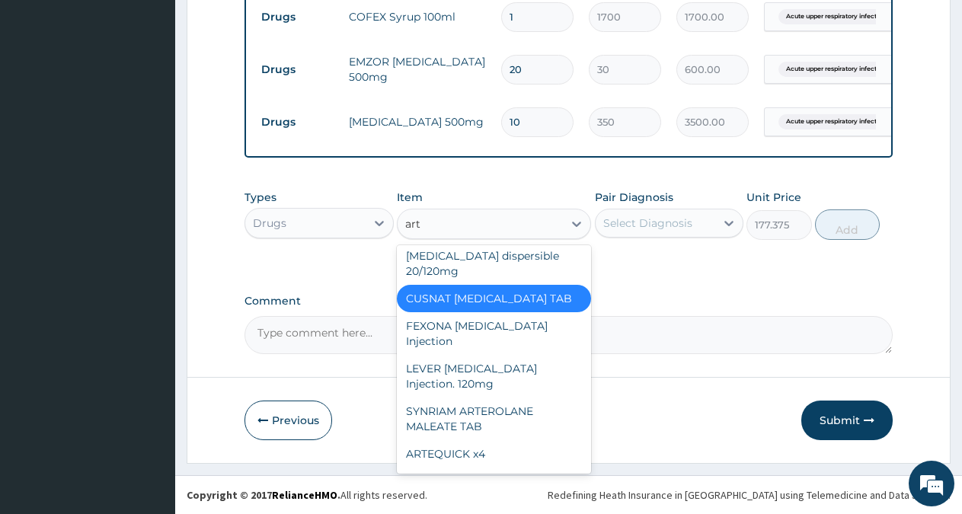
type input "arte"
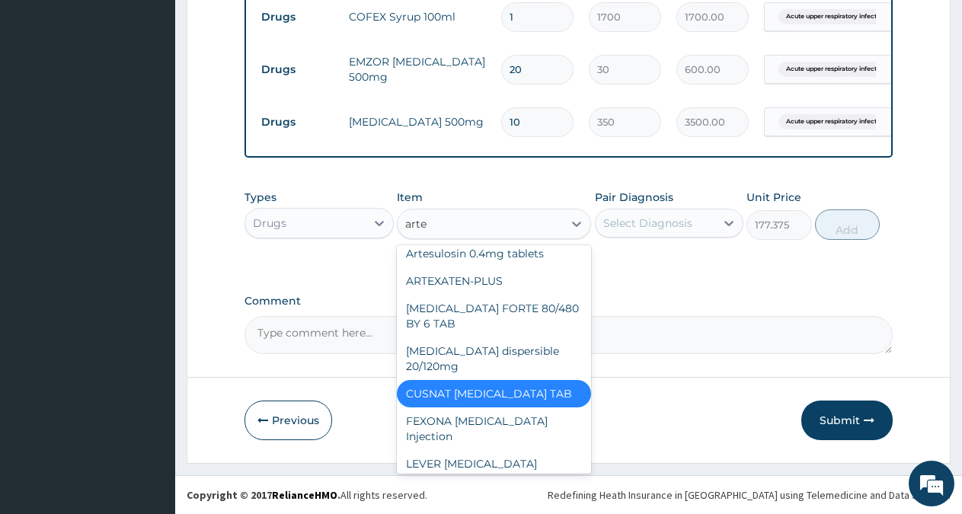
scroll to position [0, 0]
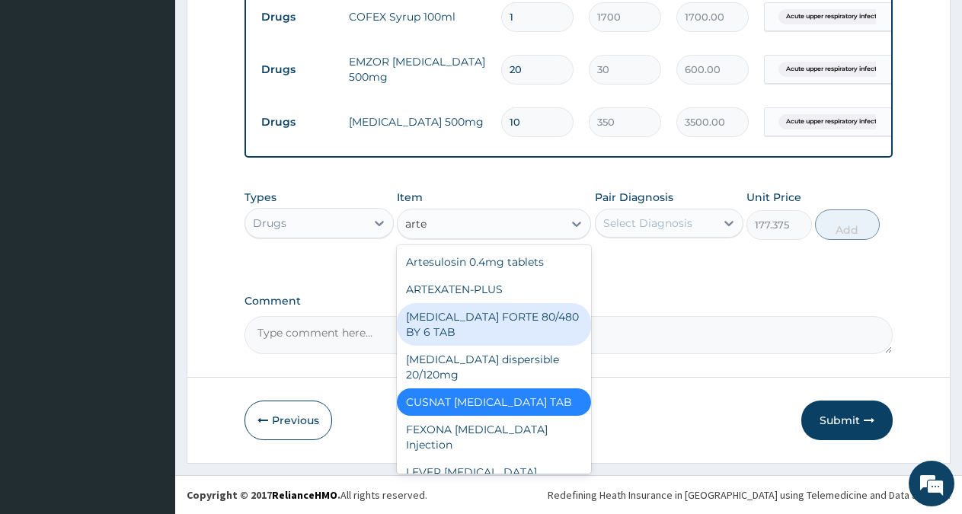
click at [520, 316] on div "[MEDICAL_DATA] FORTE 80/480 BY 6 TAB" at bounding box center [494, 324] width 194 height 43
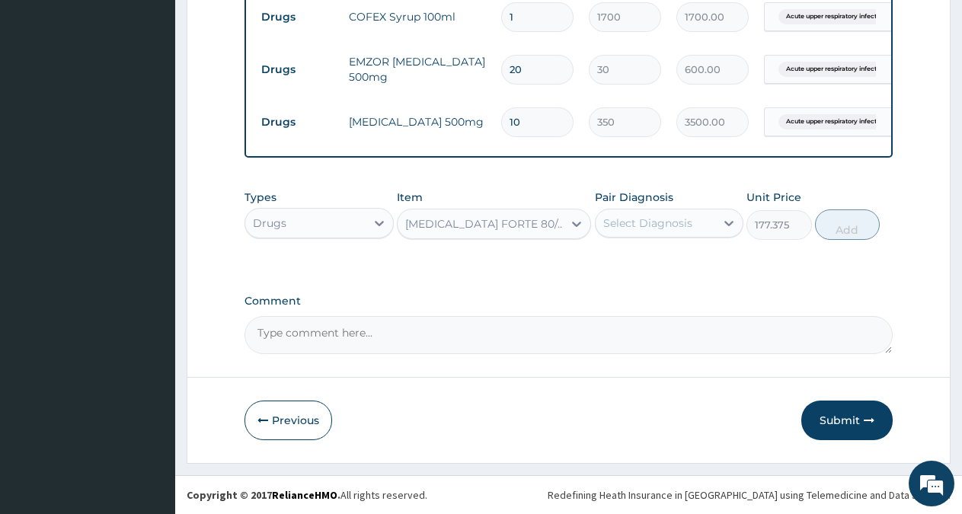
type input "449.35"
click at [637, 223] on div "Select Diagnosis" at bounding box center [647, 223] width 89 height 15
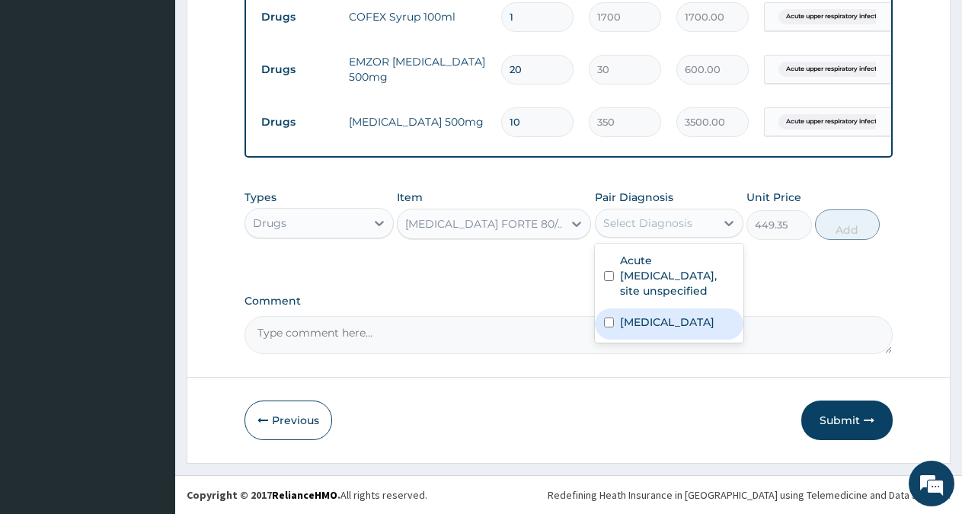
click at [643, 326] on label "[MEDICAL_DATA]" at bounding box center [667, 322] width 94 height 15
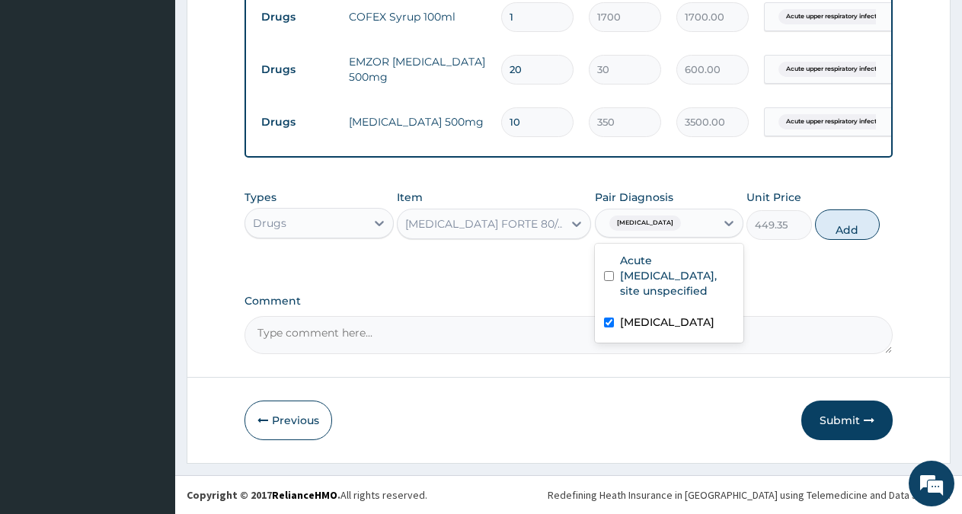
checkbox input "true"
click at [845, 229] on button "Add" at bounding box center [847, 224] width 65 height 30
type input "0"
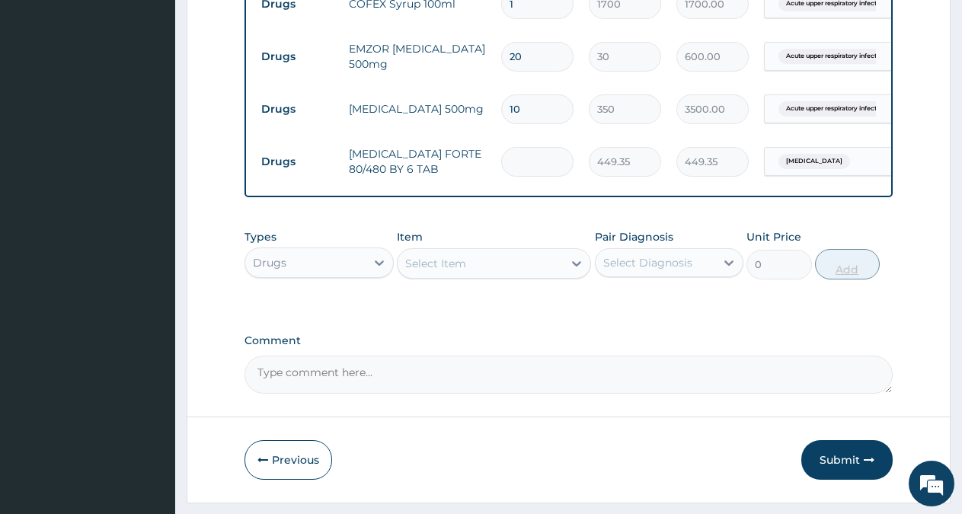
type input "0.00"
type input "6"
type input "2696.10"
type input "6"
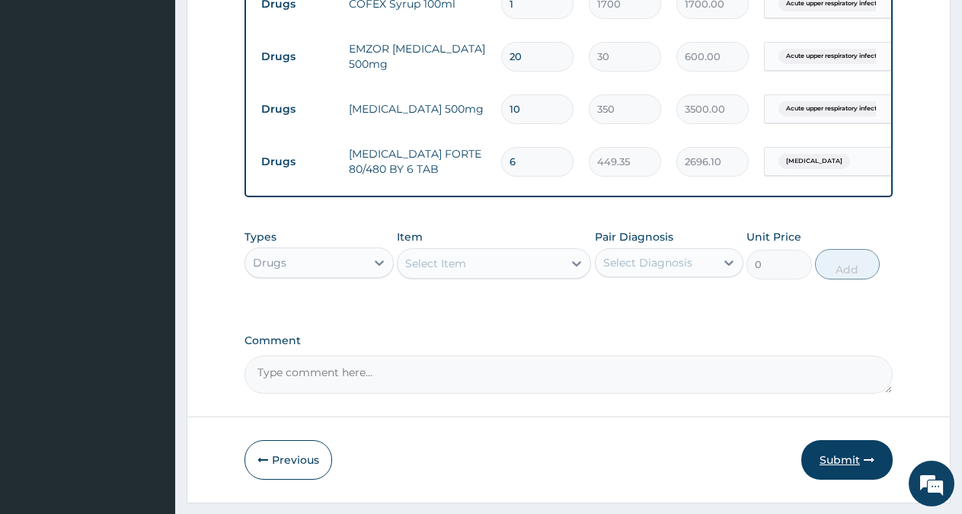
click at [837, 471] on button "Submit" at bounding box center [846, 460] width 91 height 40
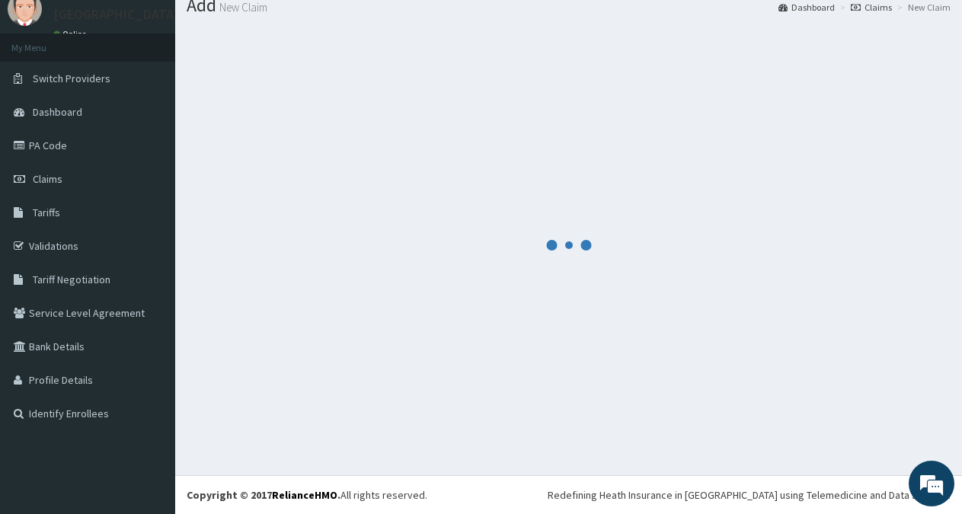
scroll to position [54, 0]
